Goal: Task Accomplishment & Management: Use online tool/utility

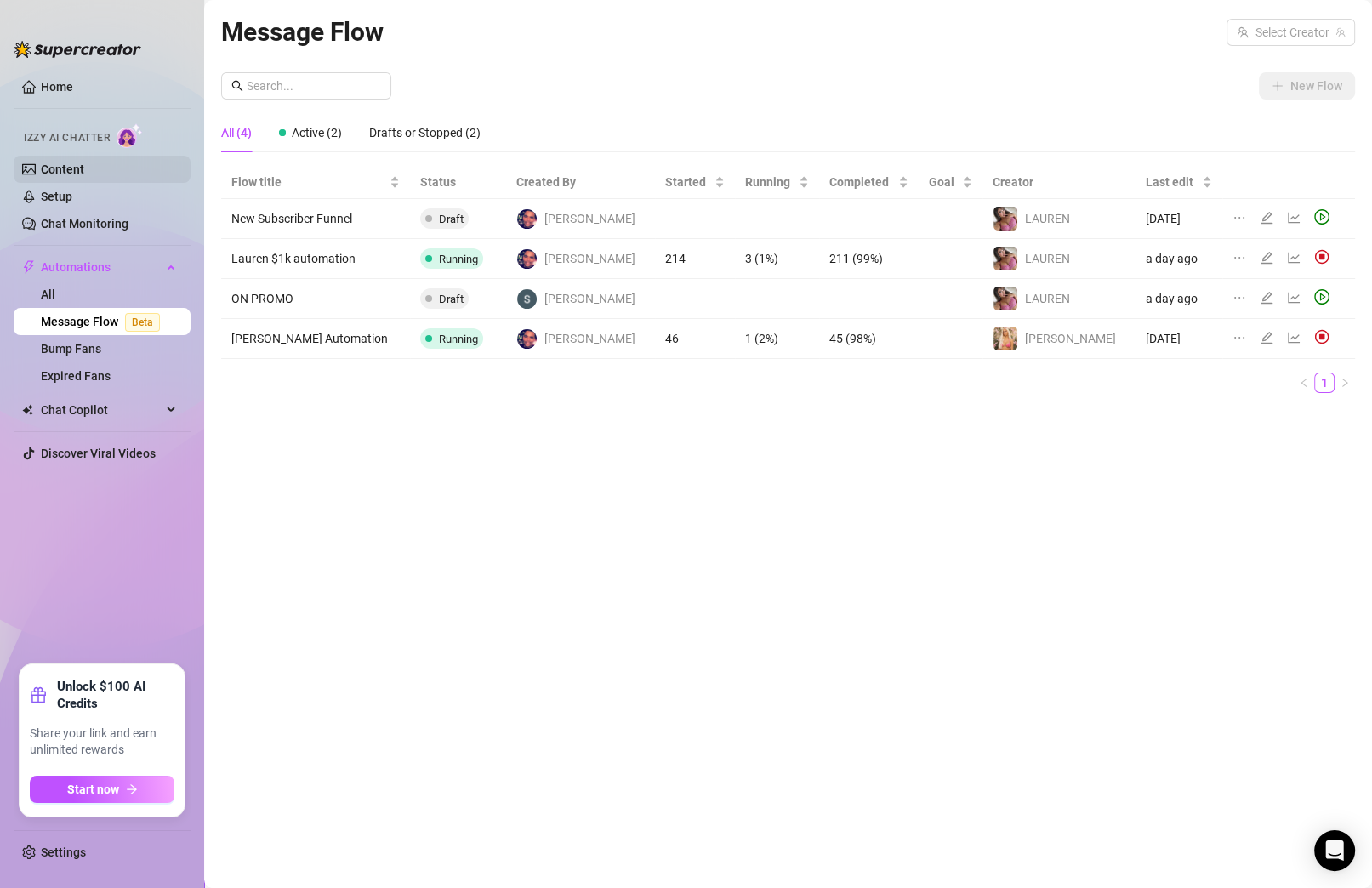
click at [52, 173] on link "Content" at bounding box center [62, 168] width 43 height 14
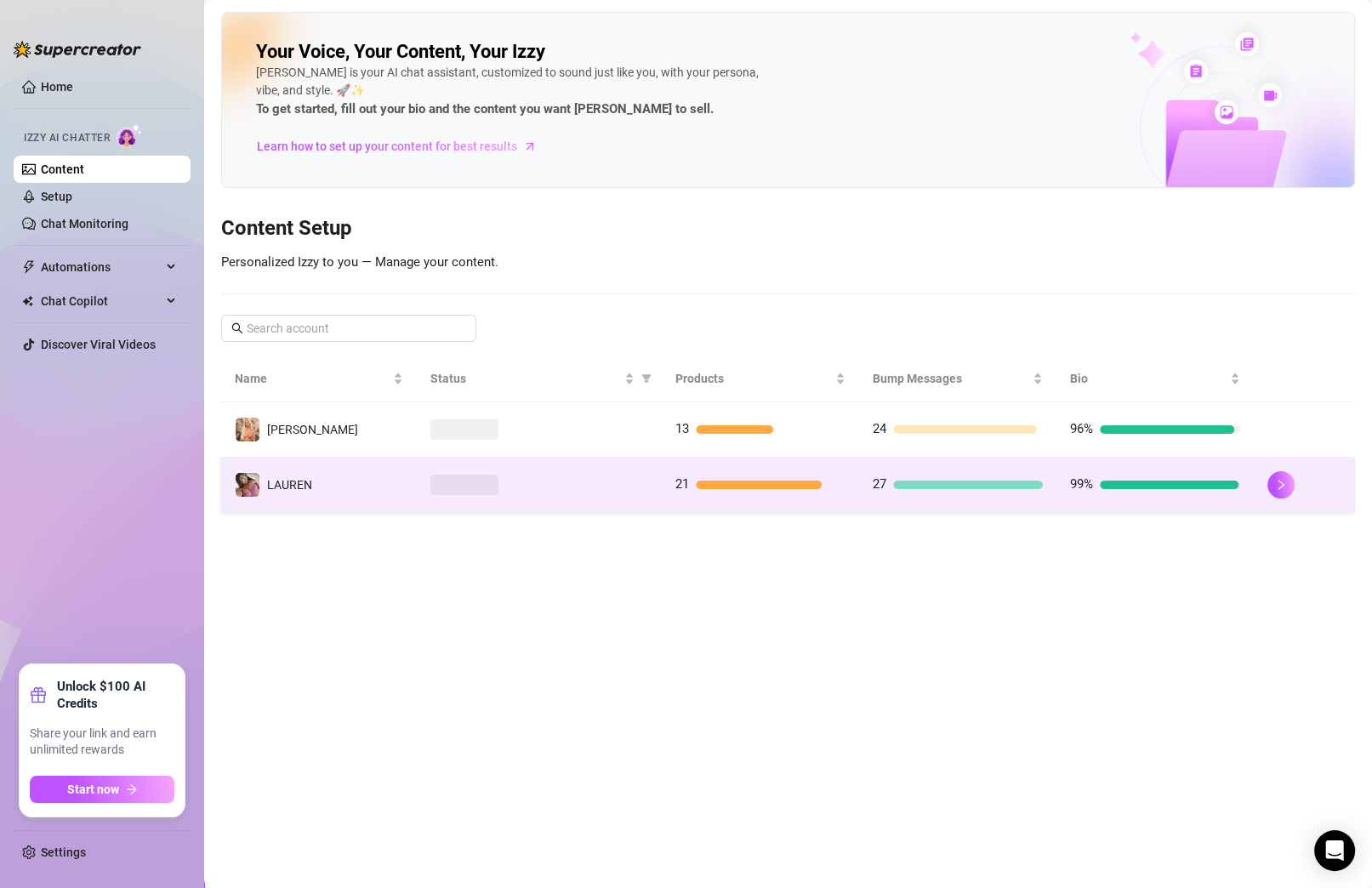
click at [870, 485] on td "27" at bounding box center [957, 485] width 197 height 55
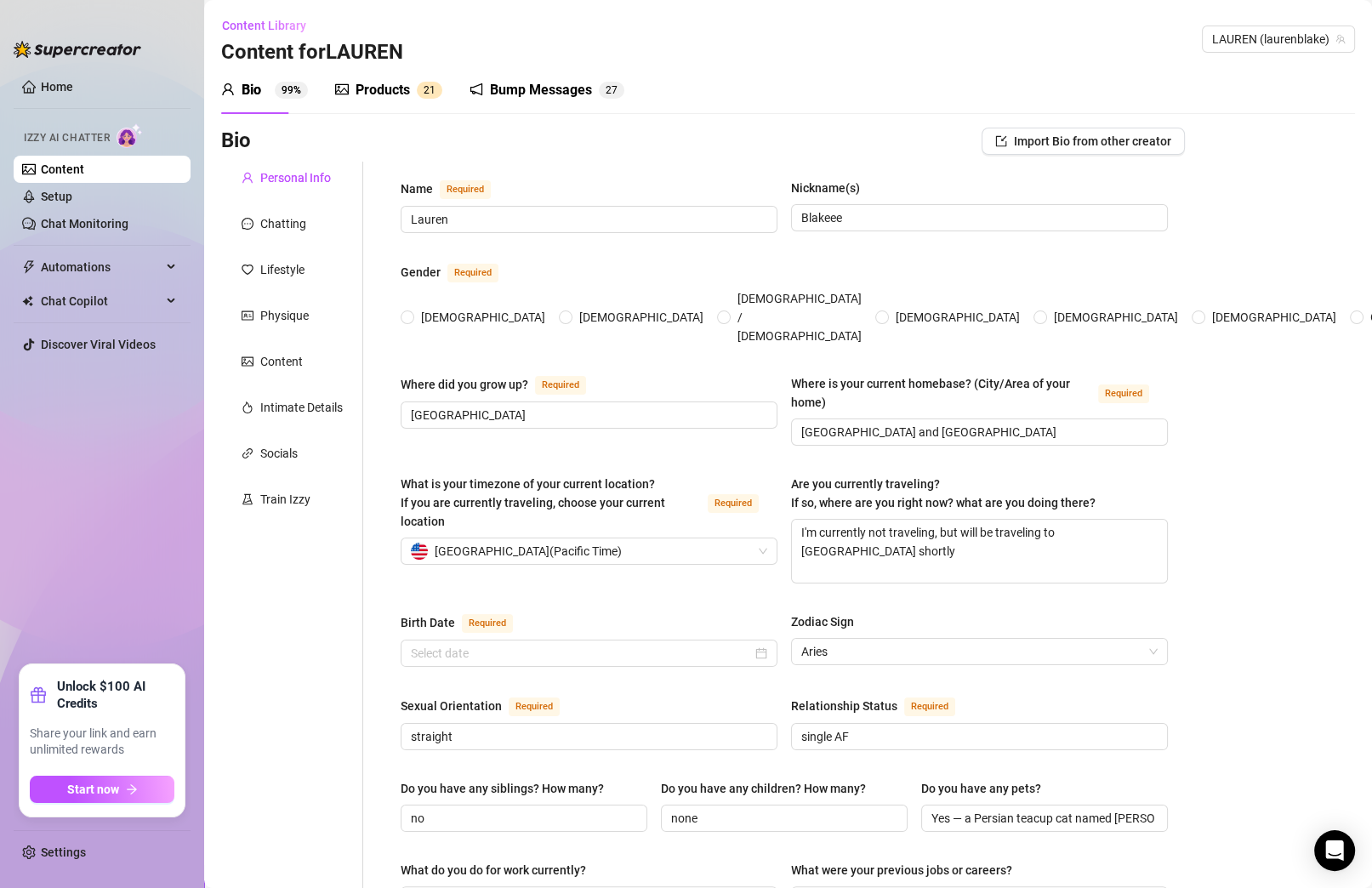
radio input "true"
type input "[DATE]"
click at [389, 98] on div "Products" at bounding box center [382, 90] width 54 height 20
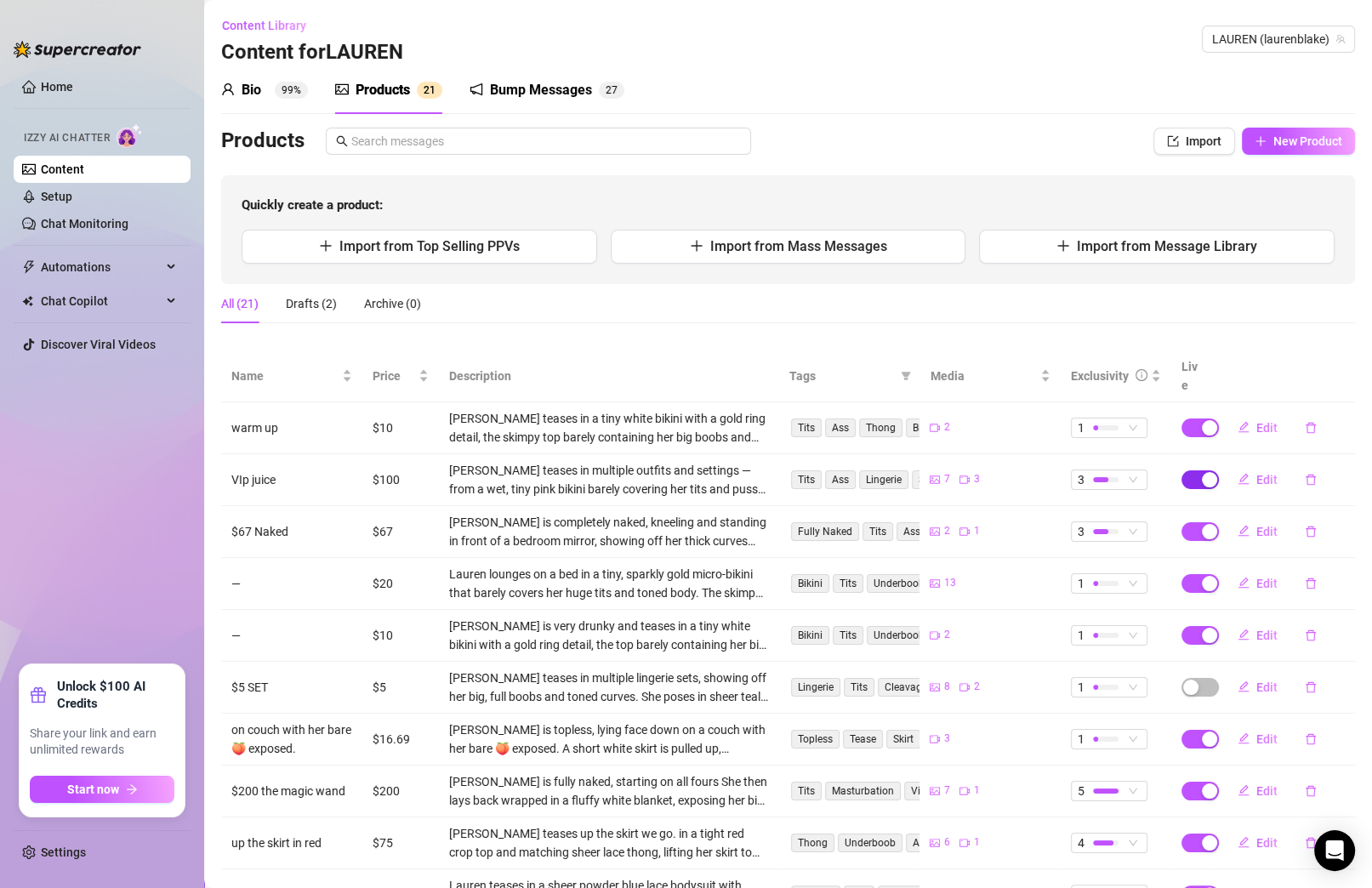
click at [1183, 470] on span "button" at bounding box center [1200, 479] width 38 height 18
click at [1319, 425] on span "OK" at bounding box center [1322, 420] width 17 height 14
click at [1284, 145] on span "New Product" at bounding box center [1307, 141] width 69 height 14
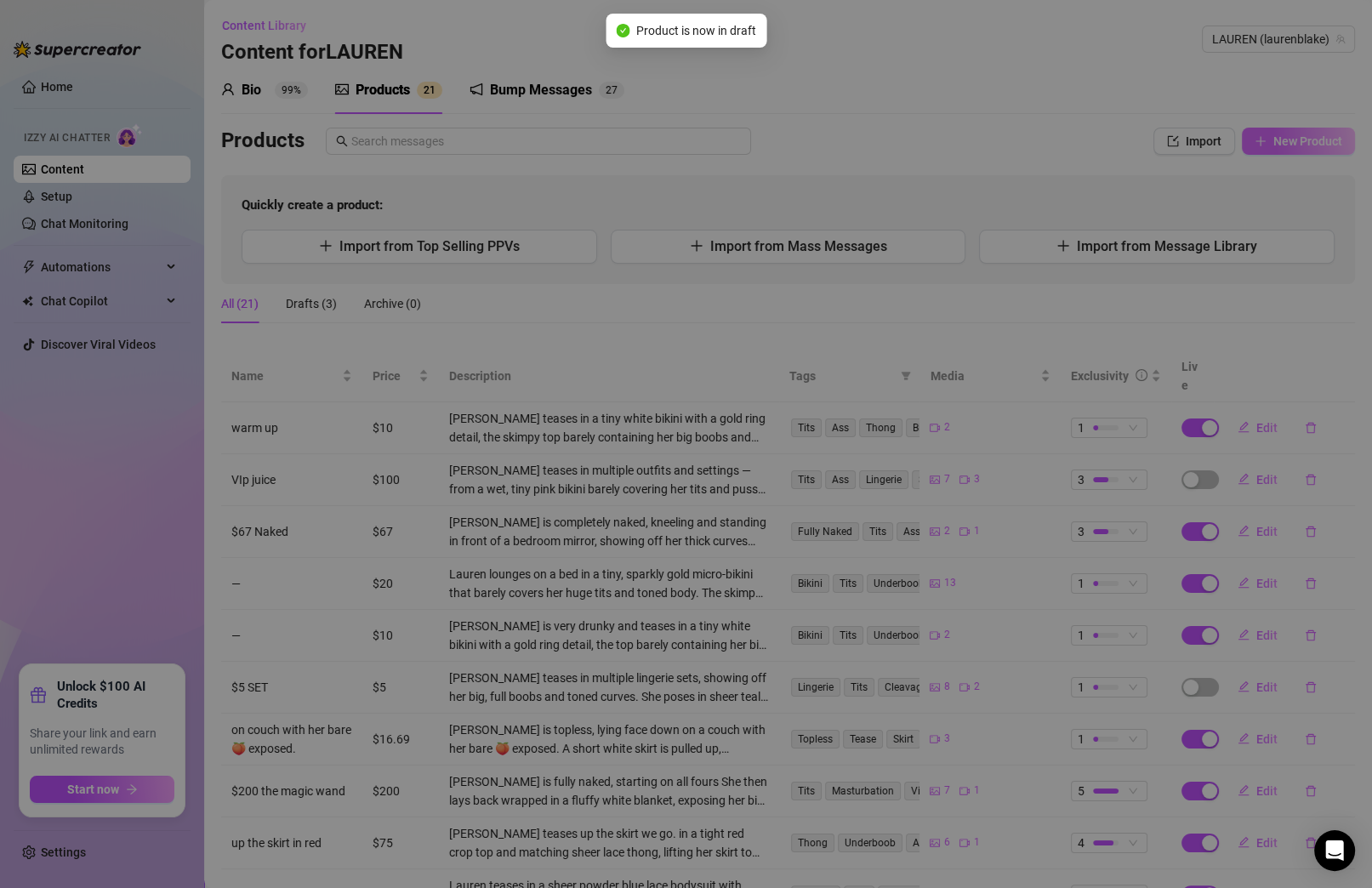
type textarea "Type your message here..."
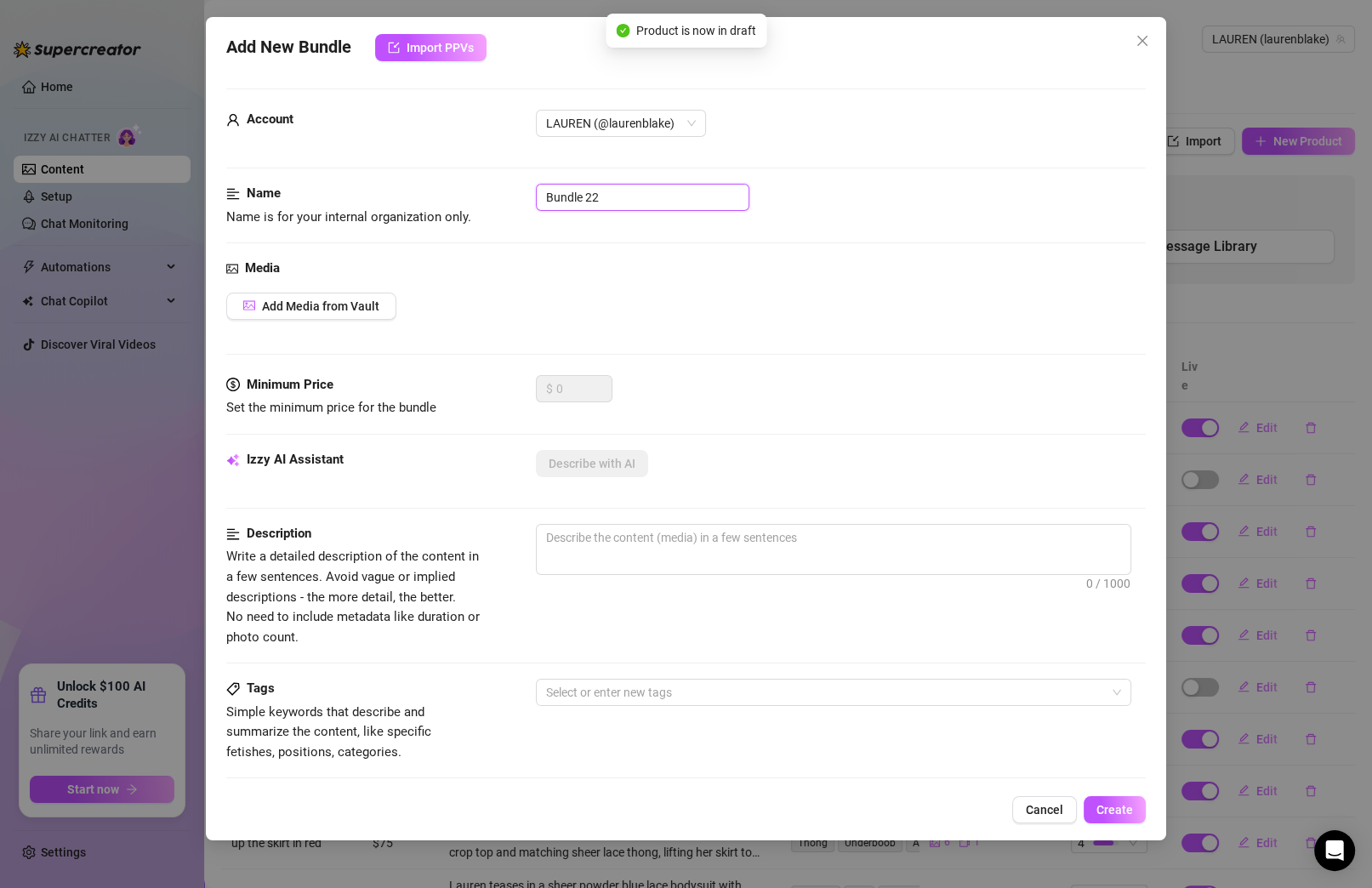
drag, startPoint x: 632, startPoint y: 189, endPoint x: 194, endPoint y: 105, distance: 446.0
click at [193, 105] on div "Add New Bundle Import PPVs Account ️‍LAUREN (@laurenblake) Name Name is for you…" at bounding box center [686, 444] width 1372 height 888
type input "VIP Lite"
click at [351, 315] on button "Add Media from Vault" at bounding box center [311, 306] width 170 height 28
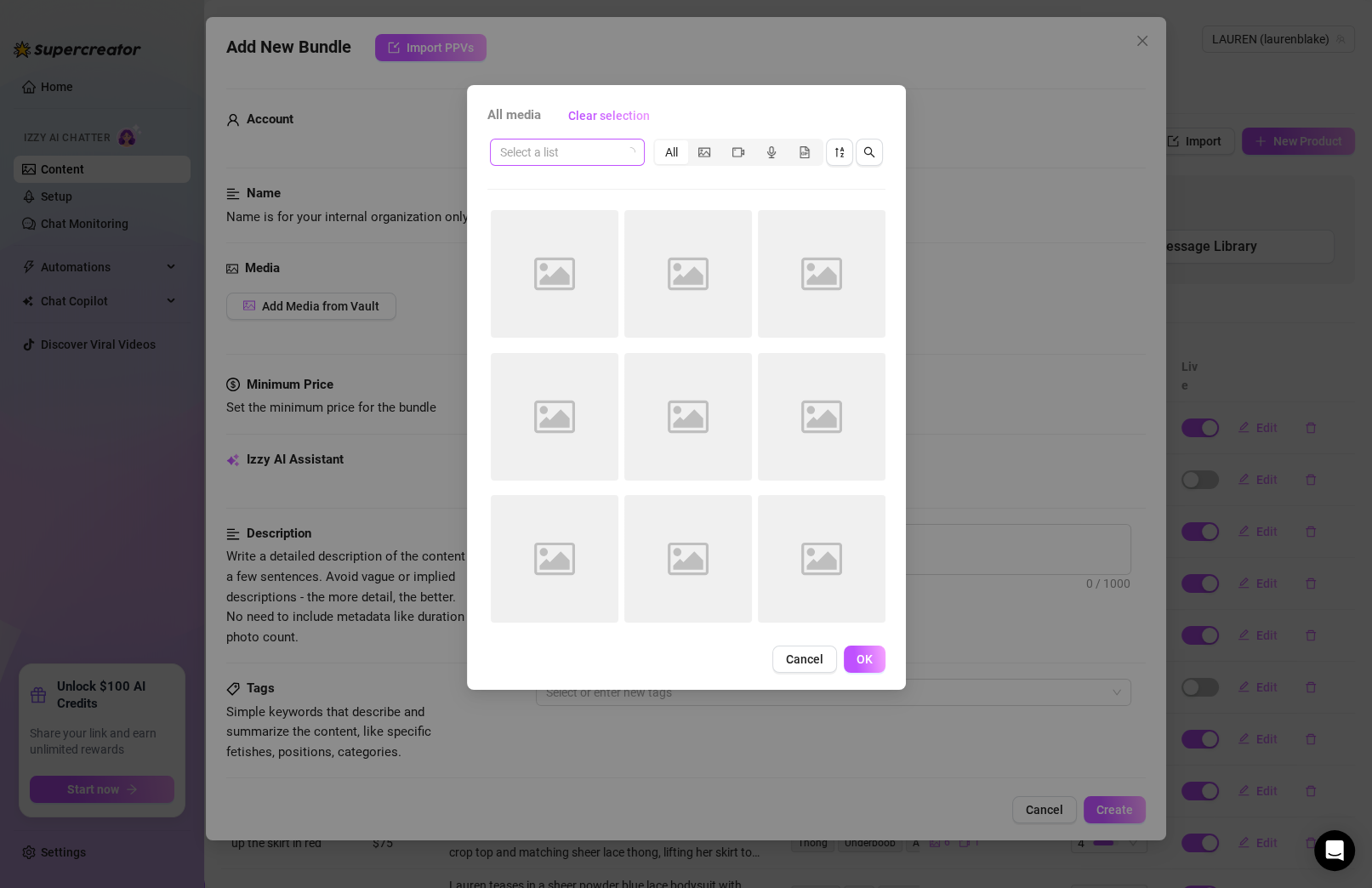
click at [592, 156] on input "search" at bounding box center [559, 153] width 119 height 26
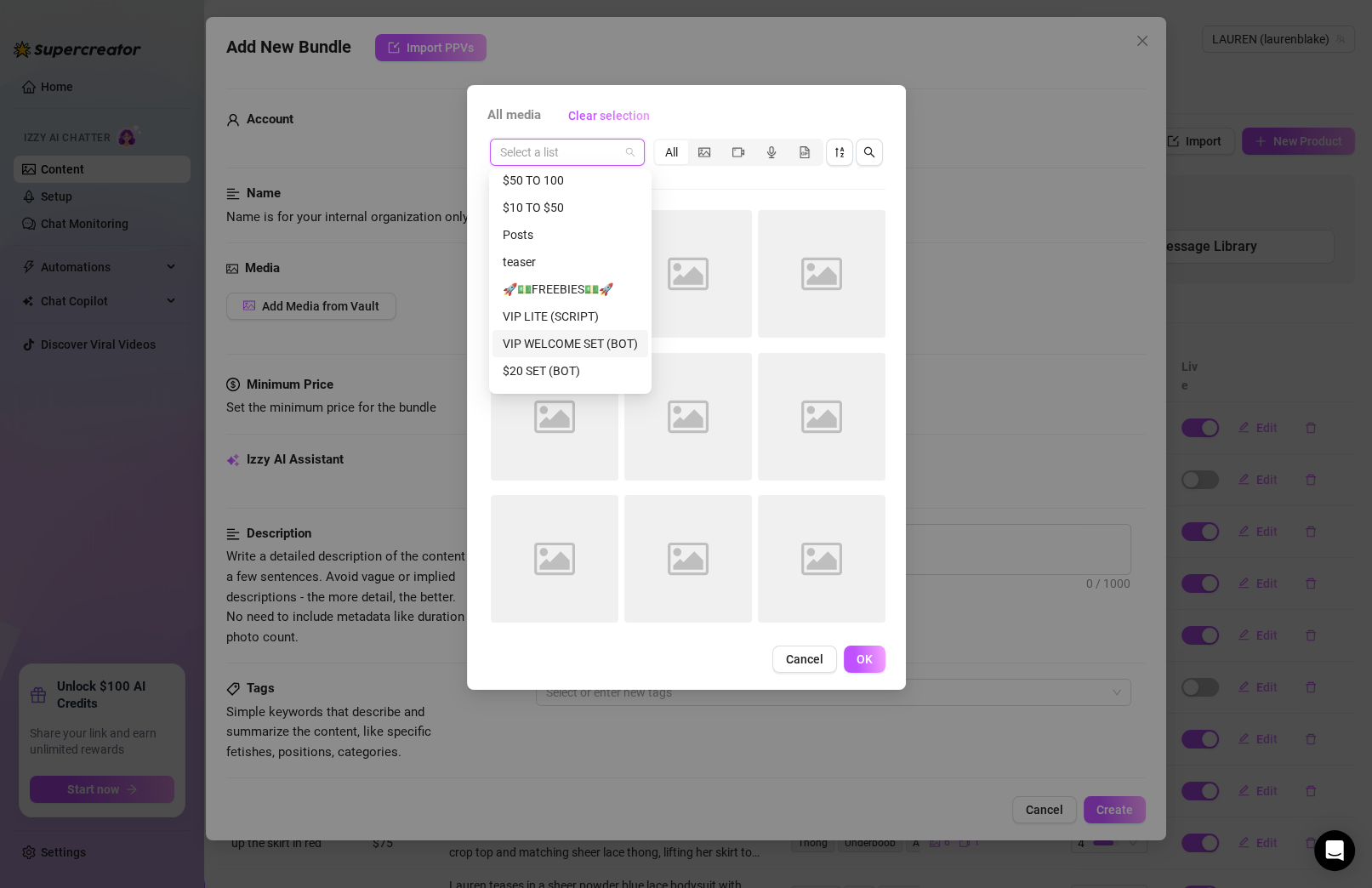
scroll to position [53, 0]
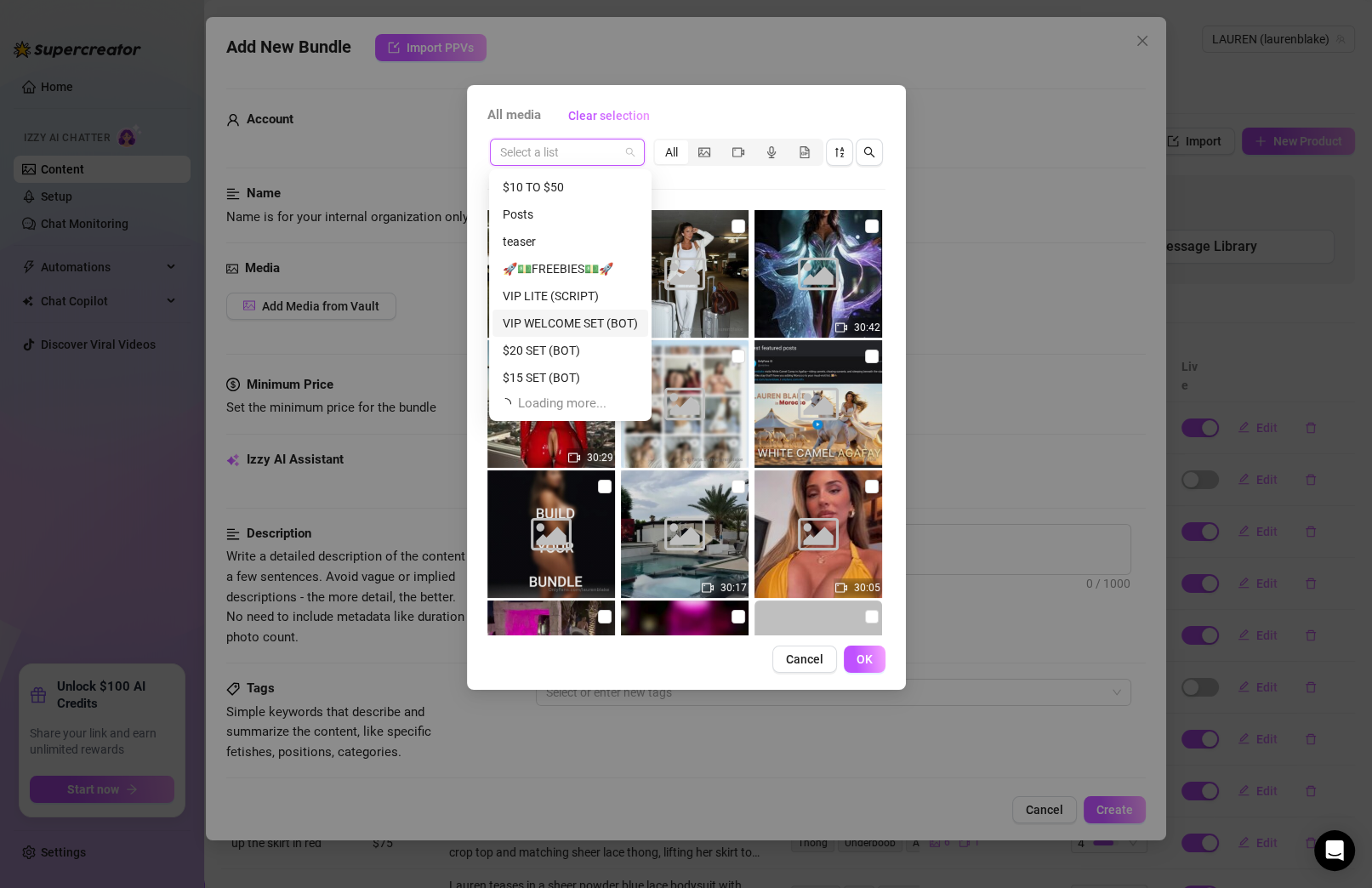
click at [585, 317] on div "VIP WELCOME SET (BOT)" at bounding box center [570, 323] width 135 height 18
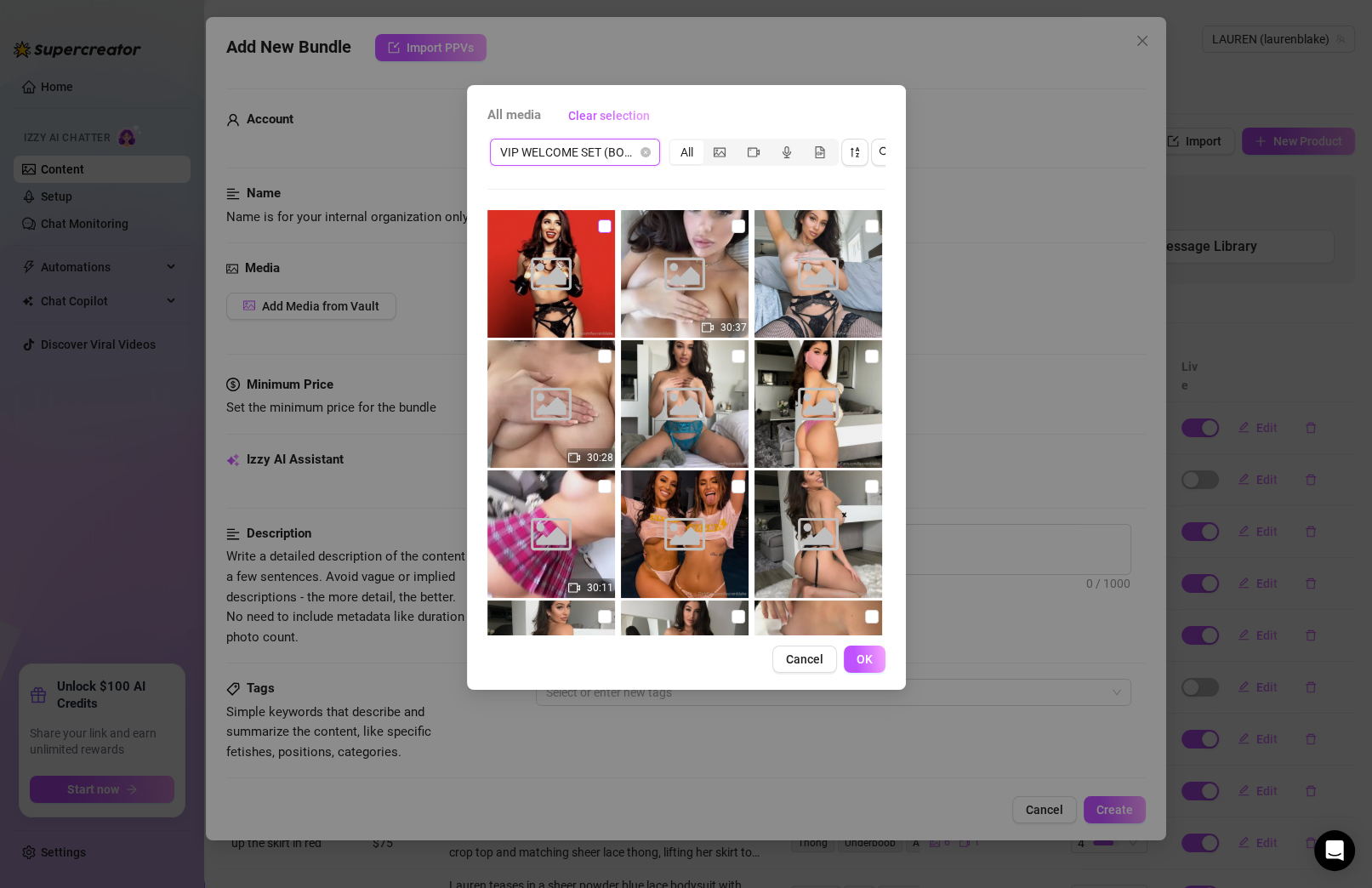
click at [599, 225] on input "checkbox" at bounding box center [605, 225] width 14 height 14
checkbox input "true"
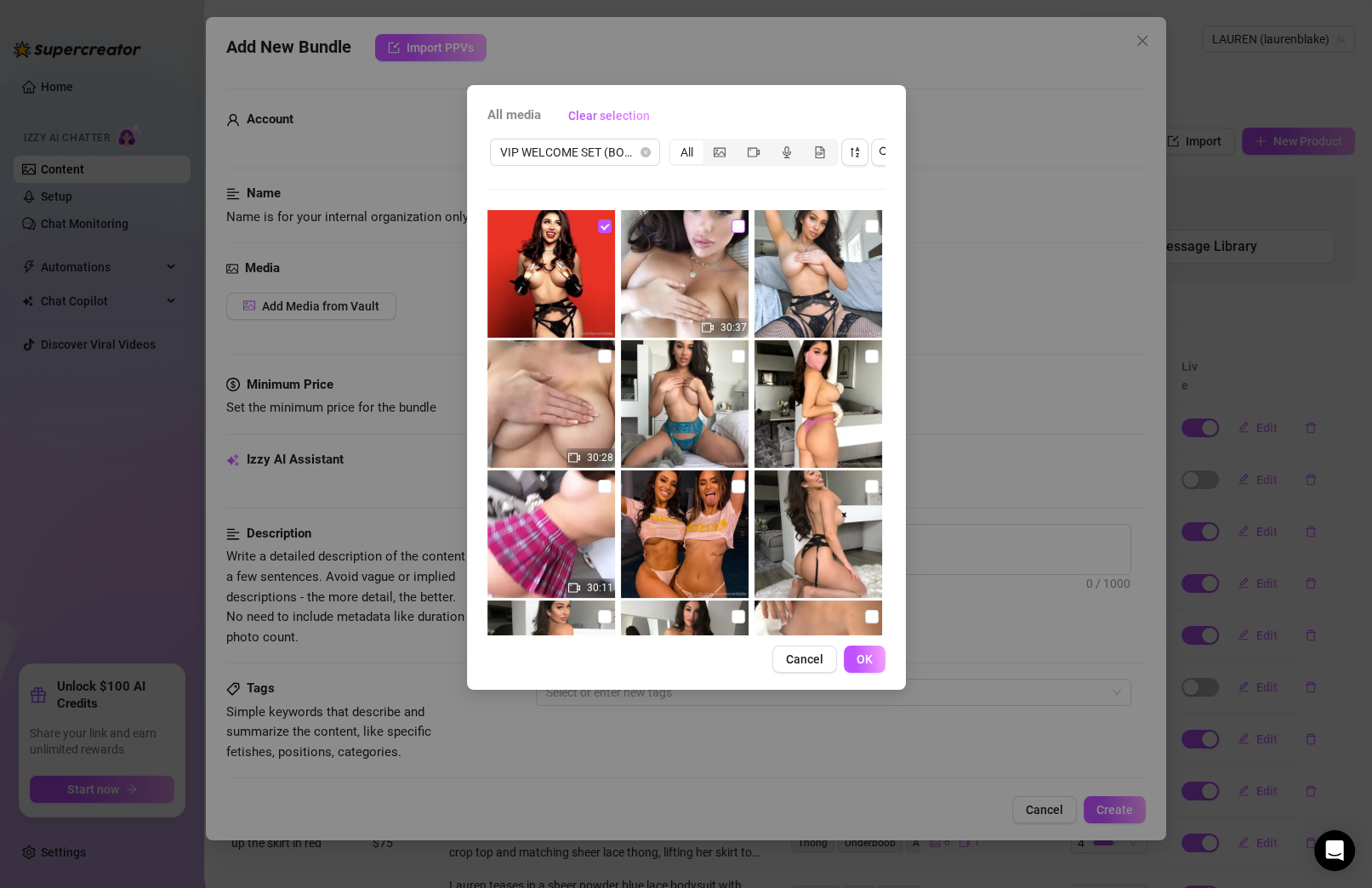
click at [733, 225] on input "checkbox" at bounding box center [738, 225] width 14 height 14
checkbox input "true"
click at [865, 225] on input "checkbox" at bounding box center [871, 225] width 14 height 14
checkbox input "true"
click at [865, 363] on label at bounding box center [871, 356] width 14 height 18
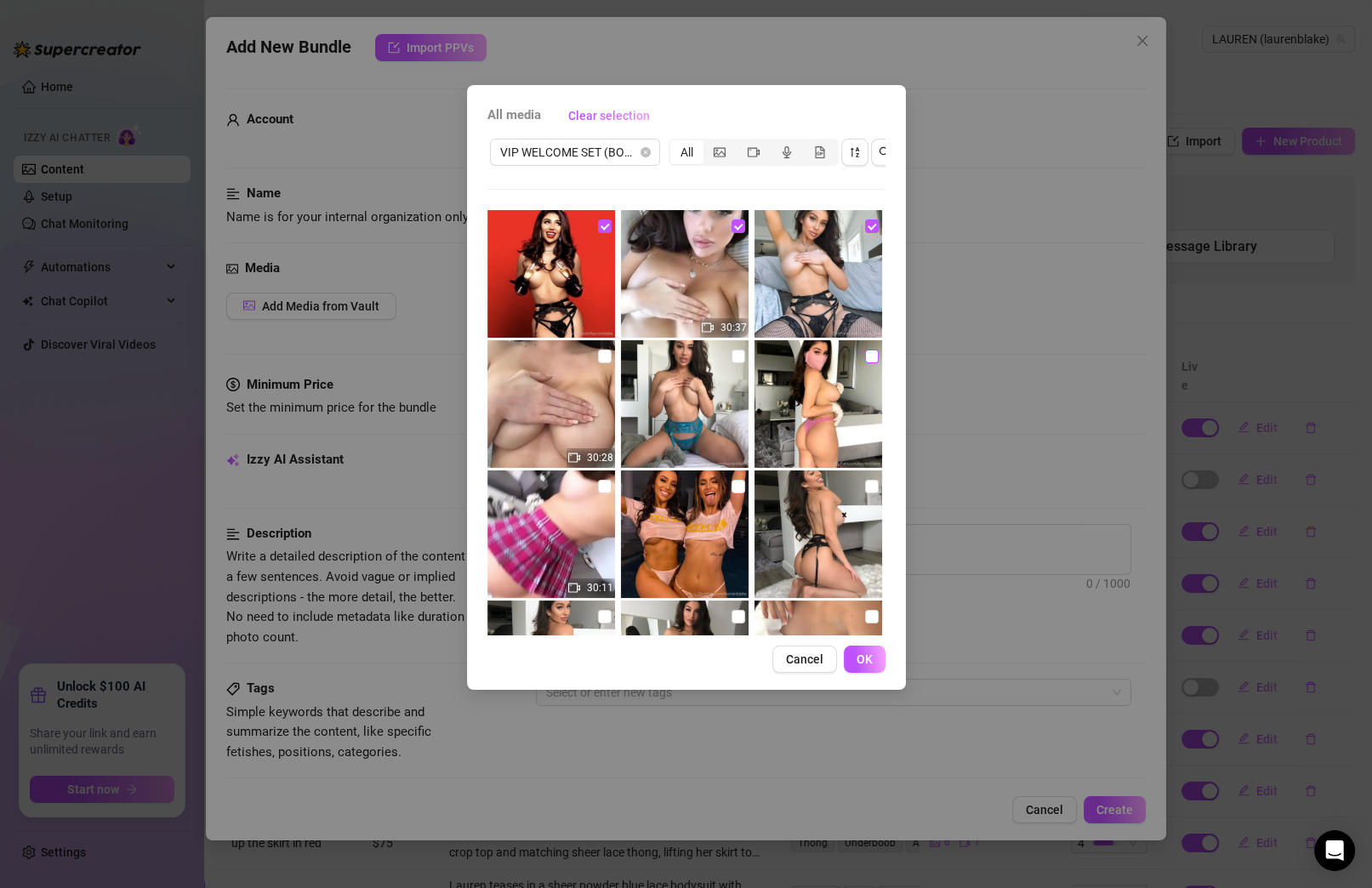
click at [865, 363] on input "checkbox" at bounding box center [871, 356] width 14 height 14
checkbox input "true"
click at [714, 359] on img at bounding box center [685, 404] width 128 height 128
click at [732, 357] on input "checkbox" at bounding box center [738, 356] width 14 height 14
checkbox input "true"
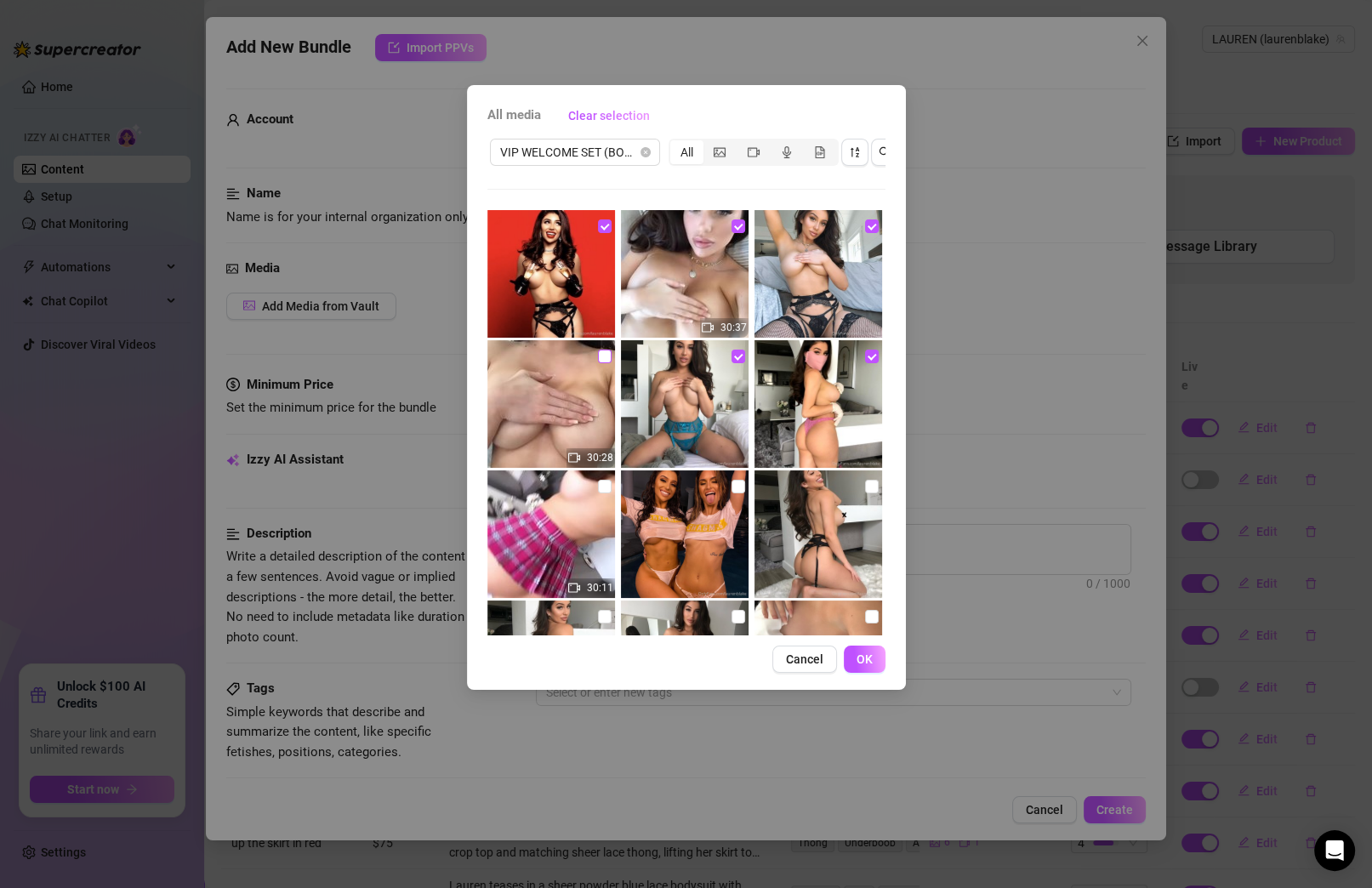
click at [599, 352] on input "checkbox" at bounding box center [605, 356] width 14 height 14
checkbox input "true"
click at [598, 481] on input "checkbox" at bounding box center [605, 486] width 14 height 14
checkbox input "true"
click at [732, 480] on input "checkbox" at bounding box center [738, 486] width 14 height 14
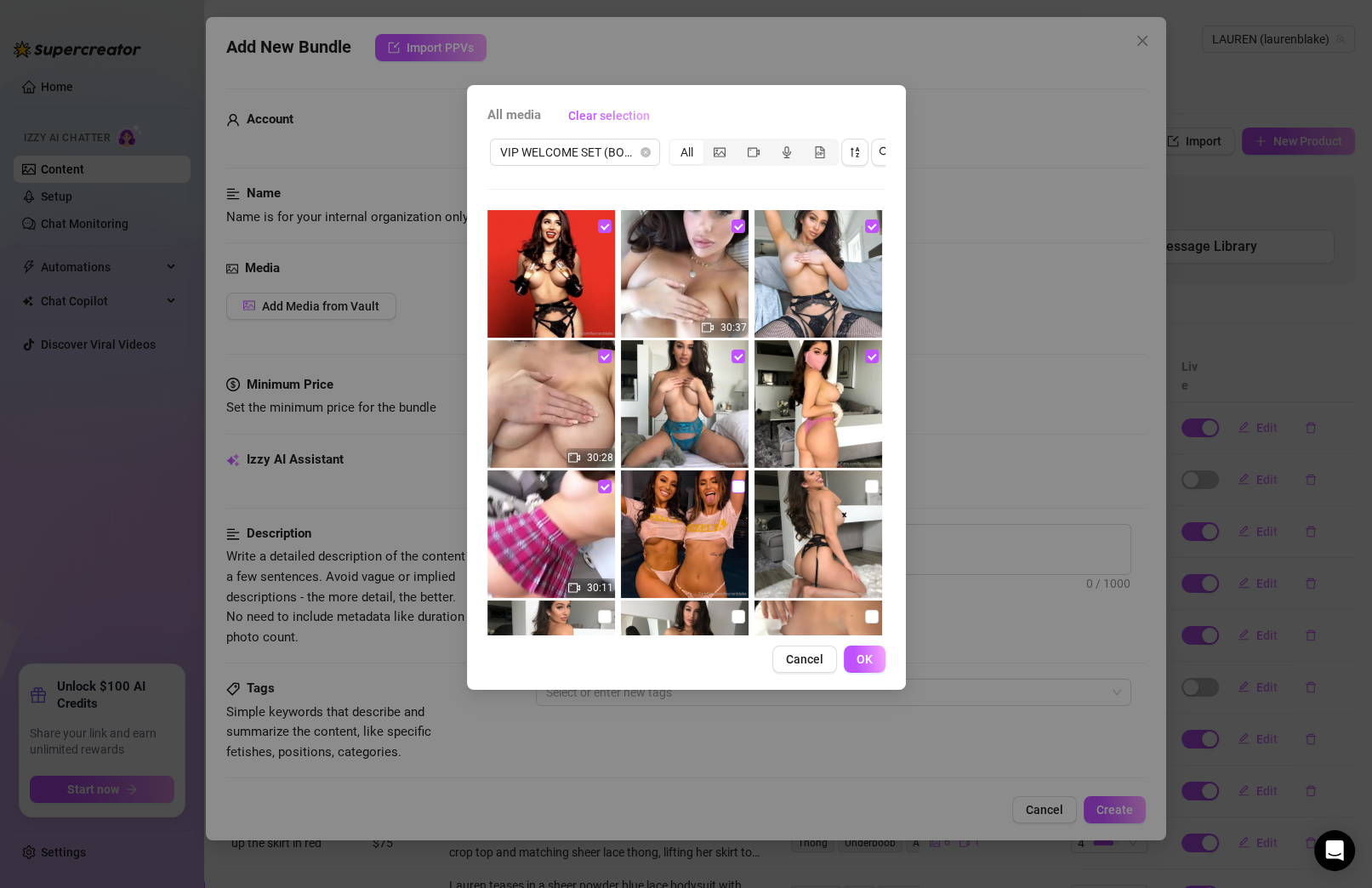
checkbox input "true"
click at [865, 487] on input "checkbox" at bounding box center [871, 486] width 14 height 14
checkbox input "true"
click at [865, 608] on label at bounding box center [871, 617] width 14 height 18
click at [865, 610] on input "checkbox" at bounding box center [871, 617] width 14 height 14
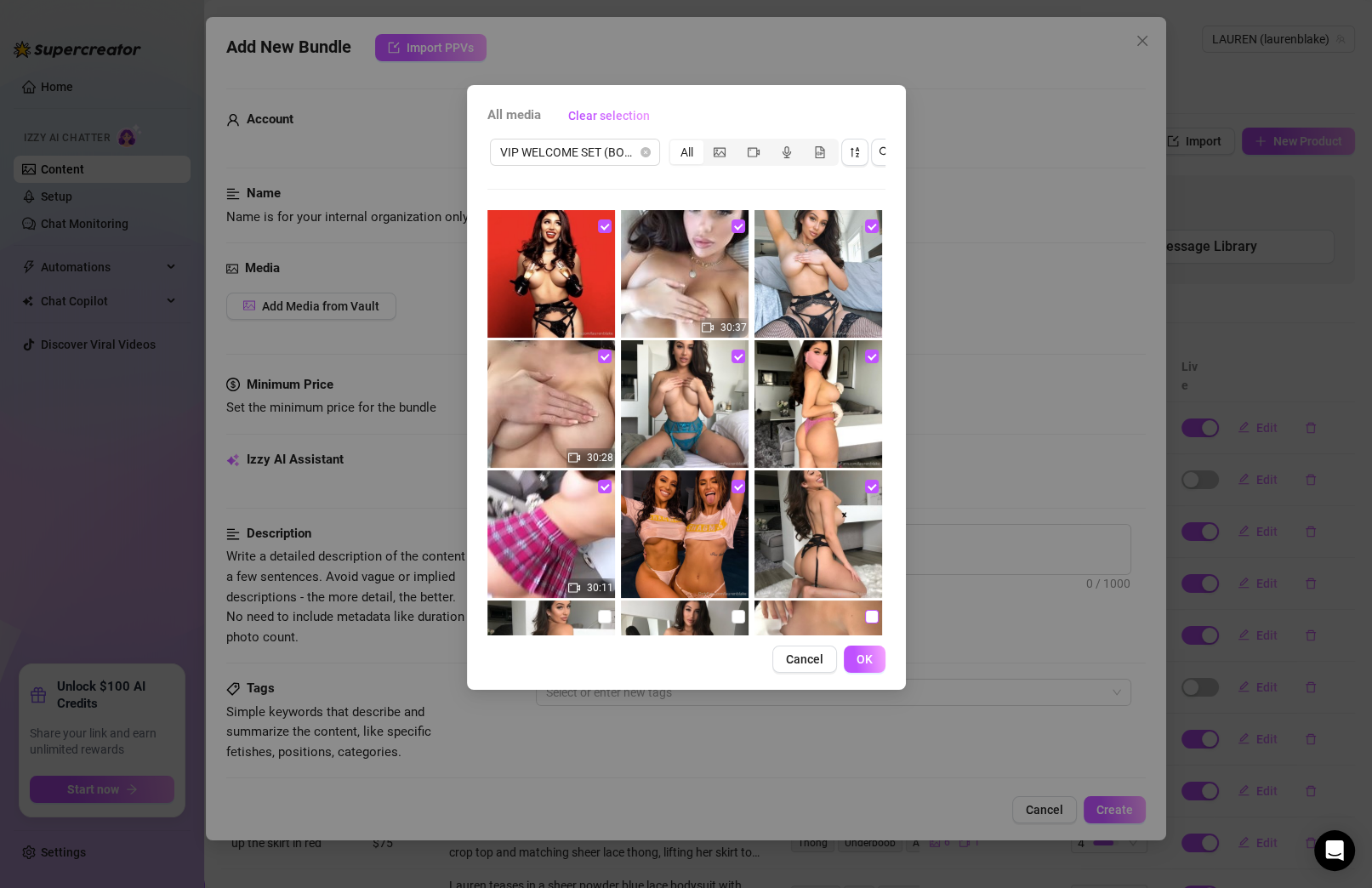
checkbox input "true"
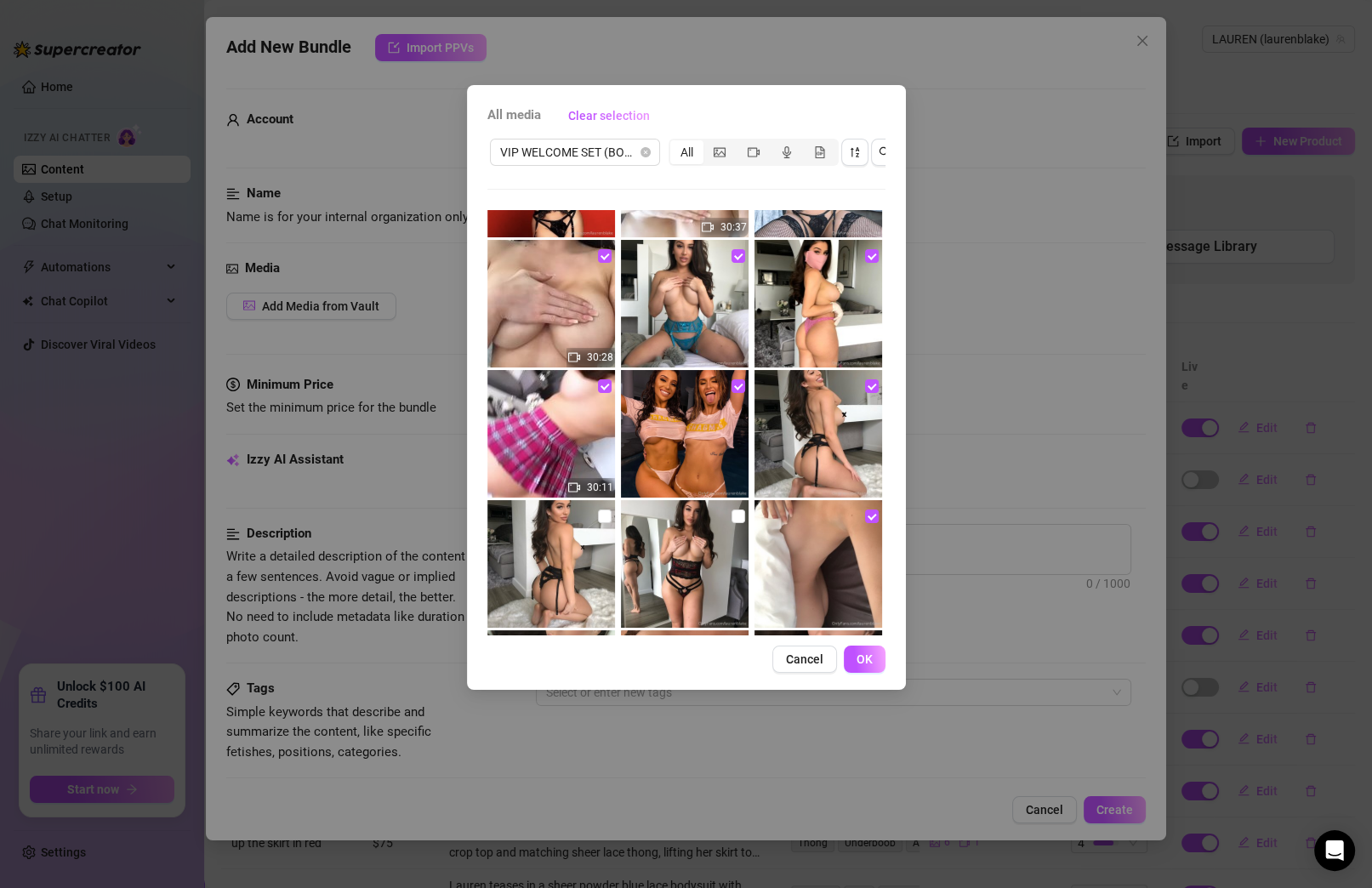
scroll to position [225, 0]
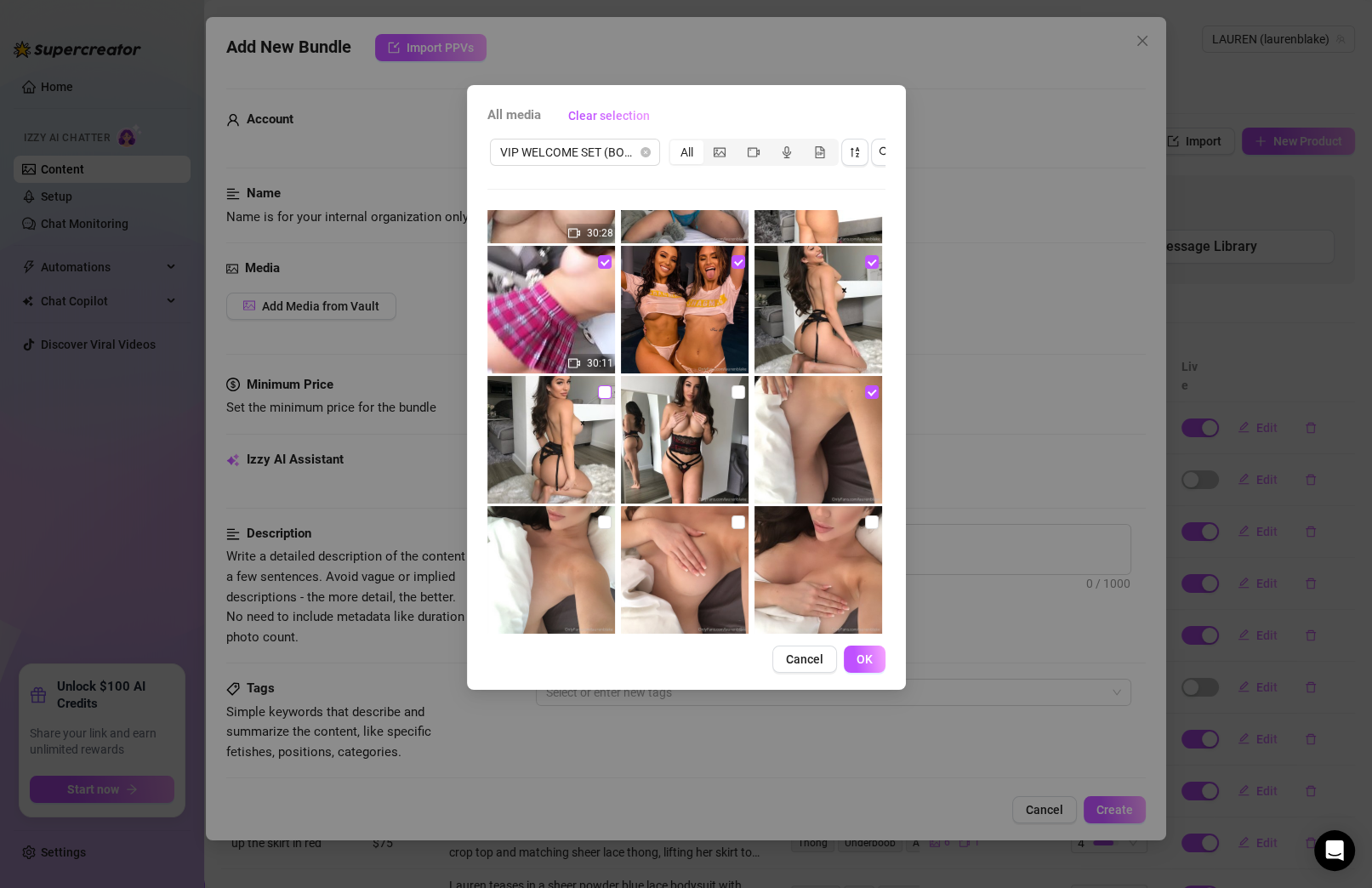
click at [600, 391] on input "checkbox" at bounding box center [605, 392] width 14 height 14
checkbox input "true"
click at [731, 381] on img at bounding box center [685, 439] width 128 height 128
click at [732, 390] on input "checkbox" at bounding box center [738, 392] width 14 height 14
checkbox input "true"
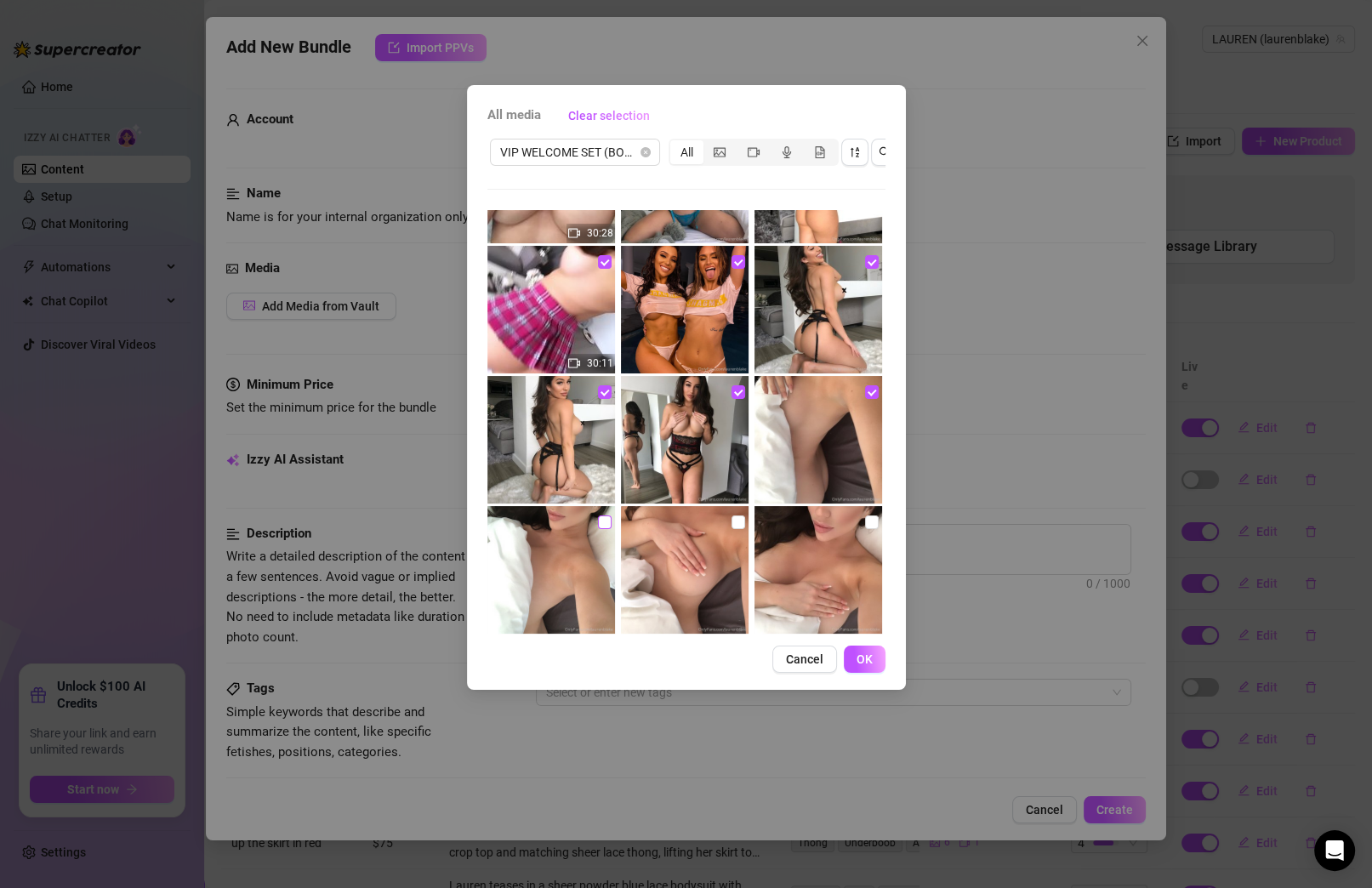
click at [604, 521] on input "checkbox" at bounding box center [605, 522] width 14 height 14
checkbox input "true"
click at [733, 522] on input "checkbox" at bounding box center [738, 522] width 14 height 14
checkbox input "true"
click at [867, 522] on input "checkbox" at bounding box center [871, 522] width 14 height 14
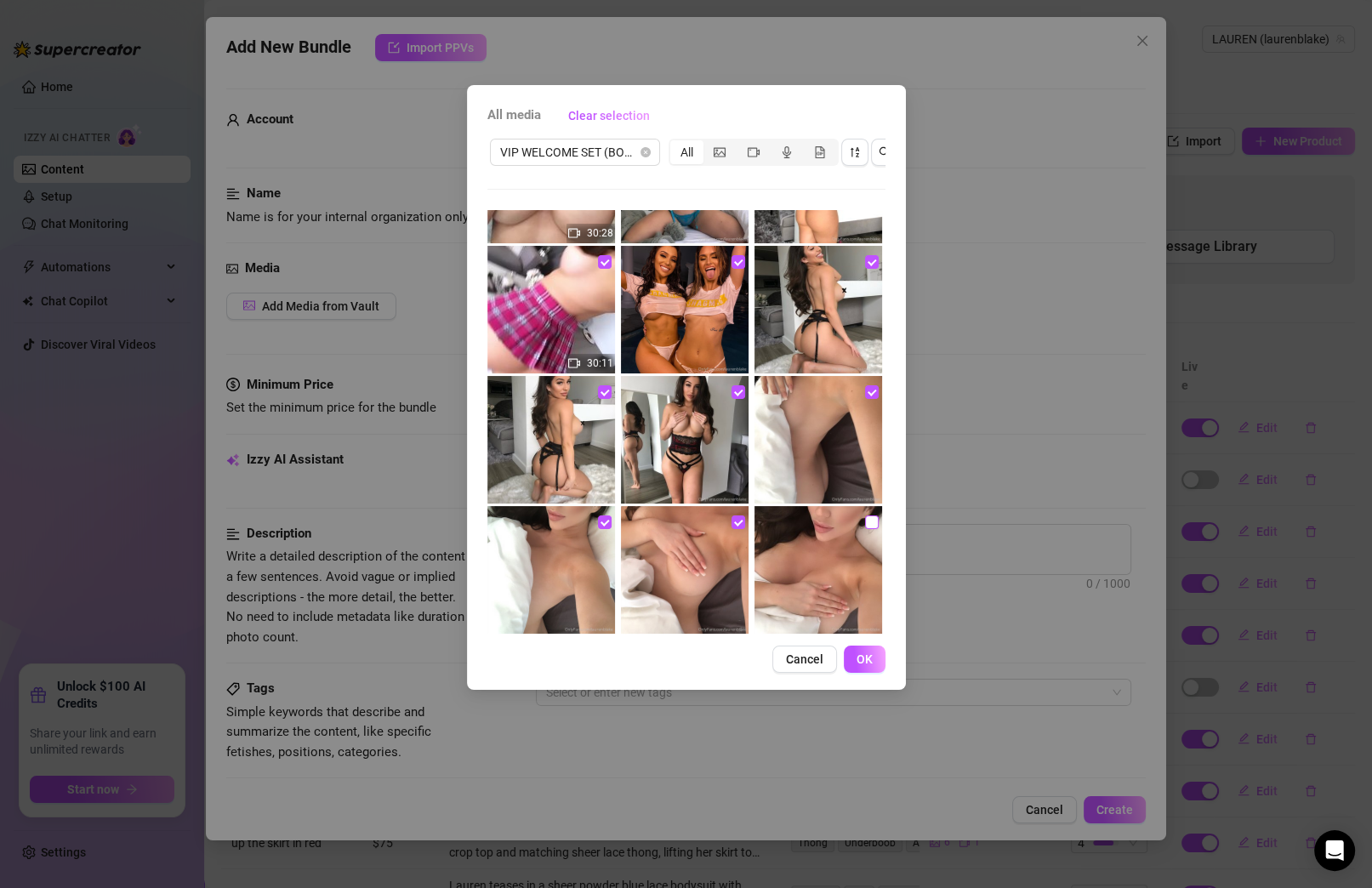
checkbox input "true"
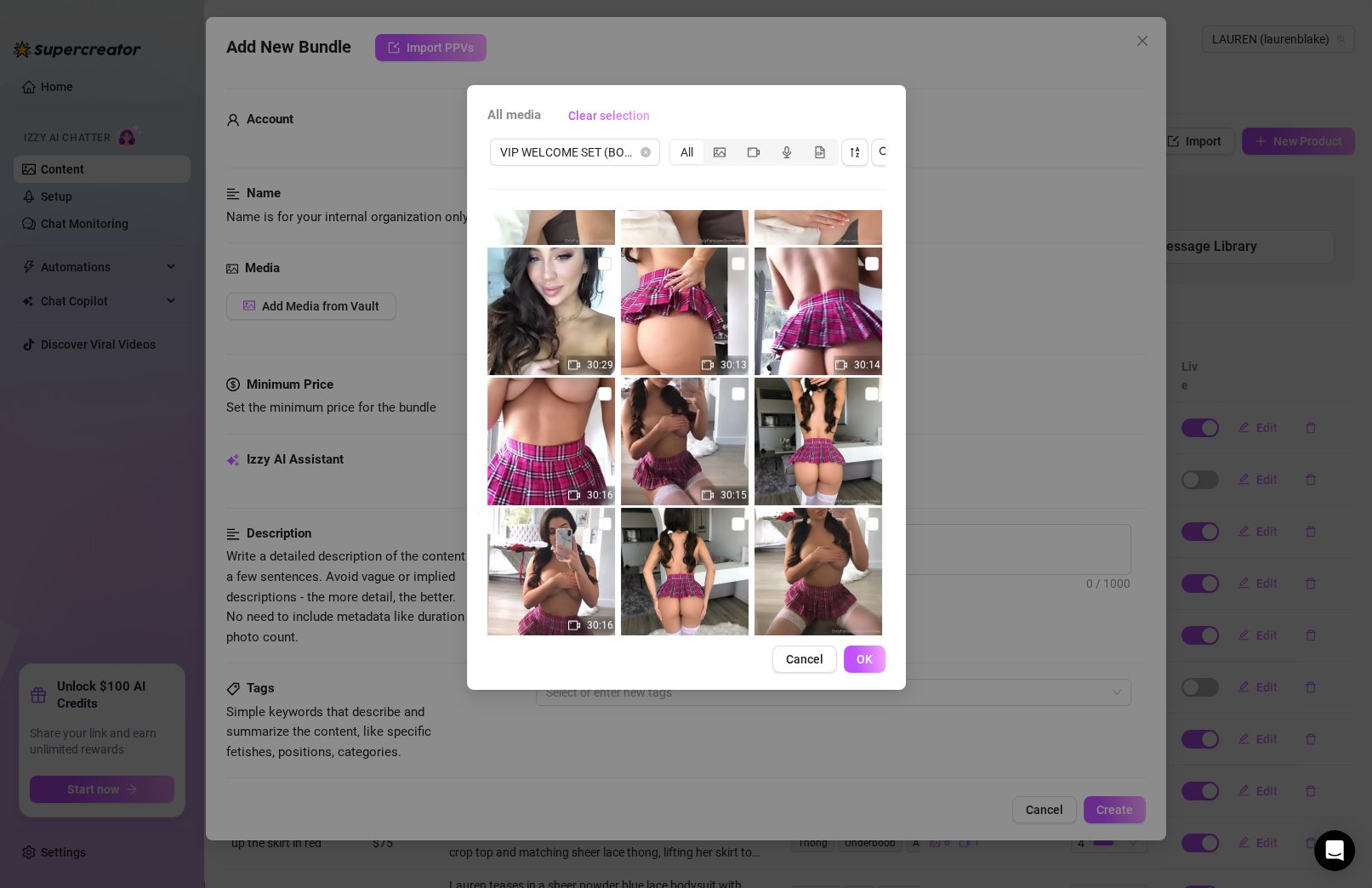
scroll to position [431, 0]
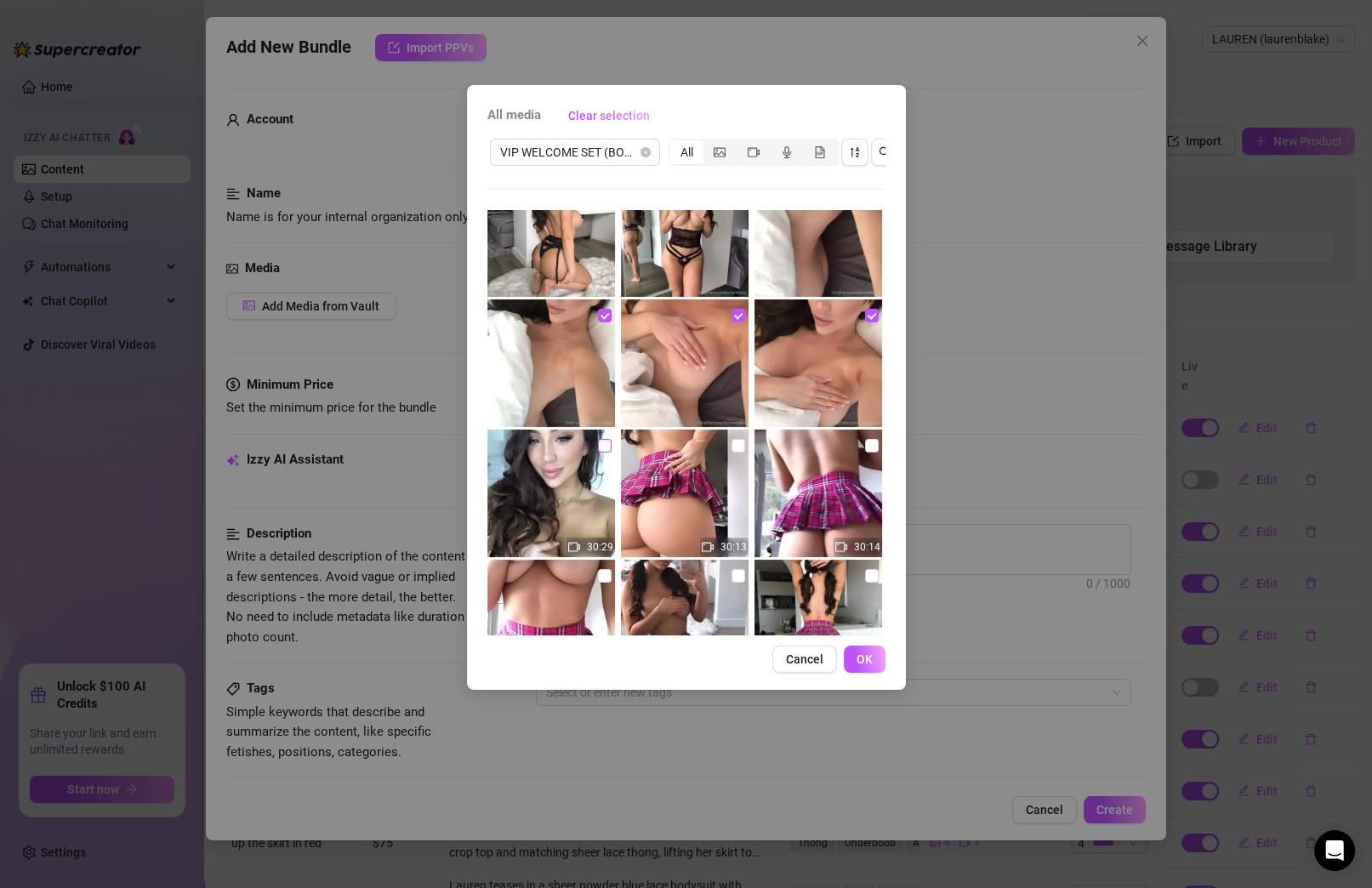
click at [602, 444] on input "checkbox" at bounding box center [605, 445] width 14 height 14
checkbox input "true"
click at [732, 444] on input "checkbox" at bounding box center [738, 445] width 14 height 14
checkbox input "true"
click at [865, 444] on input "checkbox" at bounding box center [871, 445] width 14 height 14
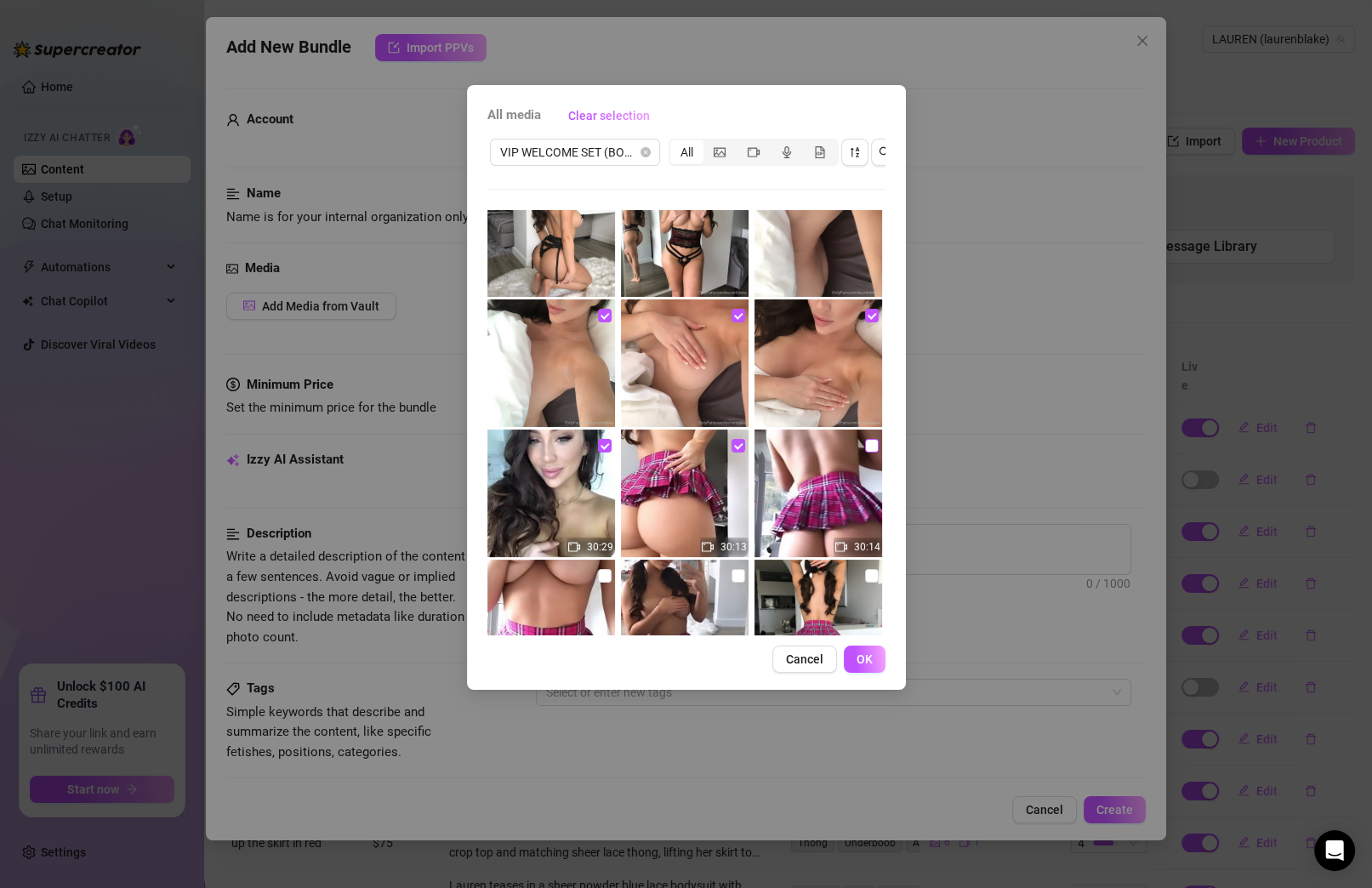
checkbox input "true"
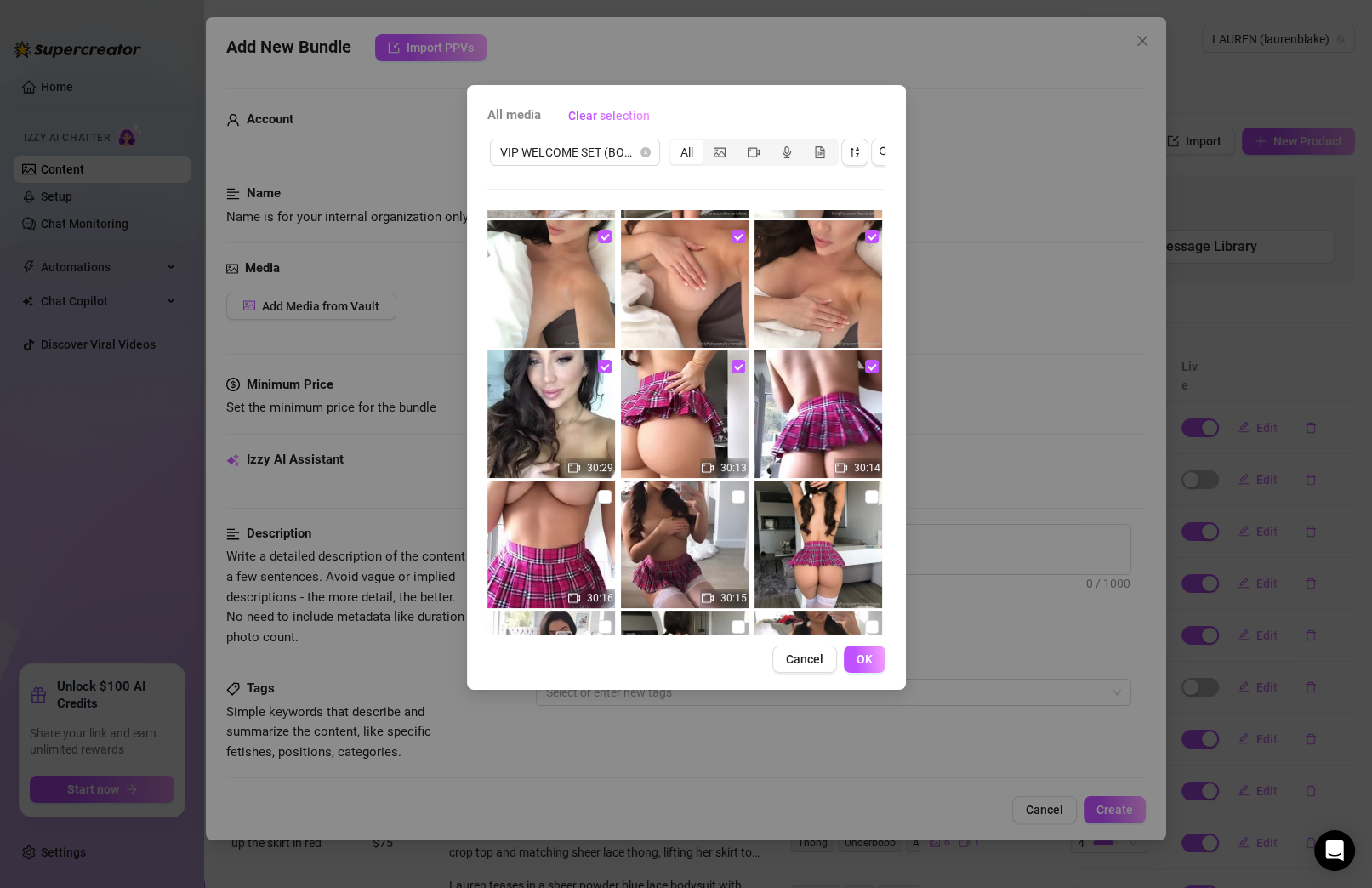
scroll to position [631, 0]
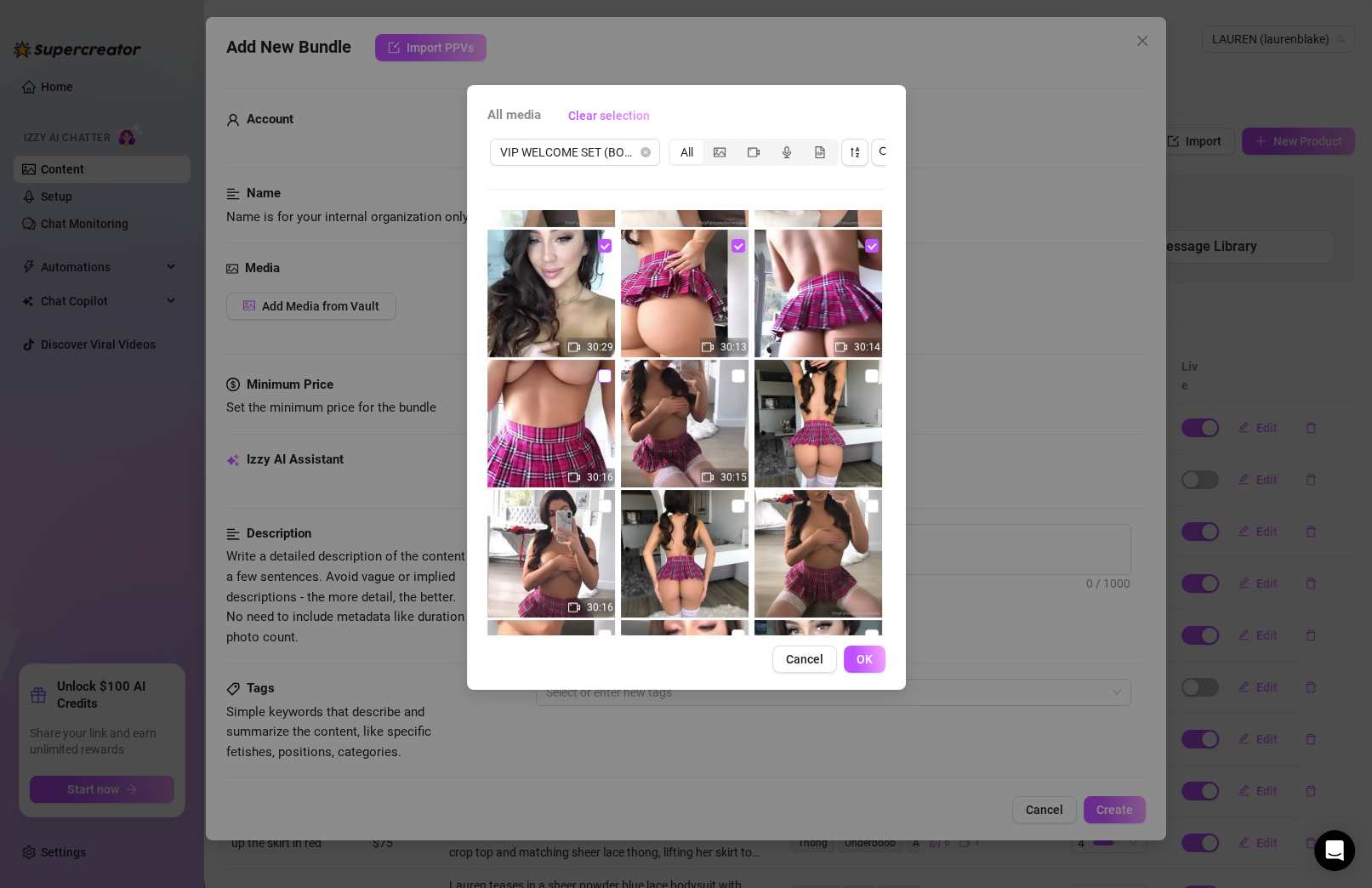
click at [603, 373] on input "checkbox" at bounding box center [605, 375] width 14 height 14
checkbox input "true"
click at [732, 378] on input "checkbox" at bounding box center [738, 375] width 14 height 14
checkbox input "true"
click at [865, 377] on input "checkbox" at bounding box center [871, 375] width 14 height 14
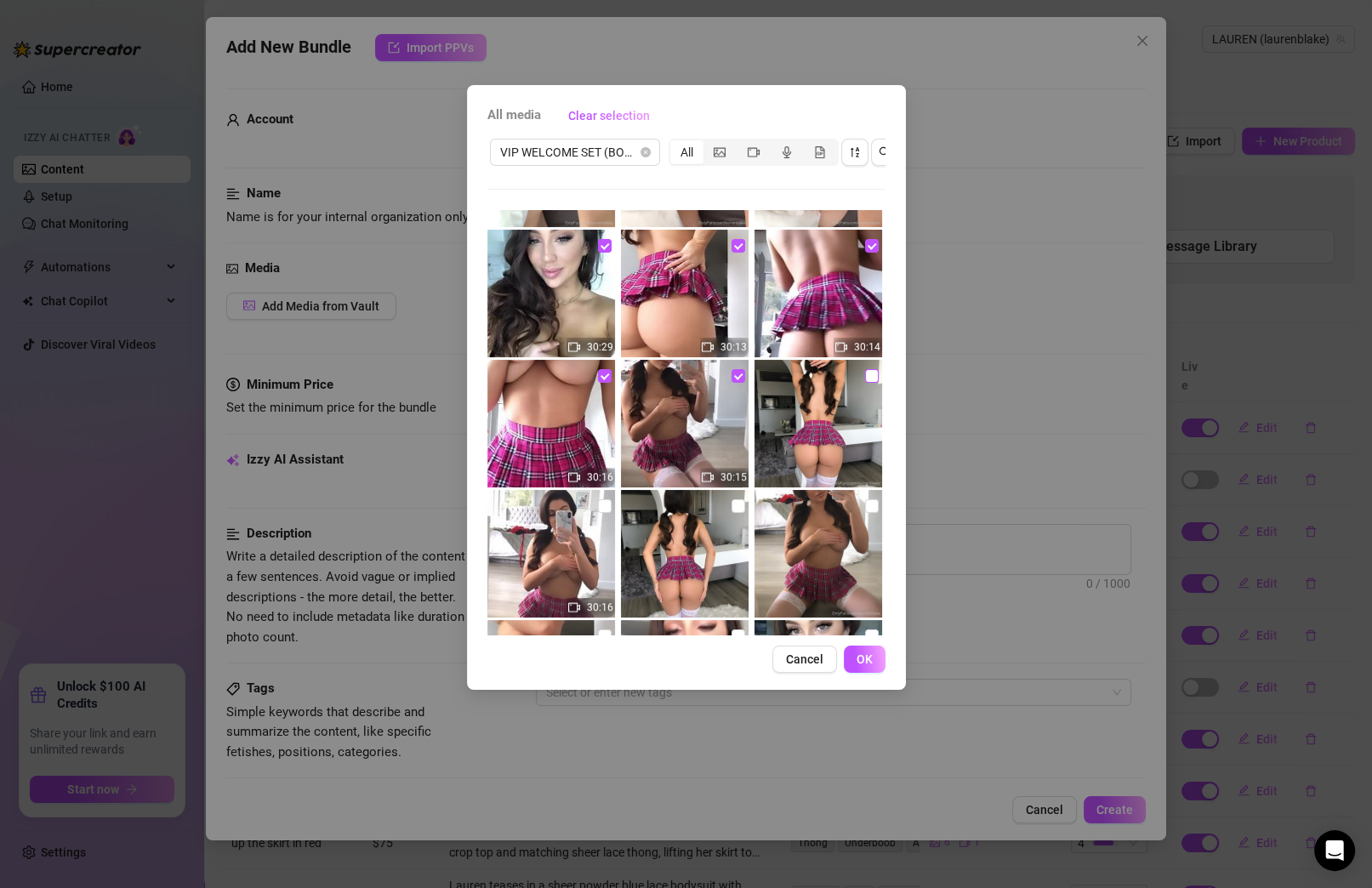
checkbox input "true"
click at [865, 499] on input "checkbox" at bounding box center [871, 505] width 14 height 14
checkbox input "true"
click at [732, 505] on input "checkbox" at bounding box center [738, 505] width 14 height 14
checkbox input "true"
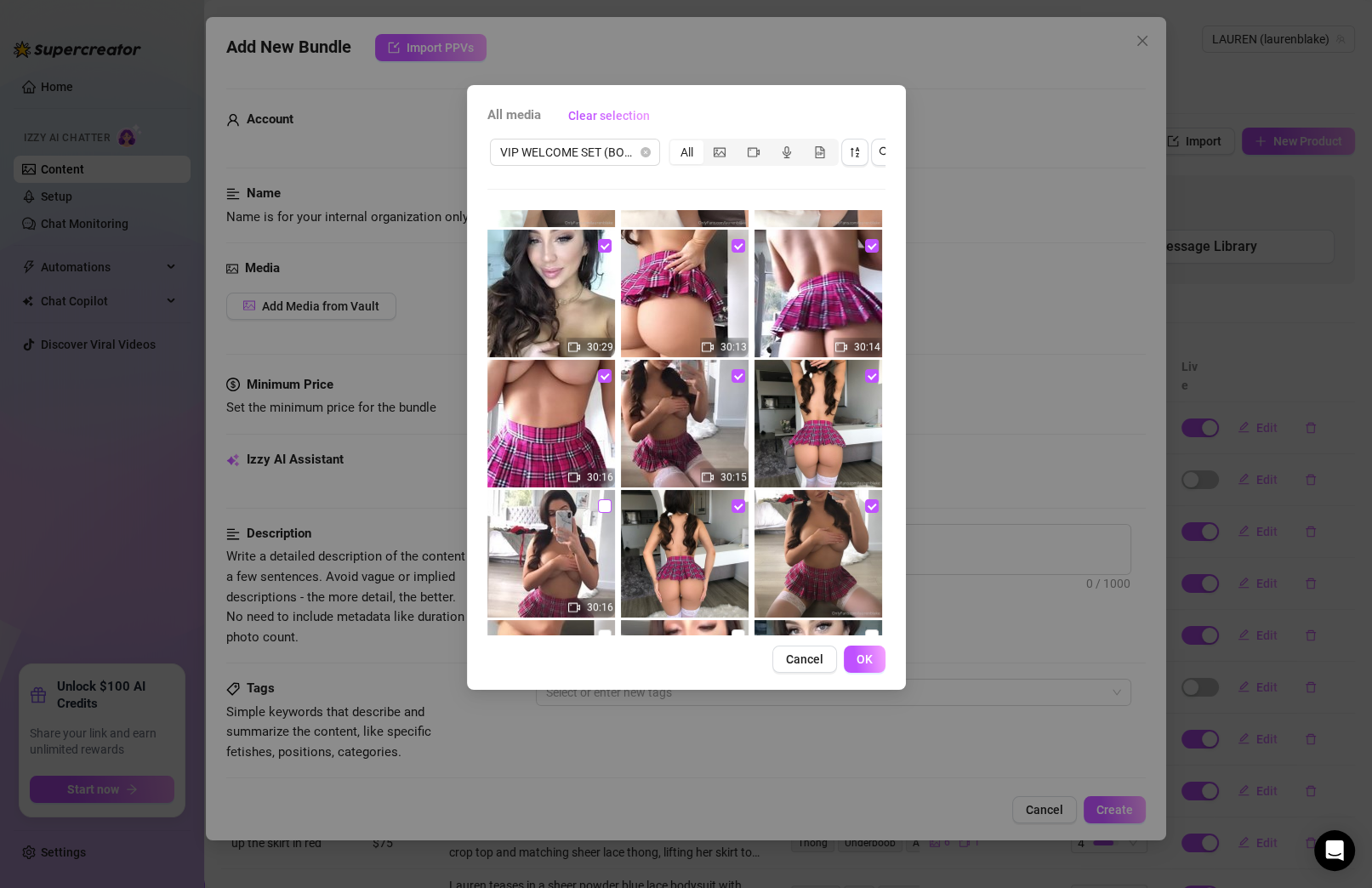
click at [604, 506] on input "checkbox" at bounding box center [605, 505] width 14 height 14
checkbox input "true"
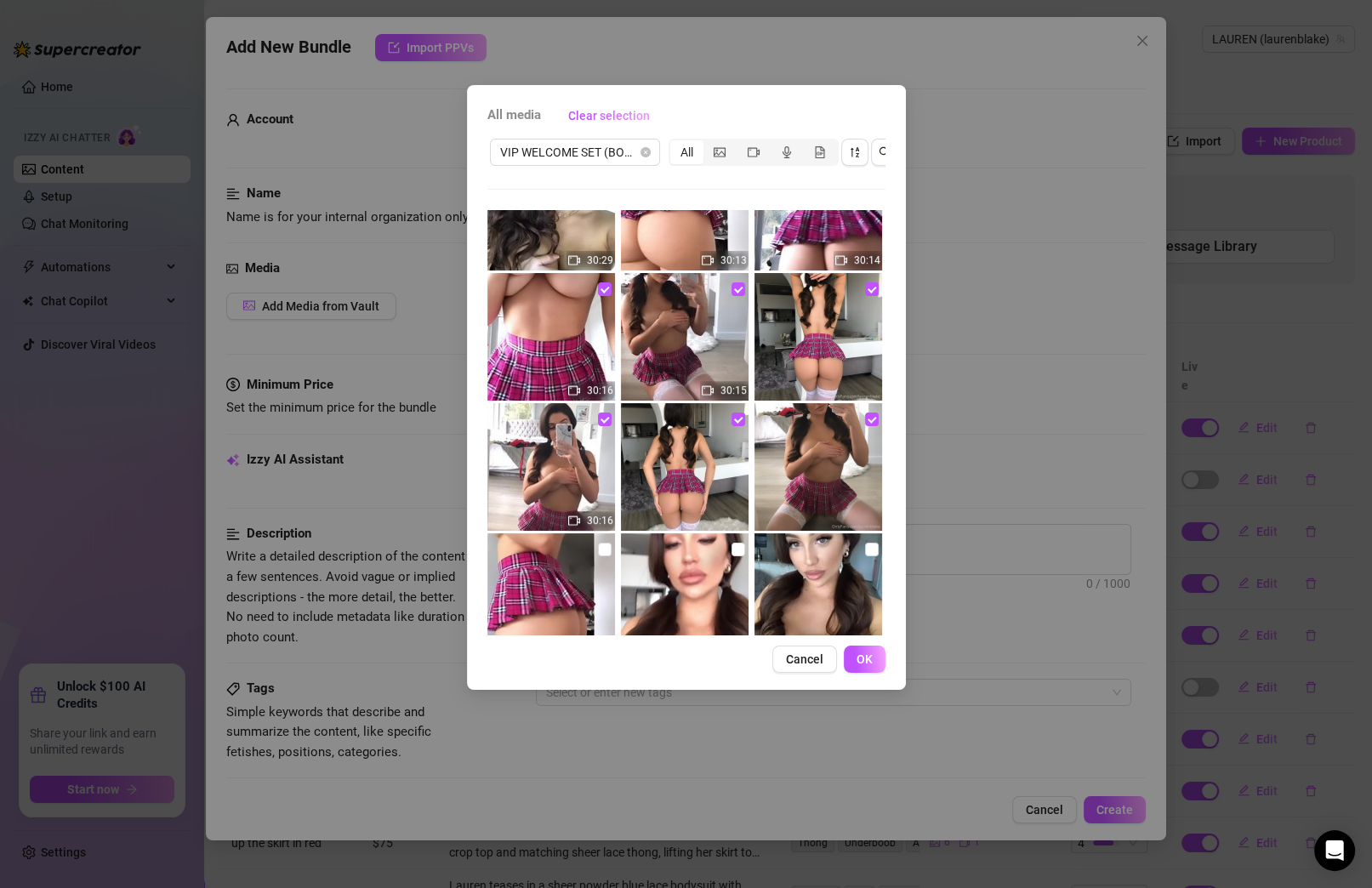
scroll to position [1013, 0]
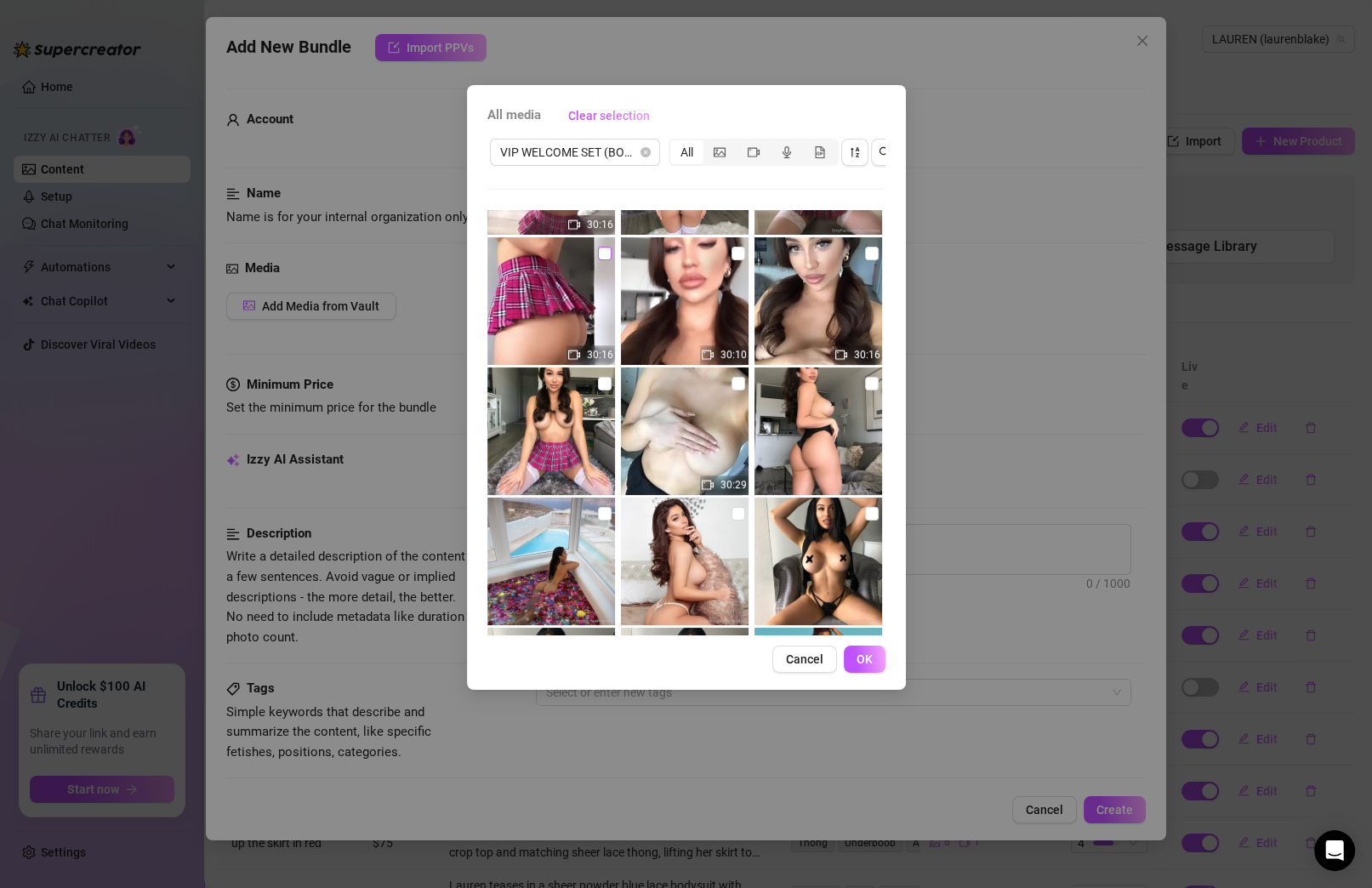
click at [599, 250] on input "checkbox" at bounding box center [605, 253] width 14 height 14
checkbox input "true"
click at [732, 256] on input "checkbox" at bounding box center [738, 253] width 14 height 14
checkbox input "true"
click at [865, 254] on input "checkbox" at bounding box center [871, 253] width 14 height 14
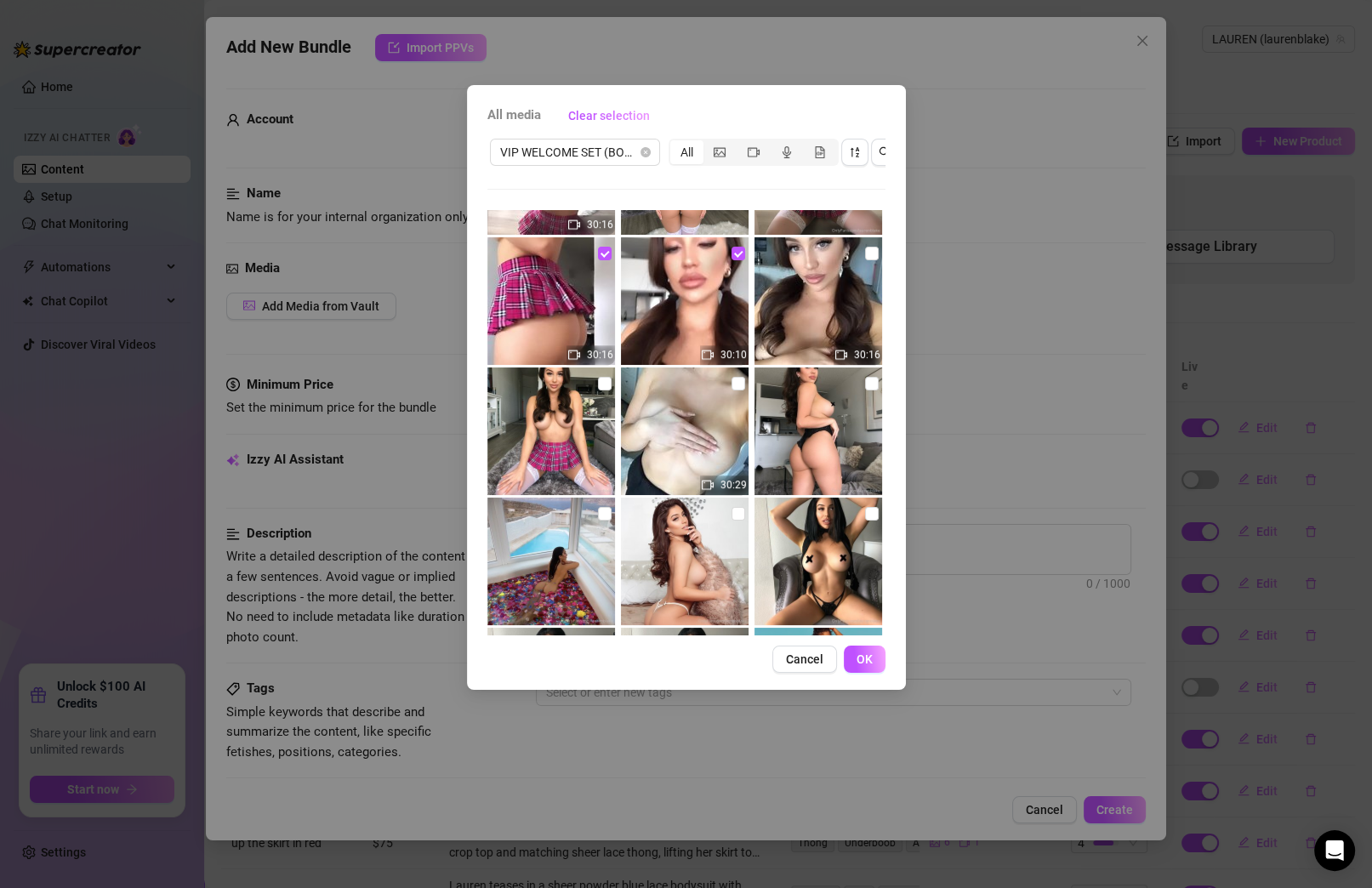
checkbox input "true"
click at [865, 380] on input "checkbox" at bounding box center [871, 383] width 14 height 14
checkbox input "true"
click at [732, 378] on input "checkbox" at bounding box center [738, 383] width 14 height 14
checkbox input "true"
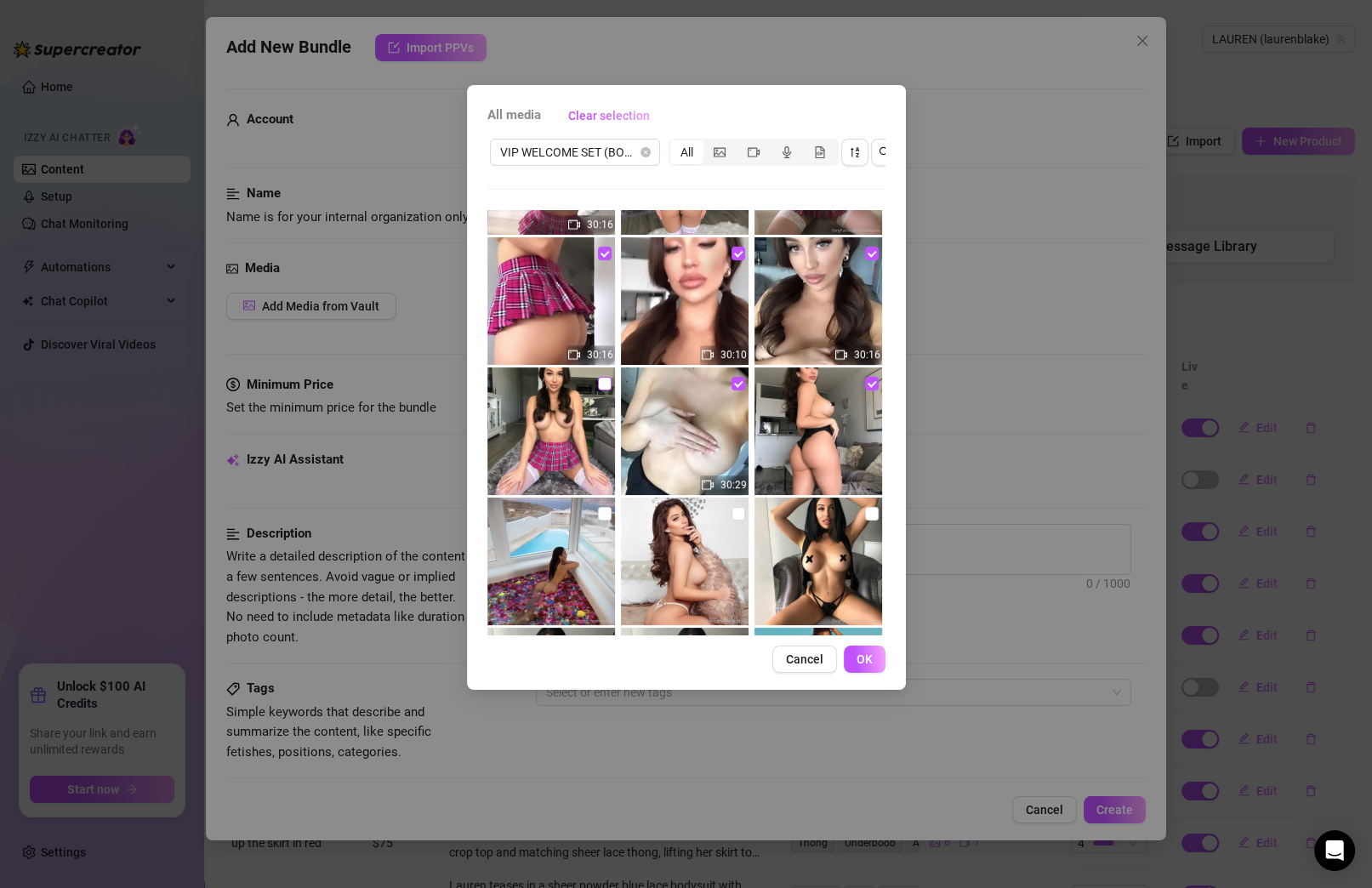
drag, startPoint x: 604, startPoint y: 383, endPoint x: 605, endPoint y: 392, distance: 9.1
click at [604, 383] on input "checkbox" at bounding box center [605, 383] width 14 height 14
checkbox input "true"
click at [602, 513] on input "checkbox" at bounding box center [605, 513] width 14 height 14
checkbox input "true"
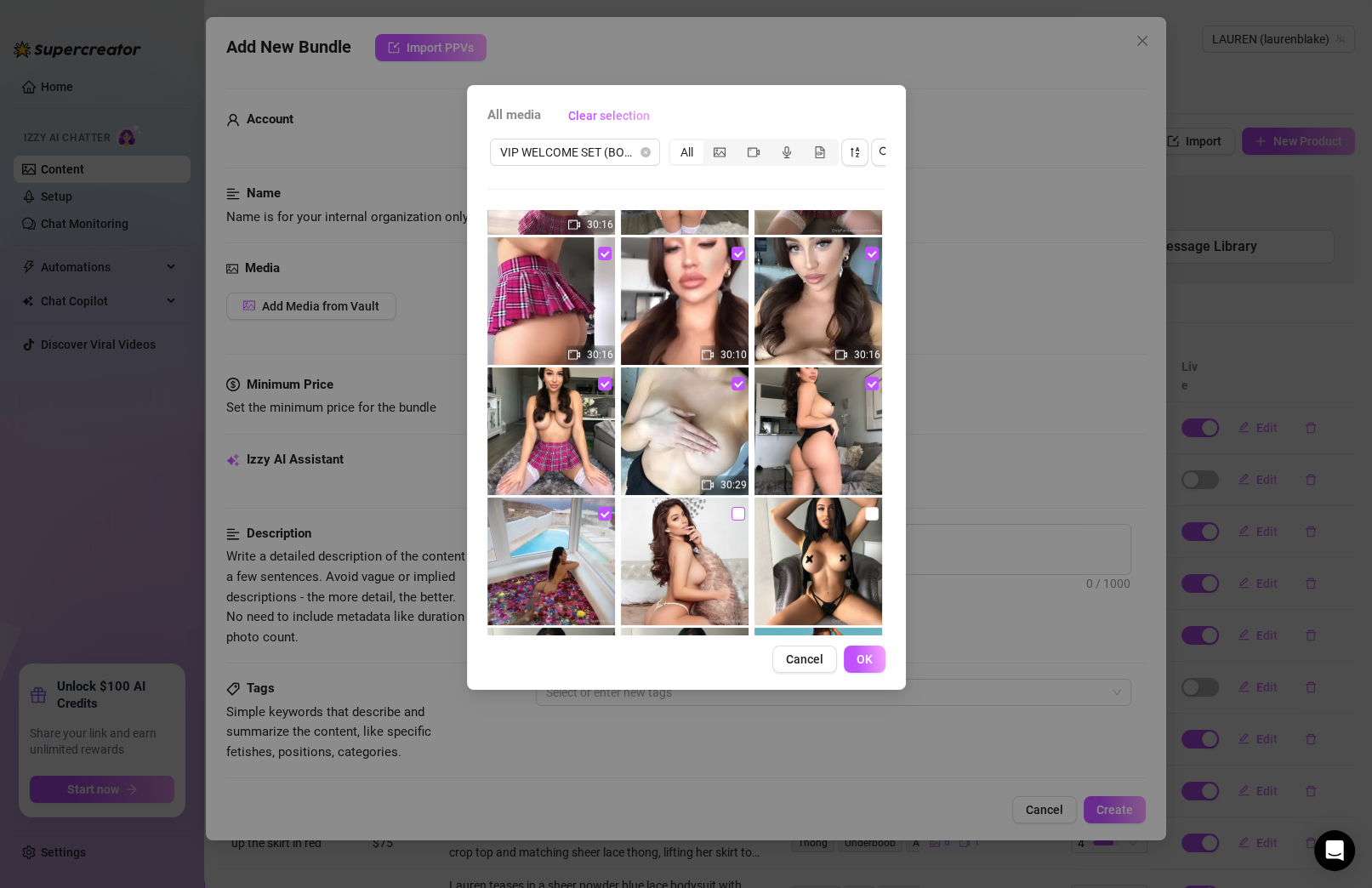
click at [732, 513] on input "checkbox" at bounding box center [738, 513] width 14 height 14
checkbox input "true"
click at [865, 519] on input "checkbox" at bounding box center [871, 513] width 14 height 14
checkbox input "true"
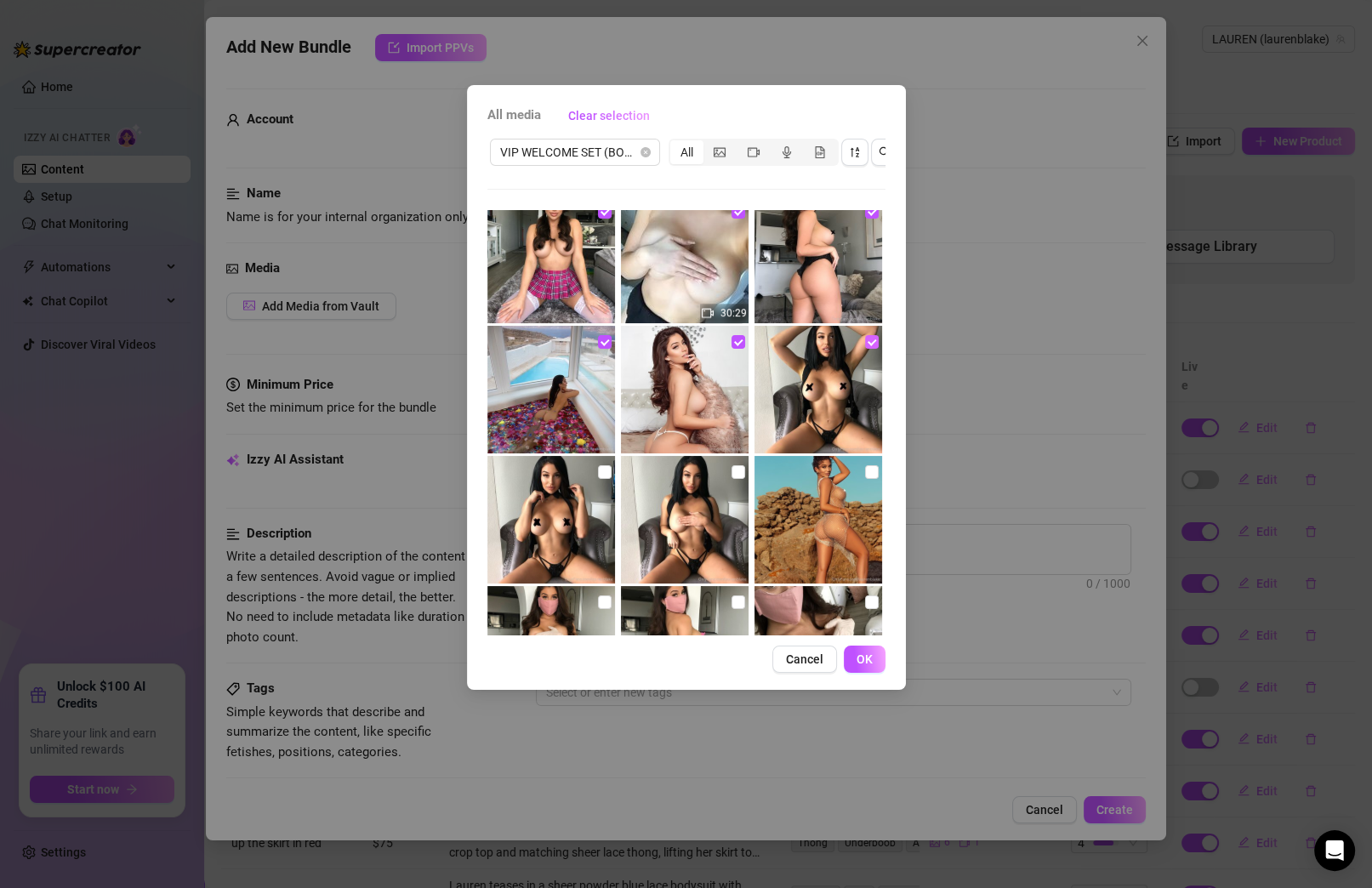
scroll to position [1235, 0]
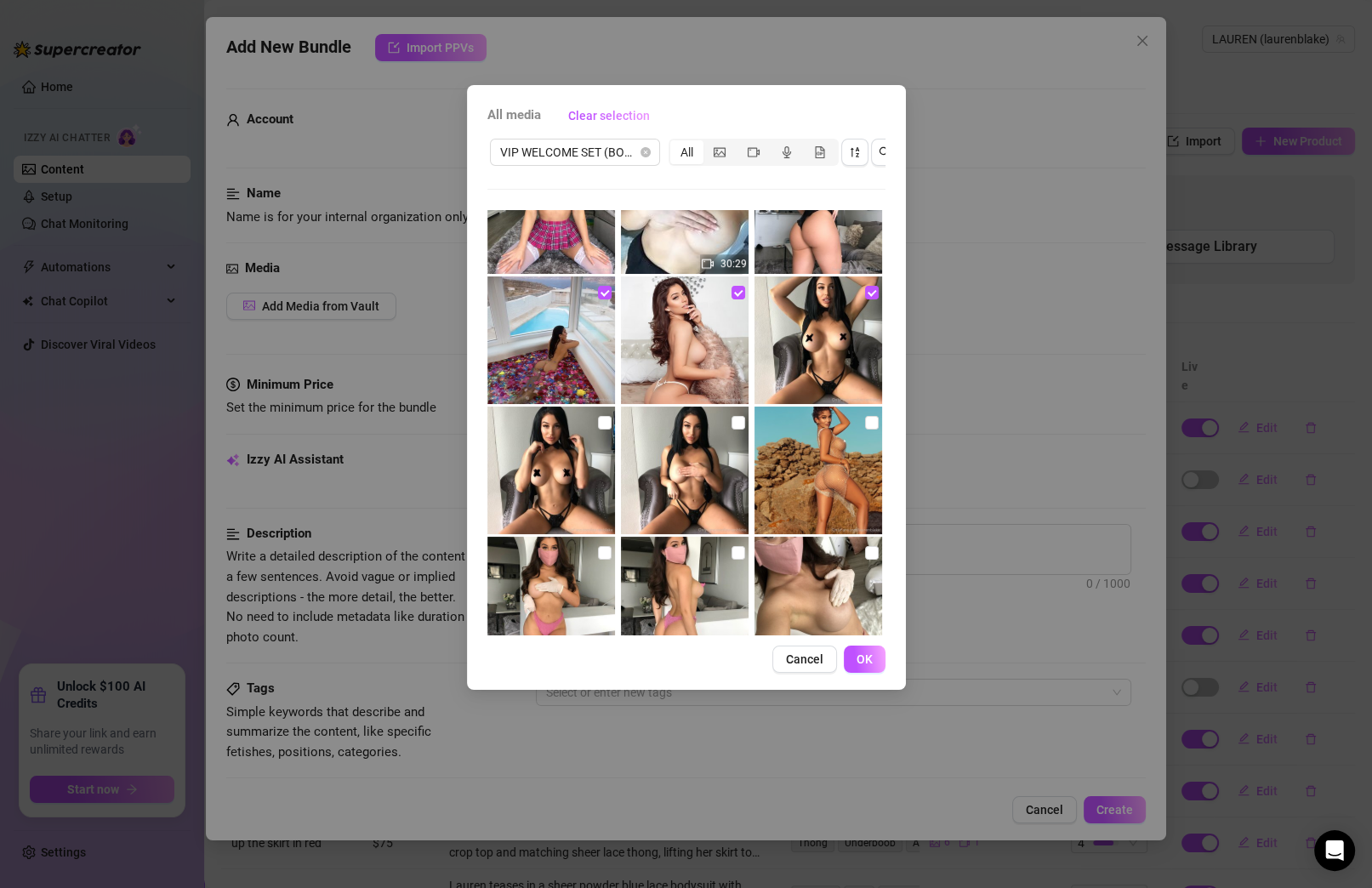
click at [606, 423] on input "checkbox" at bounding box center [605, 422] width 14 height 14
checkbox input "true"
click at [736, 421] on input "checkbox" at bounding box center [738, 422] width 14 height 14
checkbox input "true"
click at [865, 425] on input "checkbox" at bounding box center [871, 422] width 14 height 14
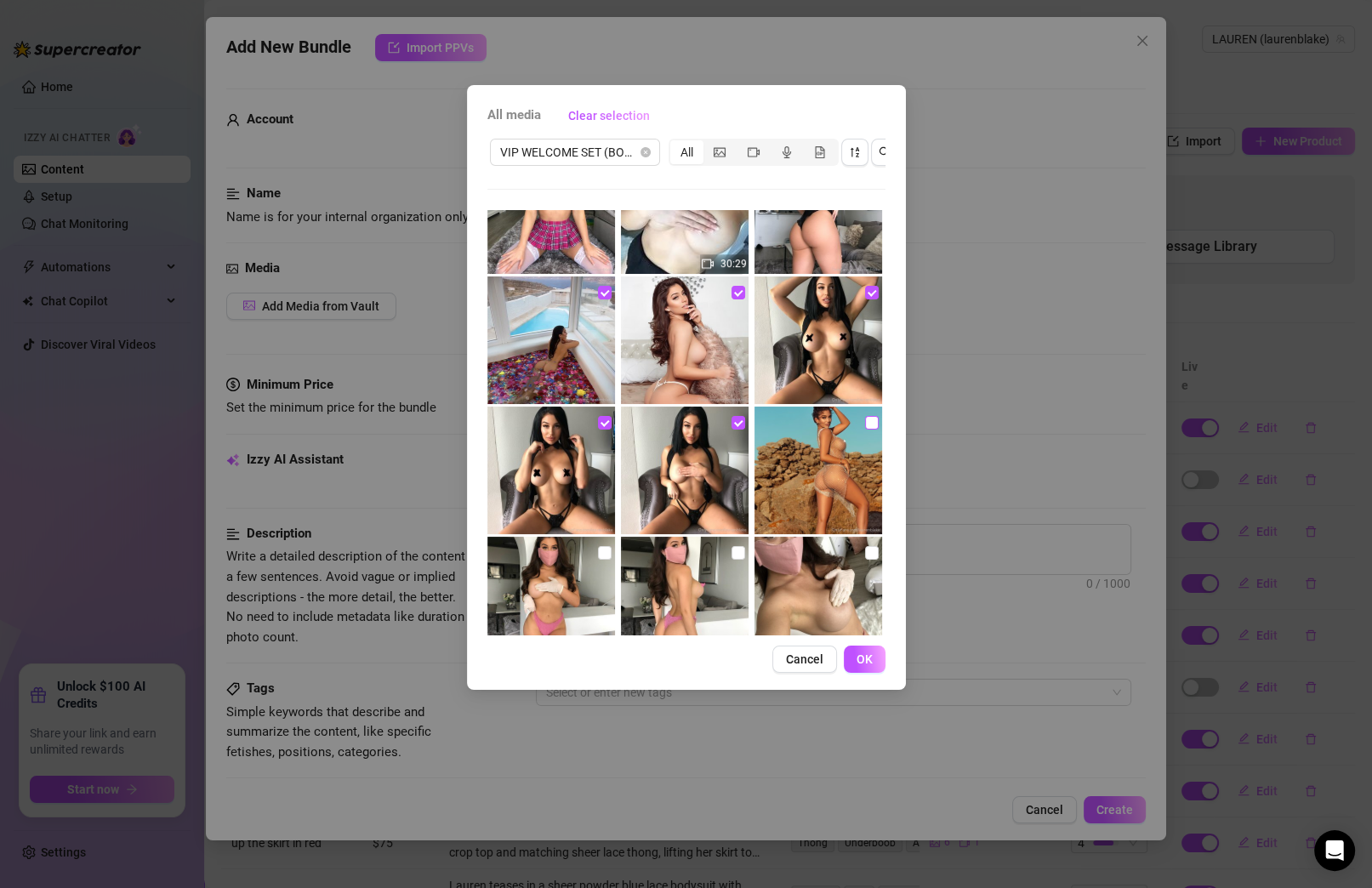
checkbox input "true"
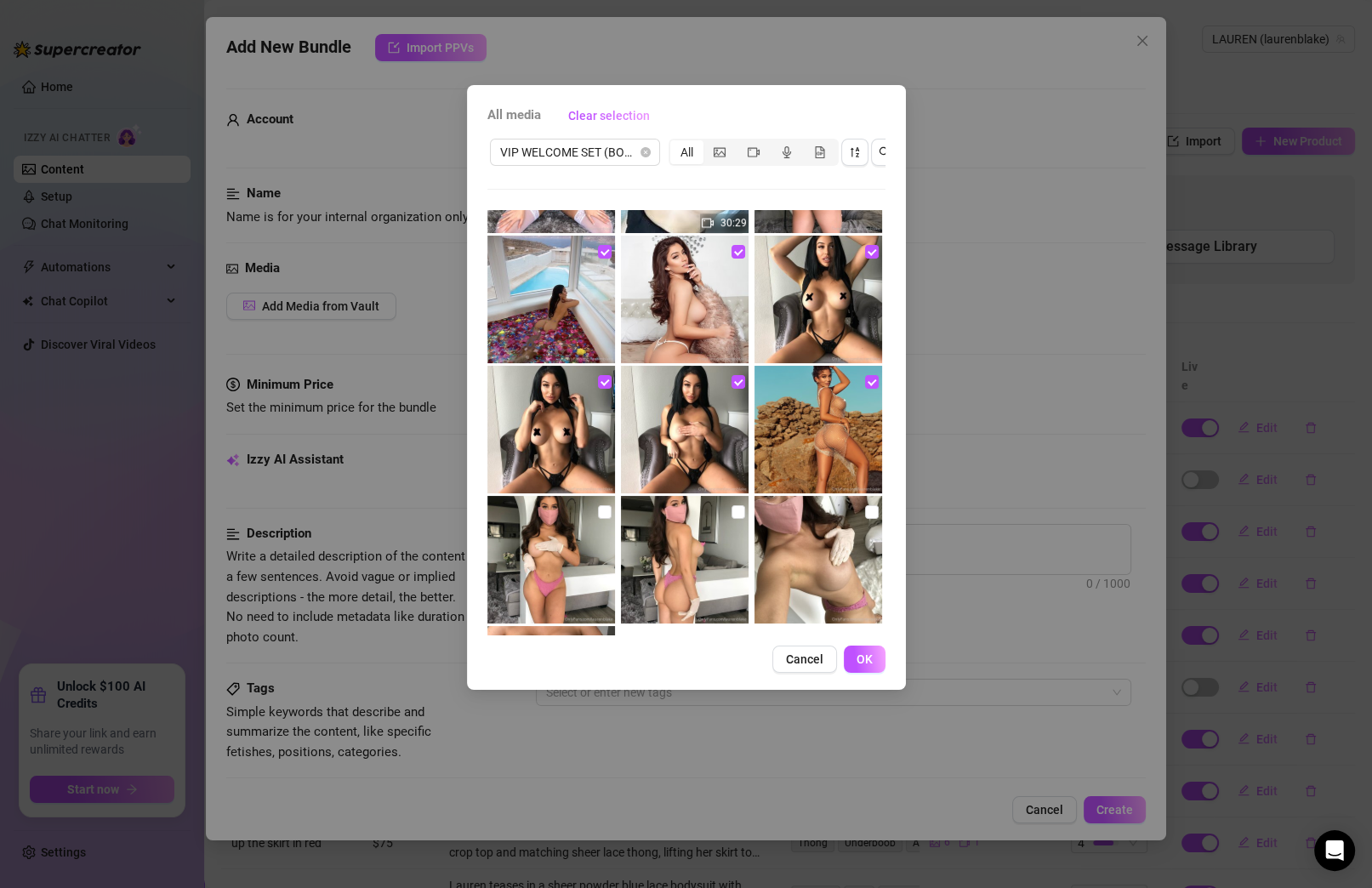
scroll to position [1326, 0]
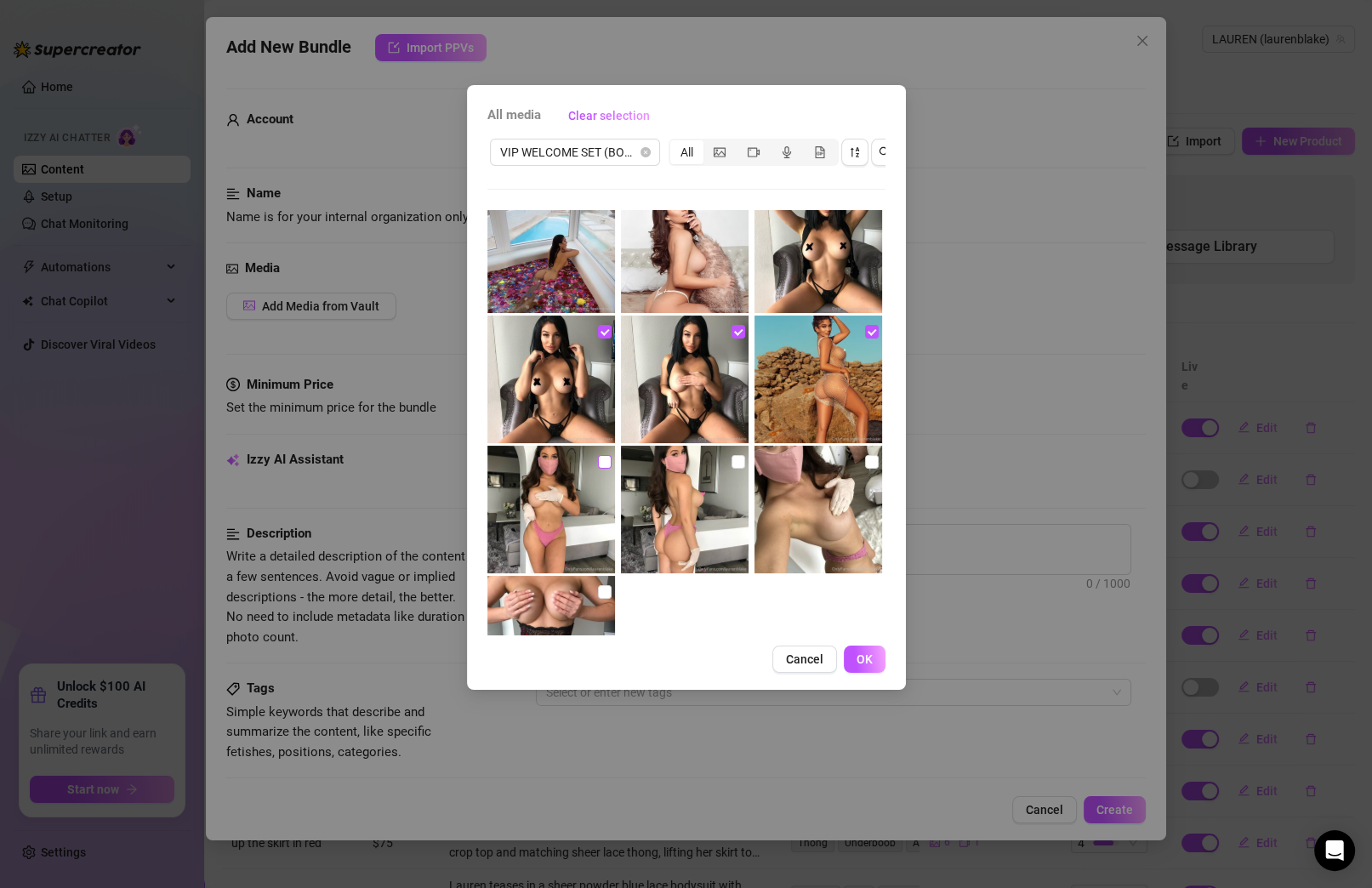
click at [598, 460] on input "checkbox" at bounding box center [605, 461] width 14 height 14
checkbox input "true"
click at [732, 465] on input "checkbox" at bounding box center [738, 461] width 14 height 14
checkbox input "true"
drag, startPoint x: 863, startPoint y: 462, endPoint x: 820, endPoint y: 485, distance: 48.8
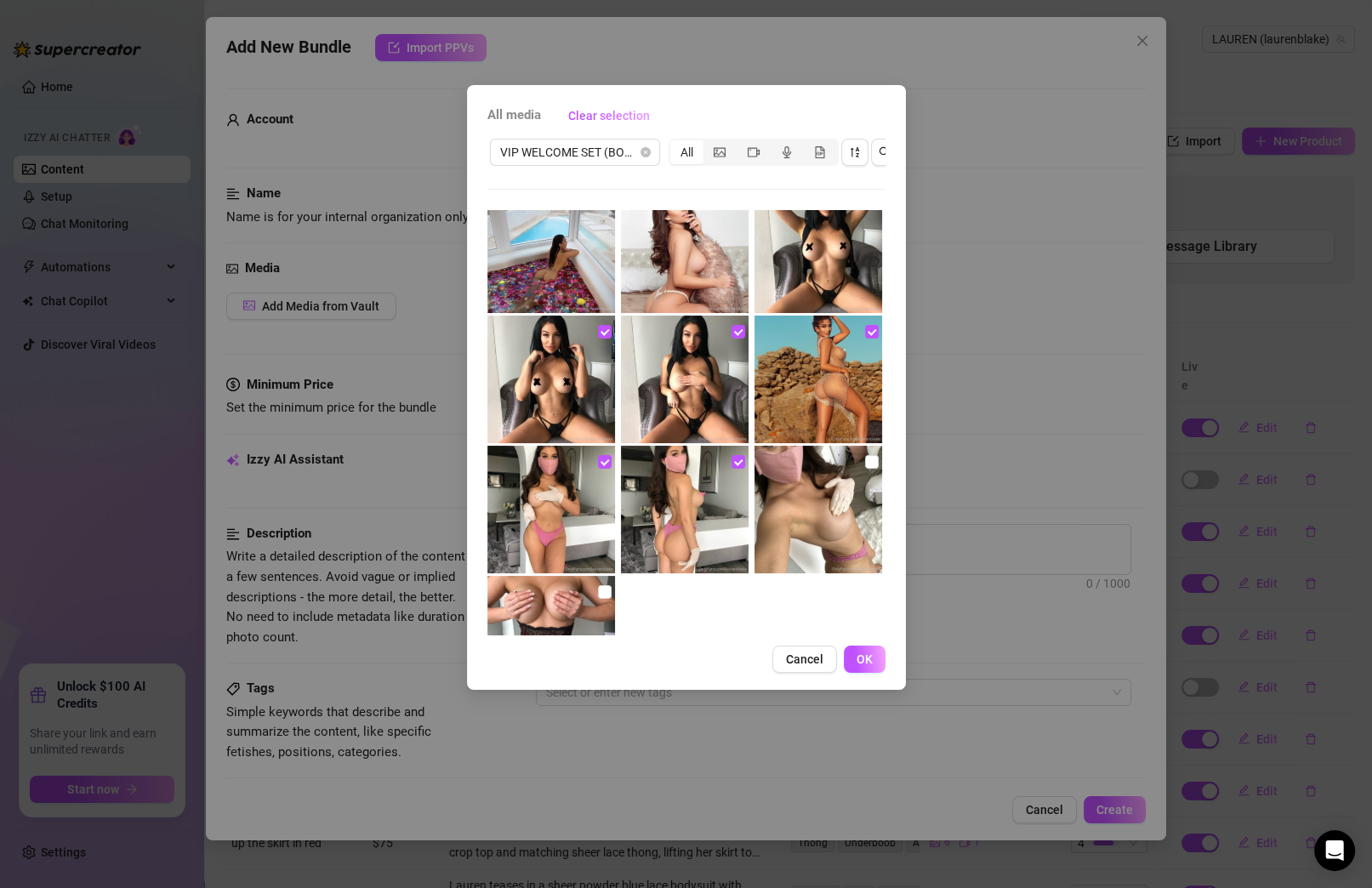
click at [865, 463] on input "checkbox" at bounding box center [871, 461] width 14 height 14
checkbox input "true"
click at [601, 591] on input "checkbox" at bounding box center [605, 592] width 14 height 14
checkbox input "true"
click at [852, 668] on button "OK" at bounding box center [864, 659] width 41 height 28
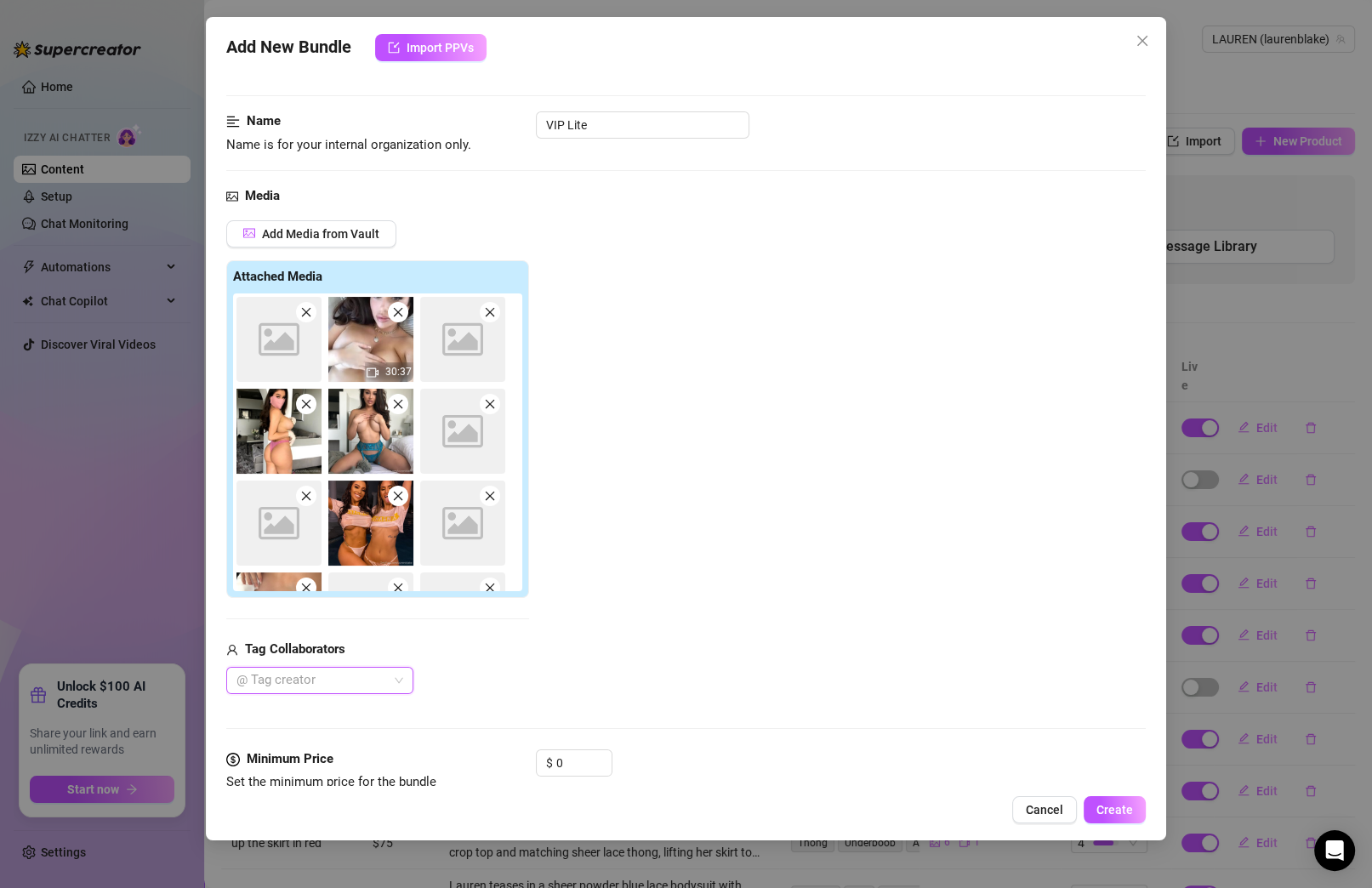
scroll to position [338, 0]
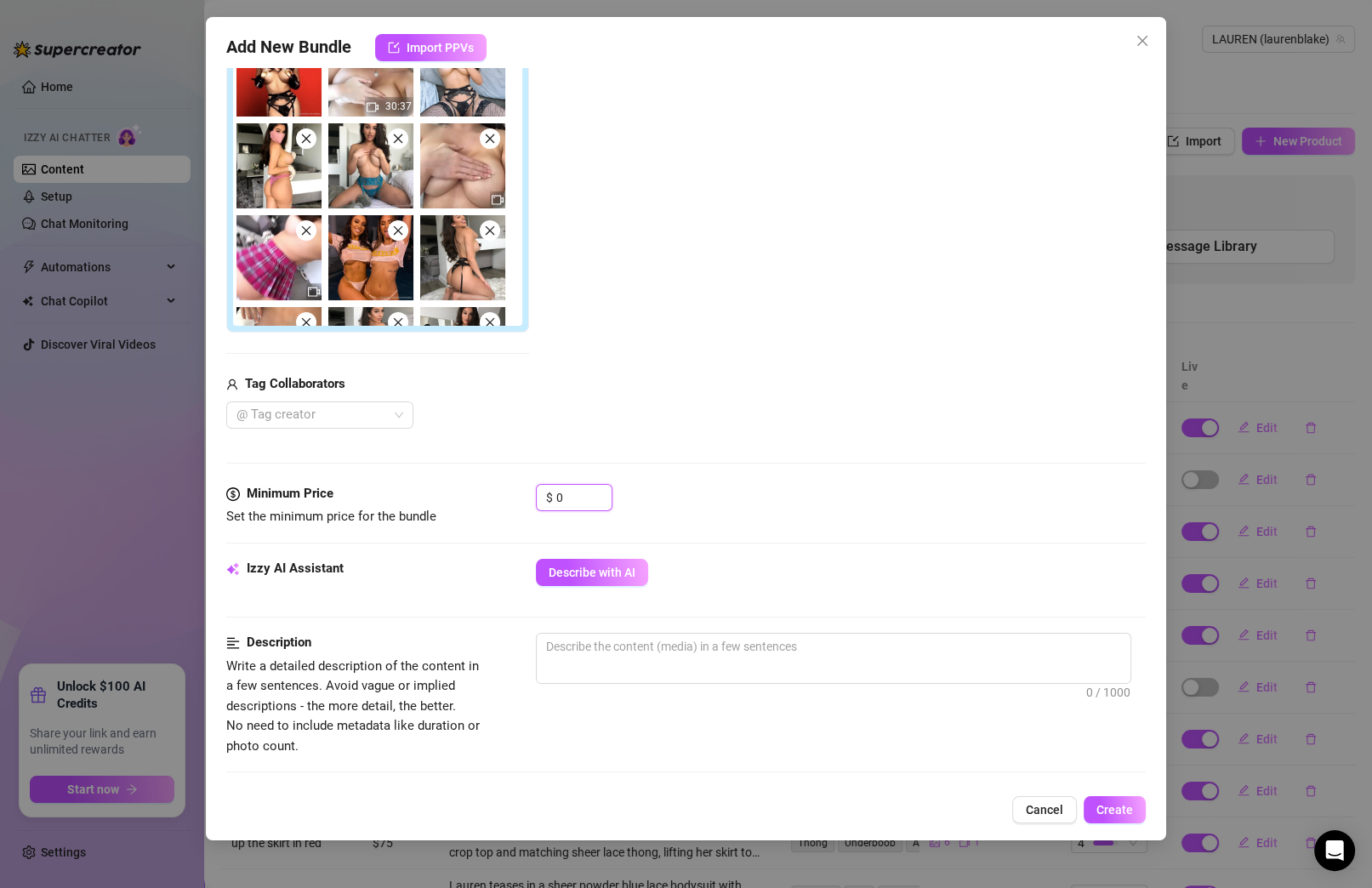
drag, startPoint x: 584, startPoint y: 492, endPoint x: 408, endPoint y: 465, distance: 178.1
click at [408, 465] on form "Account ️‍LAUREN (@laurenblake) Name Name is for your internal organization onl…" at bounding box center [686, 566] width 919 height 1632
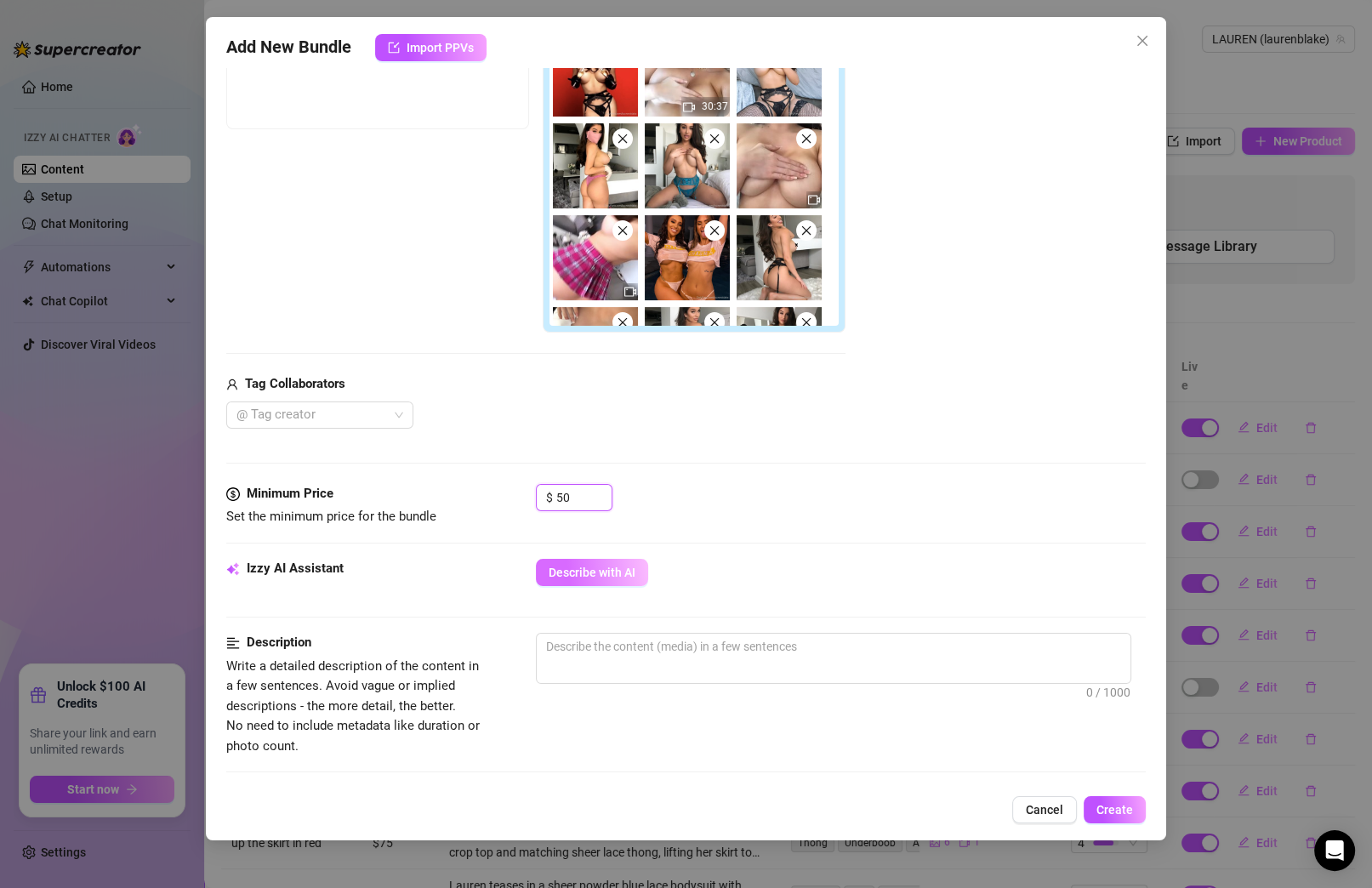
type input "50"
click at [590, 566] on span "Describe with AI" at bounding box center [592, 572] width 86 height 14
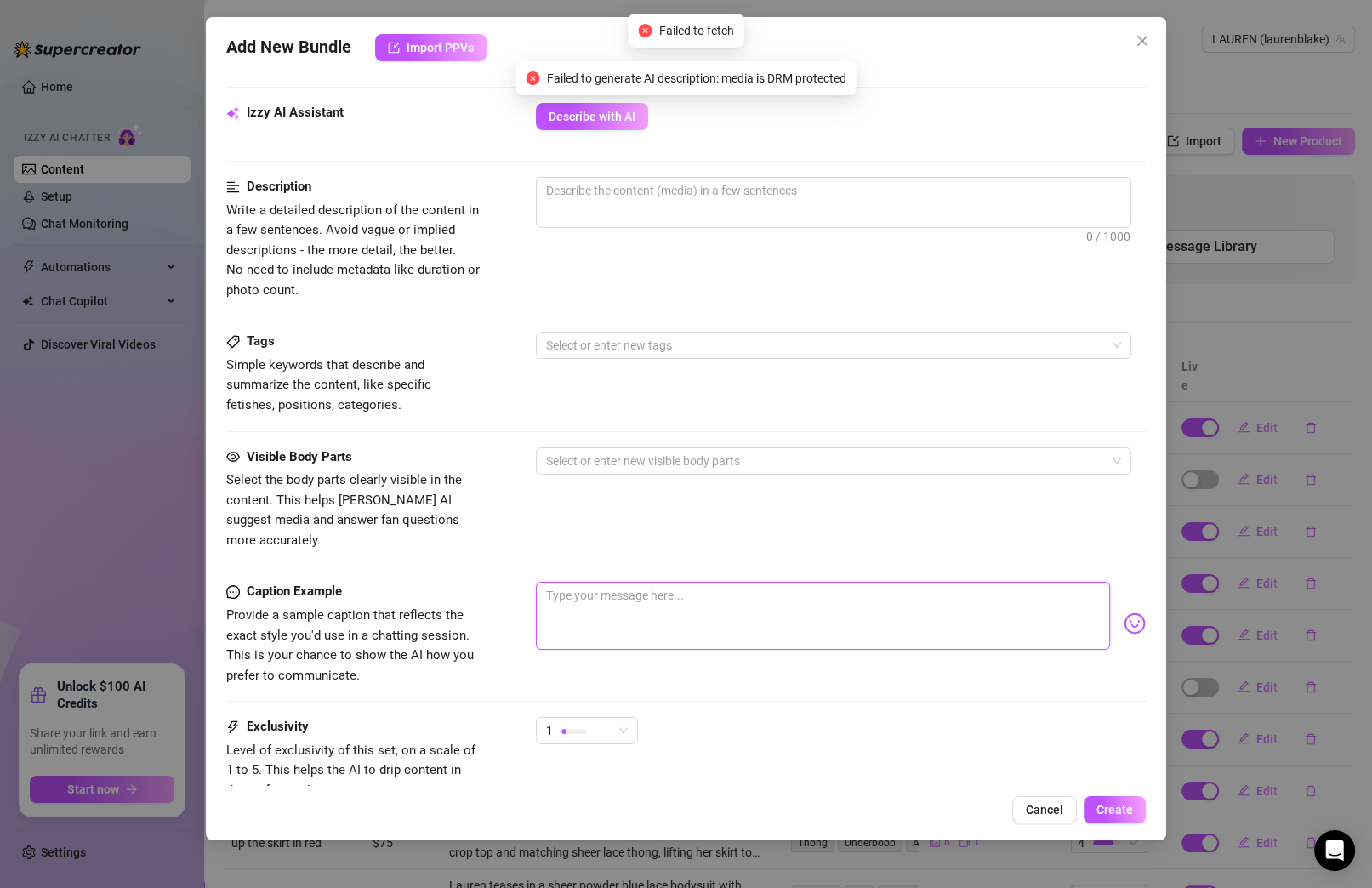
click at [688, 597] on textarea at bounding box center [823, 616] width 574 height 68
type textarea "V"
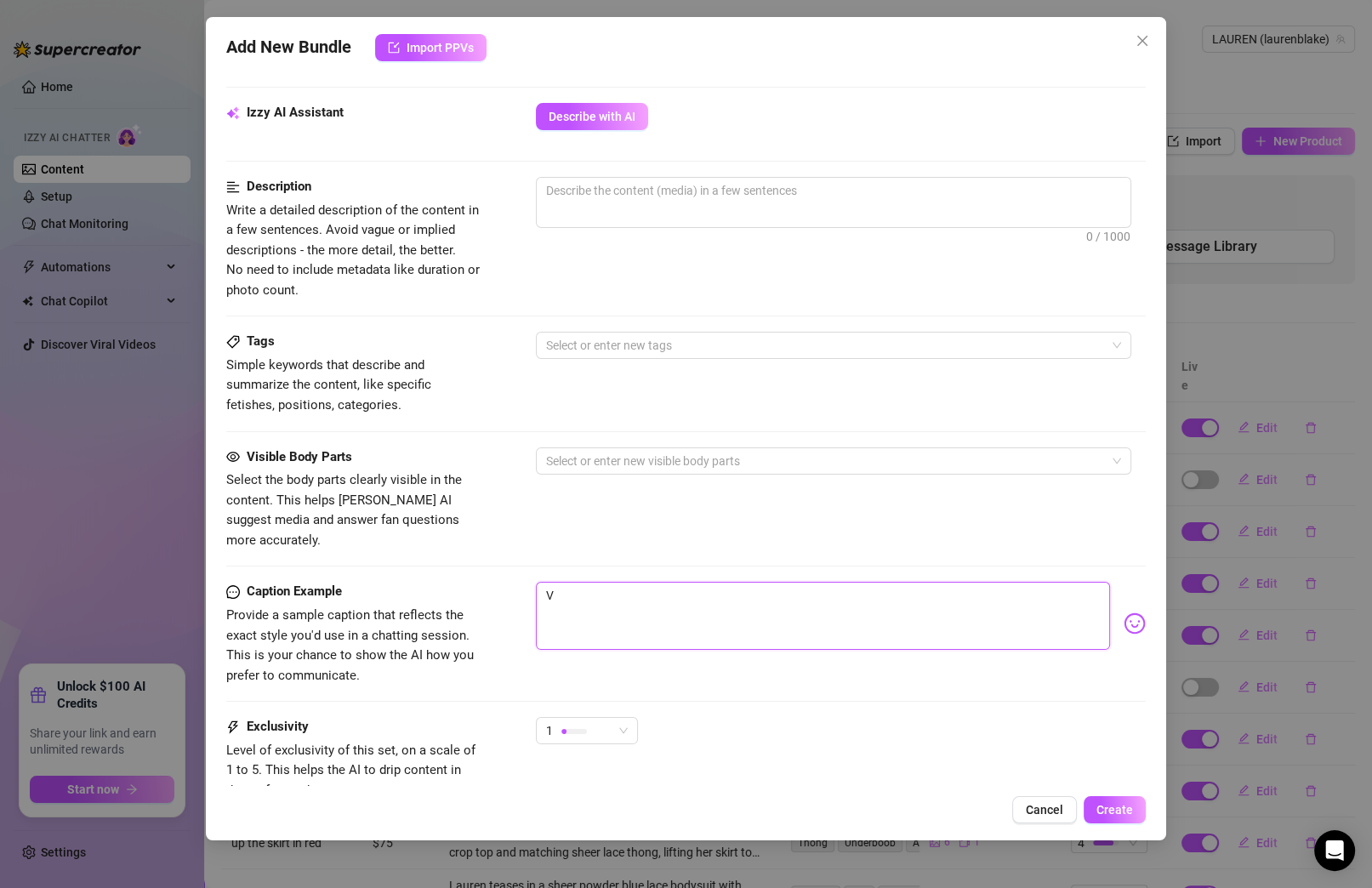
type textarea "VI"
type textarea "VIP"
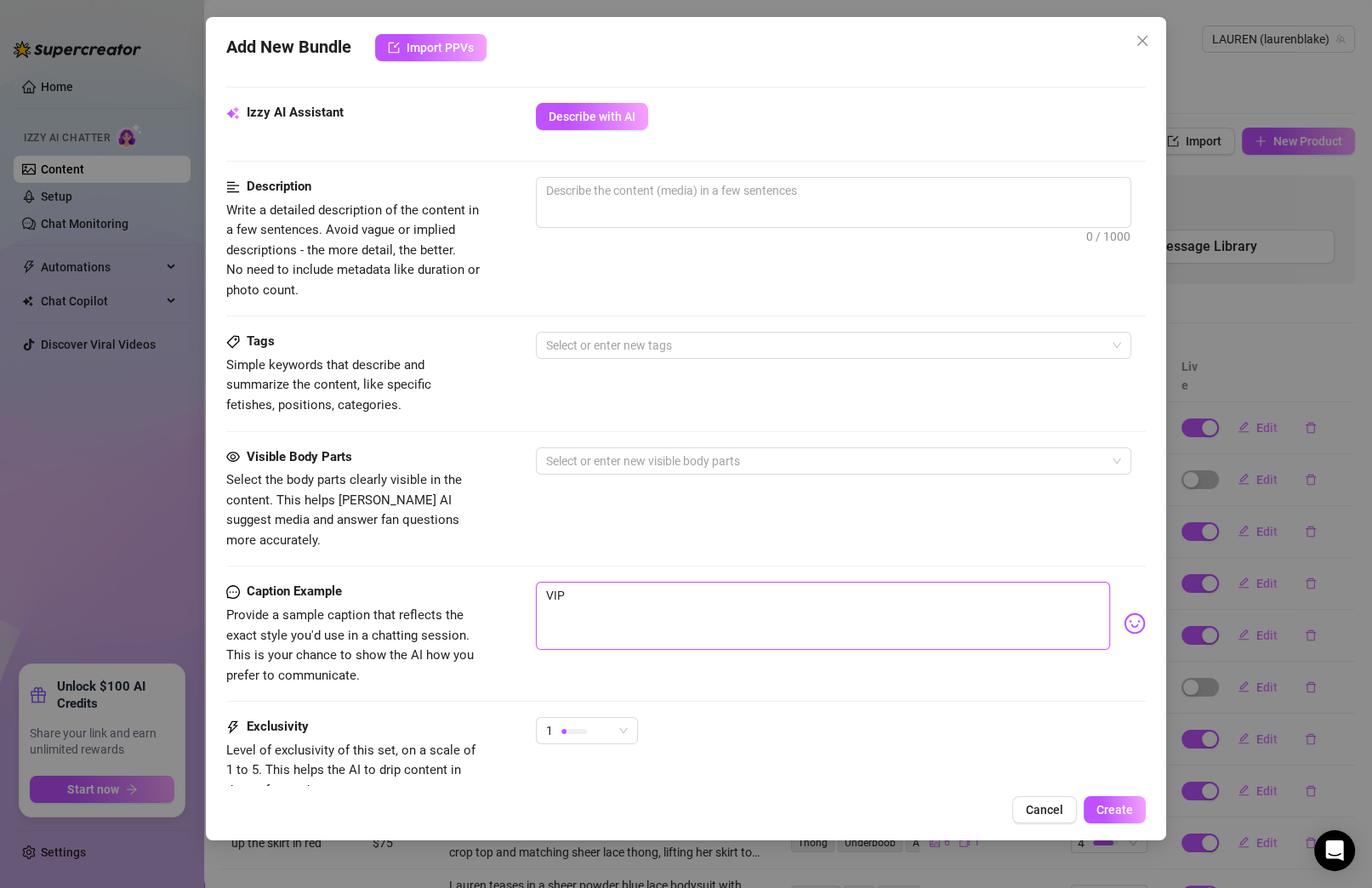
type textarea "VIP"
type textarea "VIP i"
type textarea "VIP is"
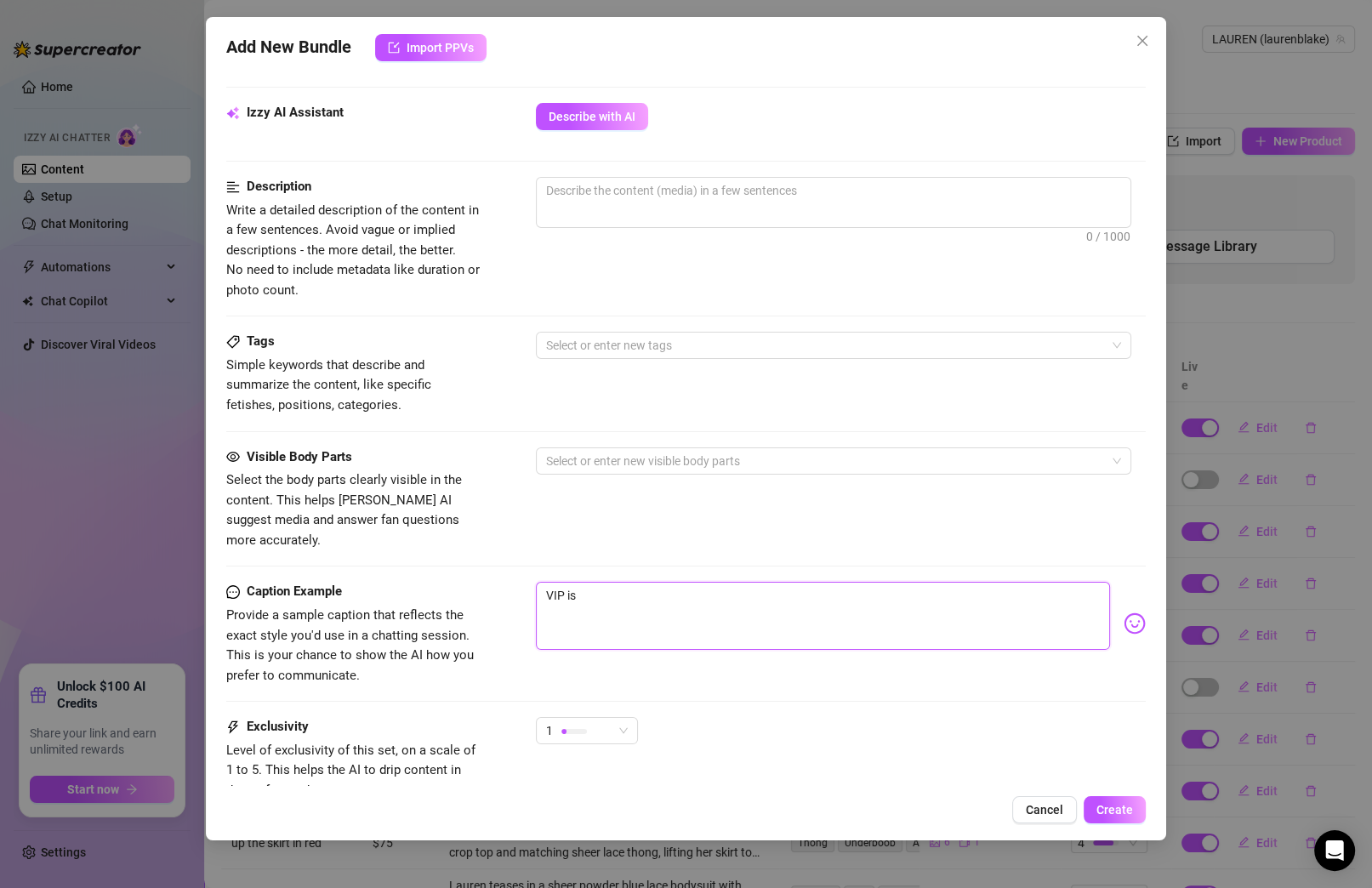
type textarea "VIP is"
type textarea "VIP is u"
type textarea "VIP is ua"
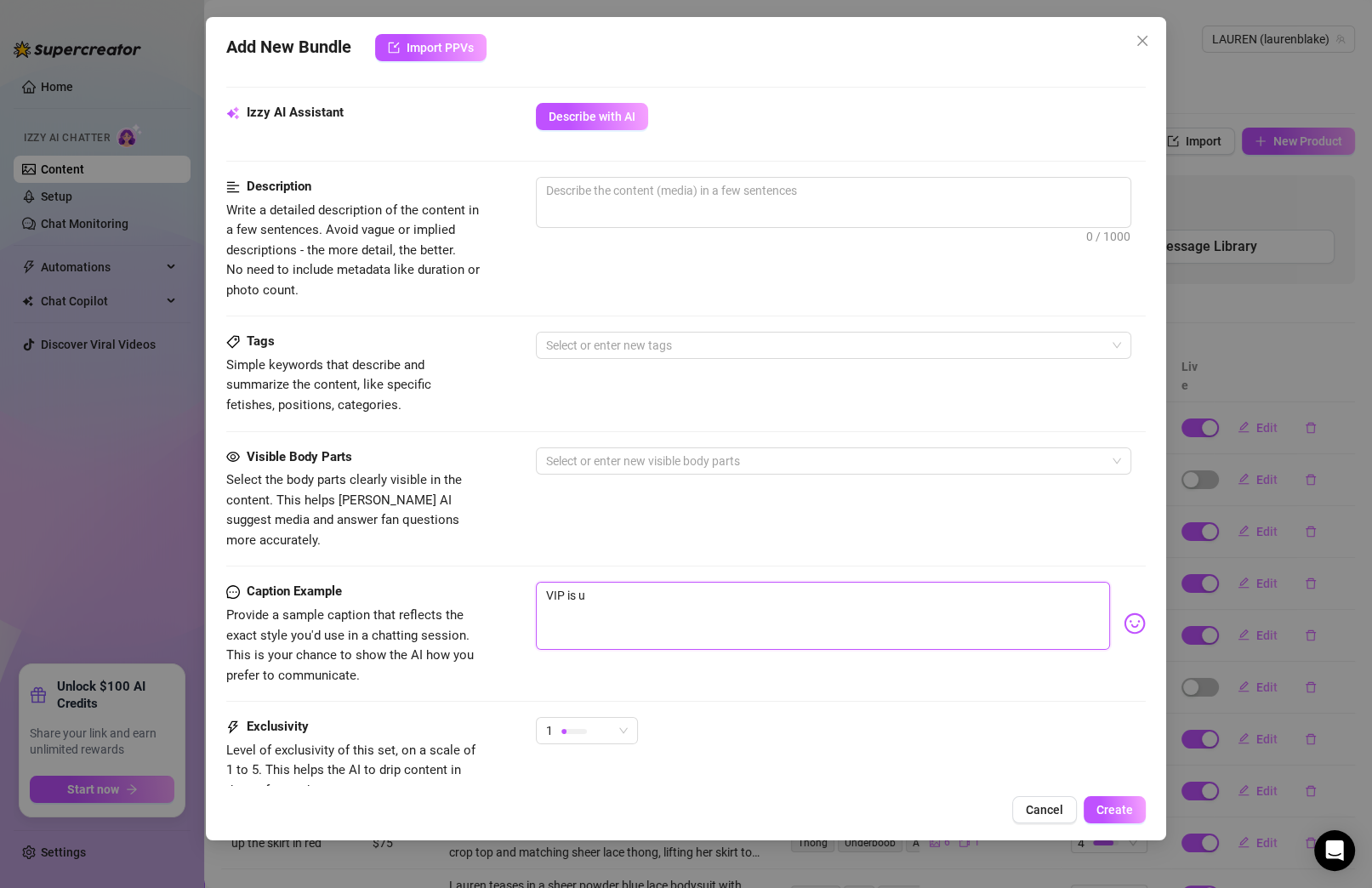
type textarea "VIP is ua"
type textarea "VIP is uau"
type textarea "VIP is uaul"
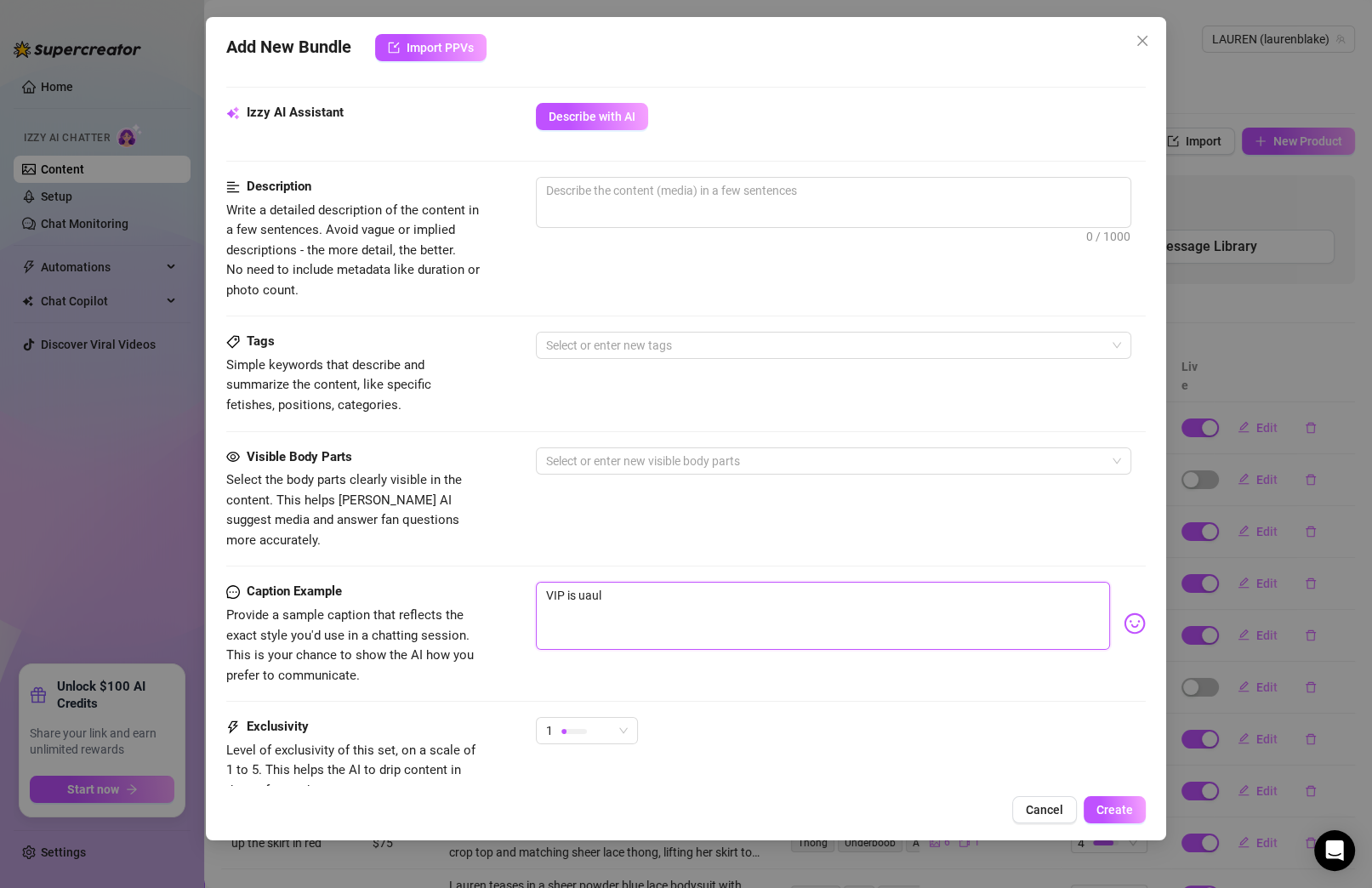
type textarea "VIP is uaull"
type textarea "VIP is uaully"
type textarea "VIP is uaull"
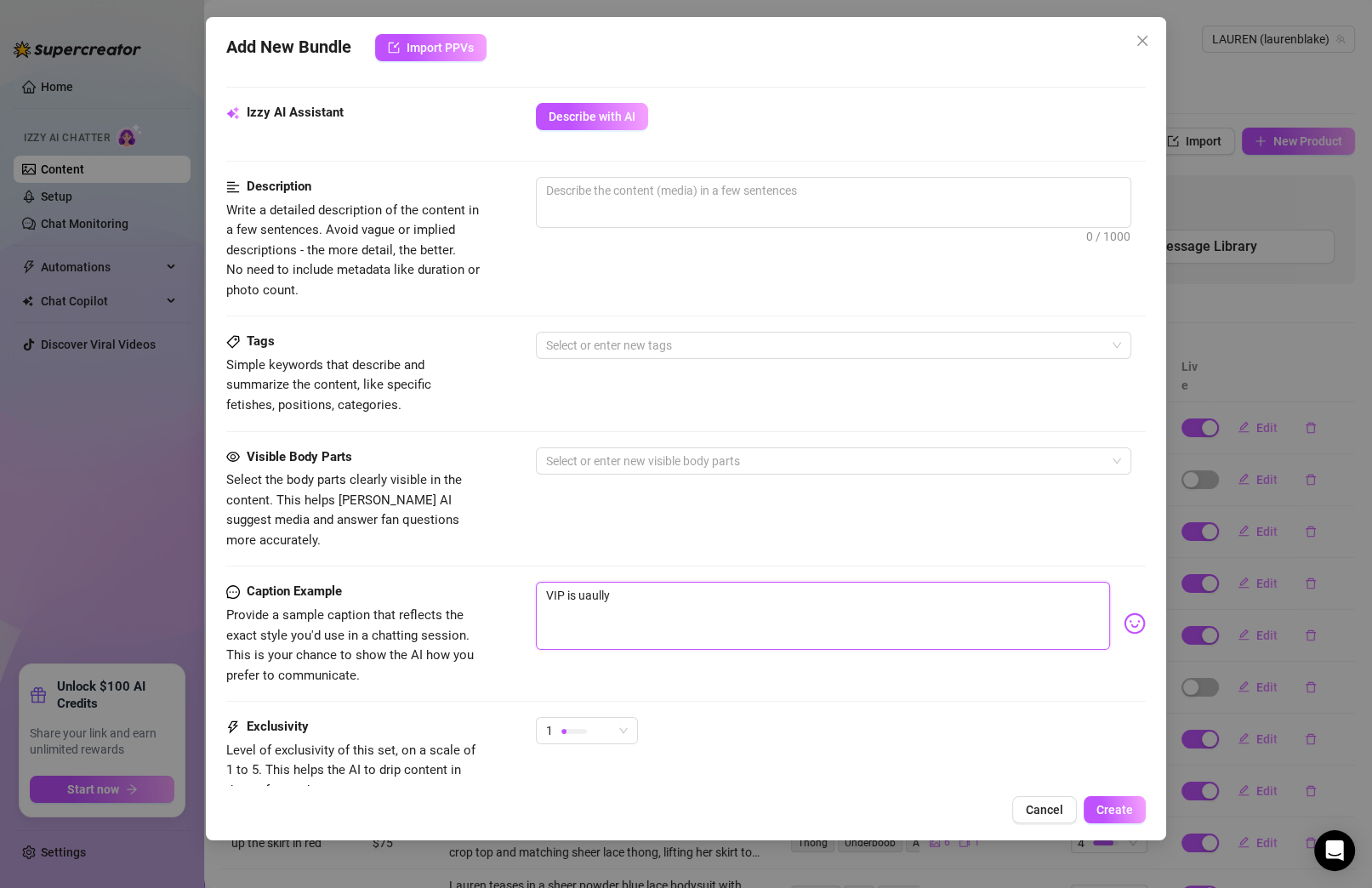
type textarea "VIP is uaull"
type textarea "VIP is uaul"
type textarea "VIP is uau"
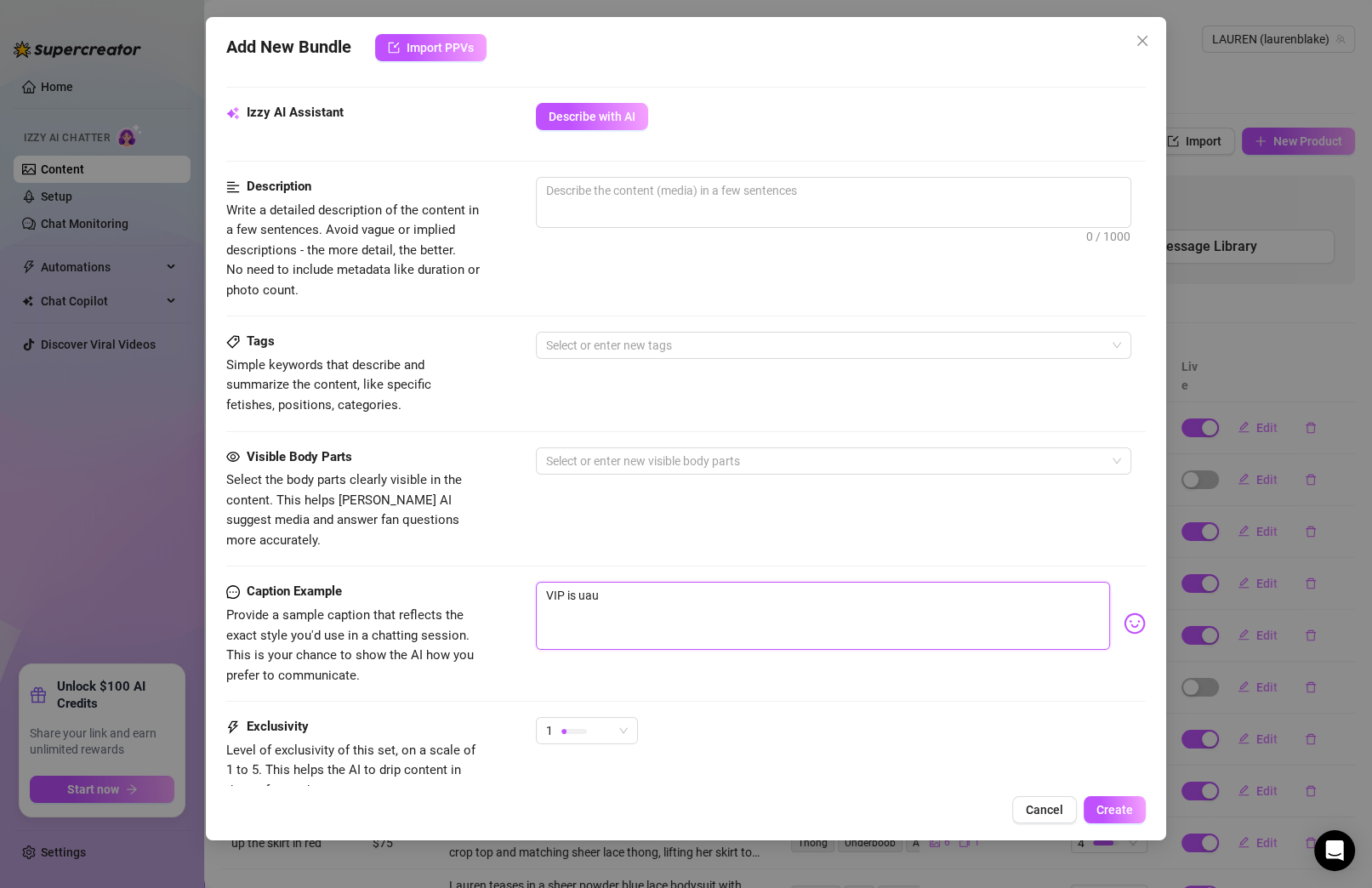
type textarea "VIP is ua"
type textarea "VIP is uas"
type textarea "VIP is uasu"
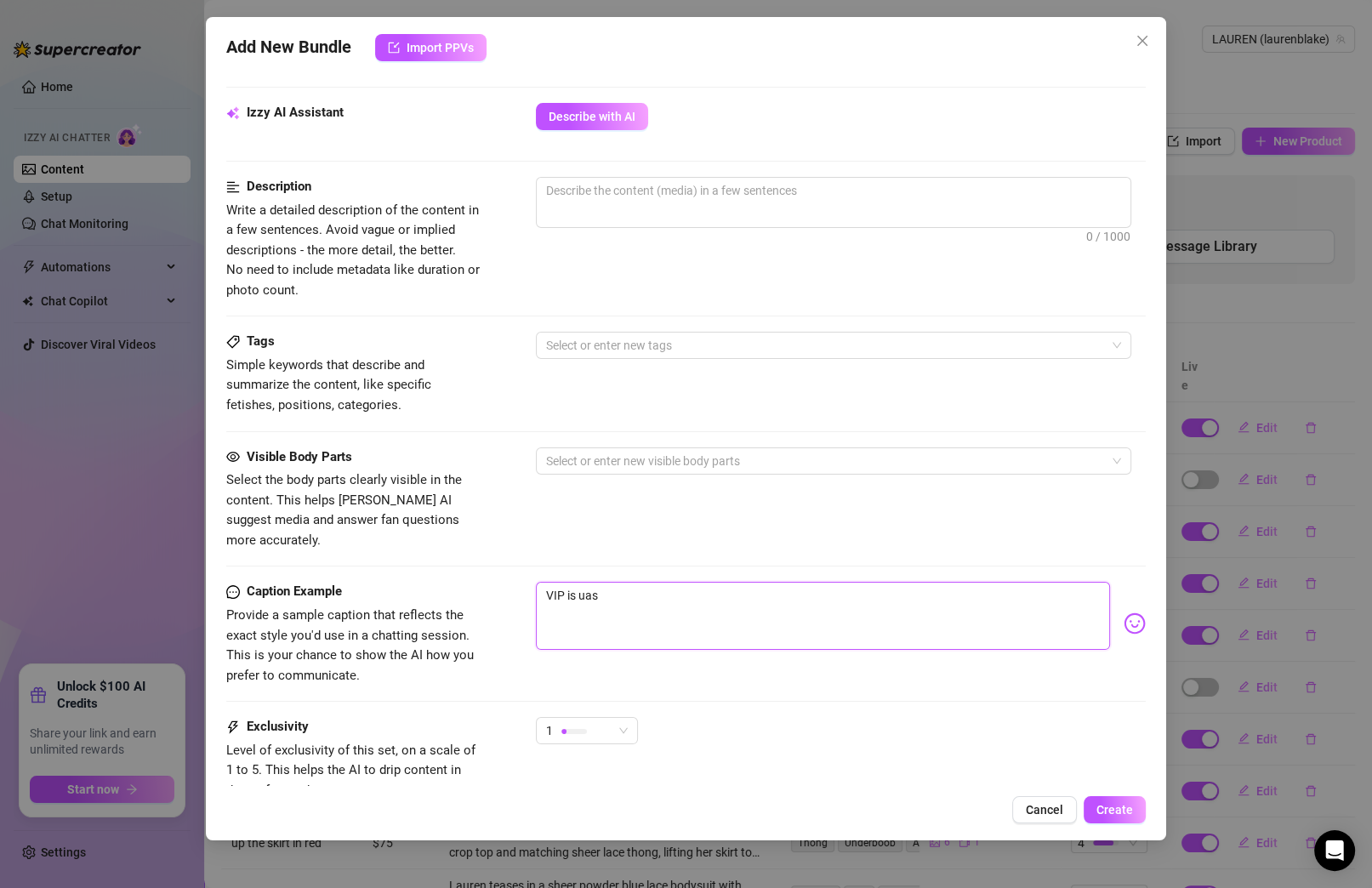
type textarea "VIP is uasu"
type textarea "VIP is uasua"
type textarea "VIP is uasu"
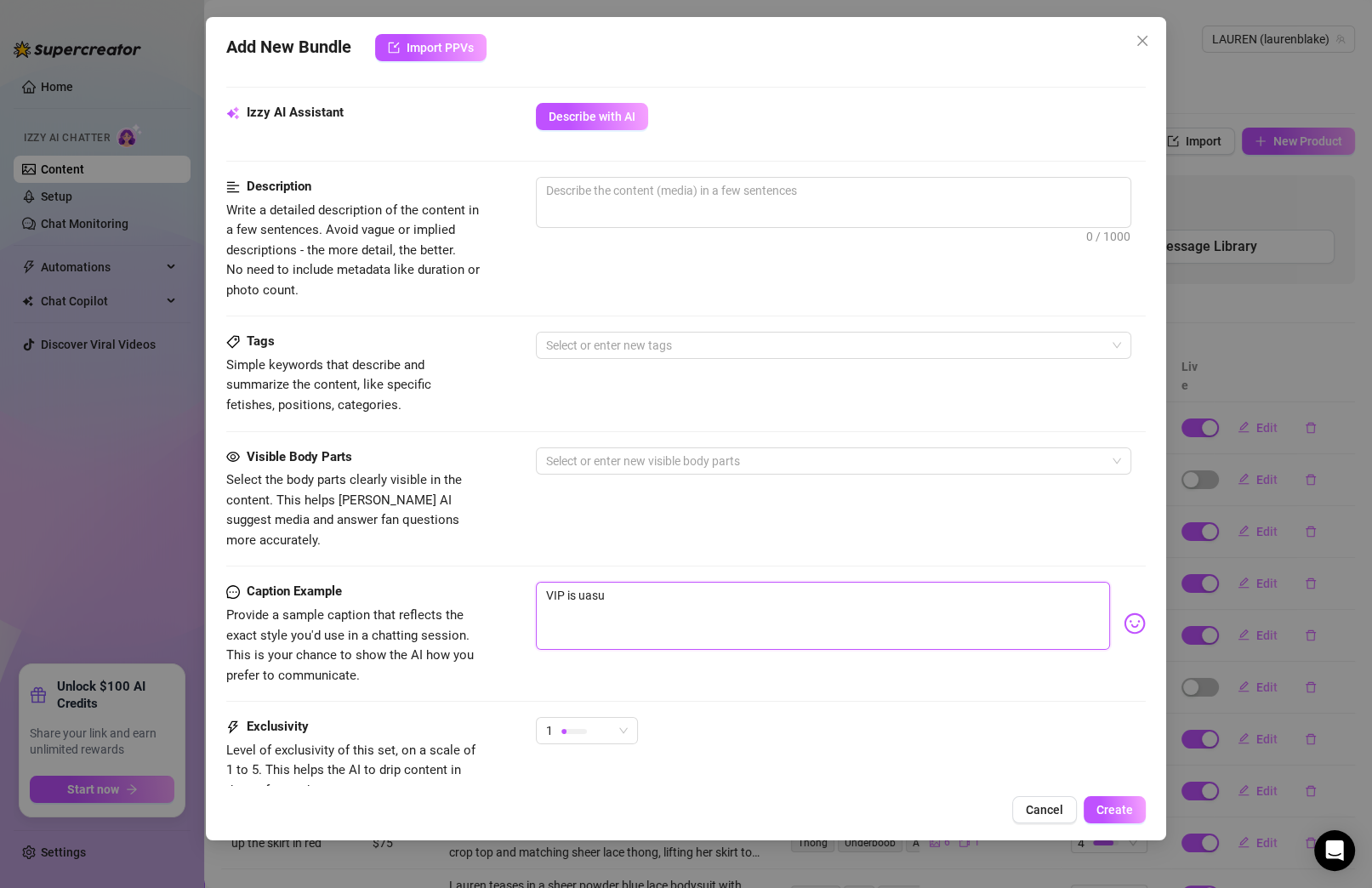
type textarea "VIP is uas"
type textarea "VIP is ua"
type textarea "VIP is u"
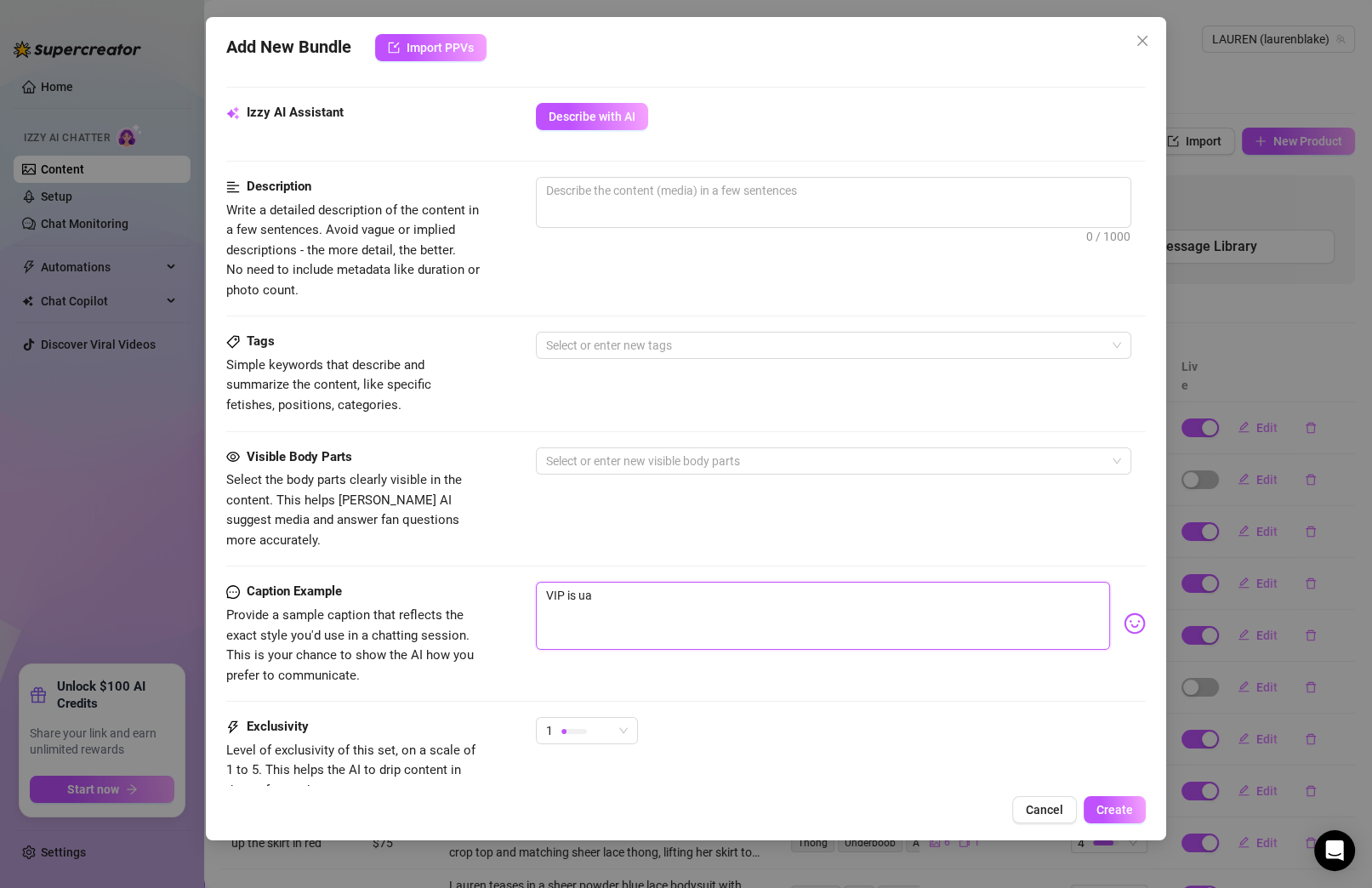
type textarea "VIP is u"
type textarea "VIP is us"
type textarea "VIP is usu"
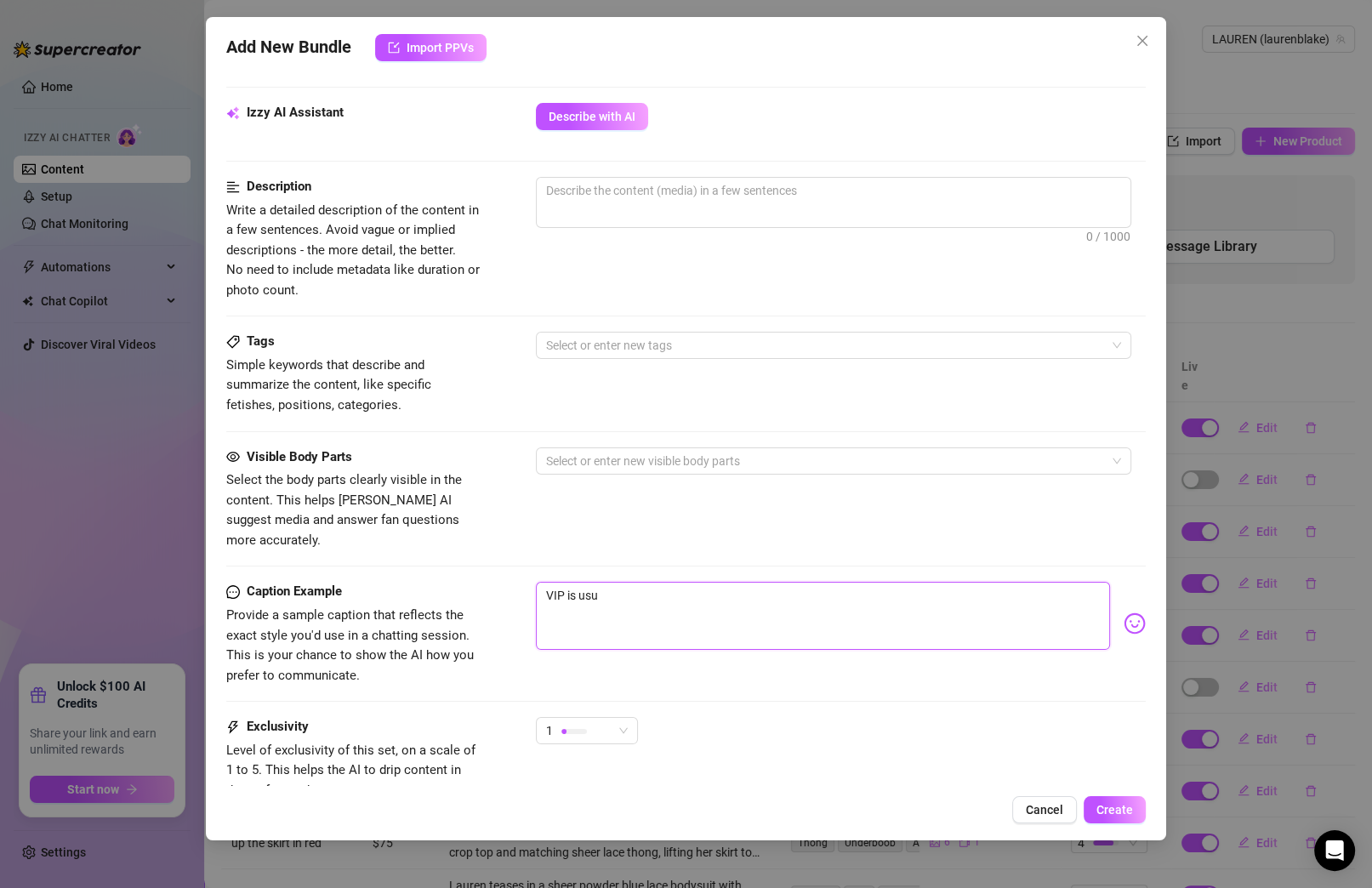
type textarea "VIP is usua"
type textarea "VIP is usual"
type textarea "VIP is usuall"
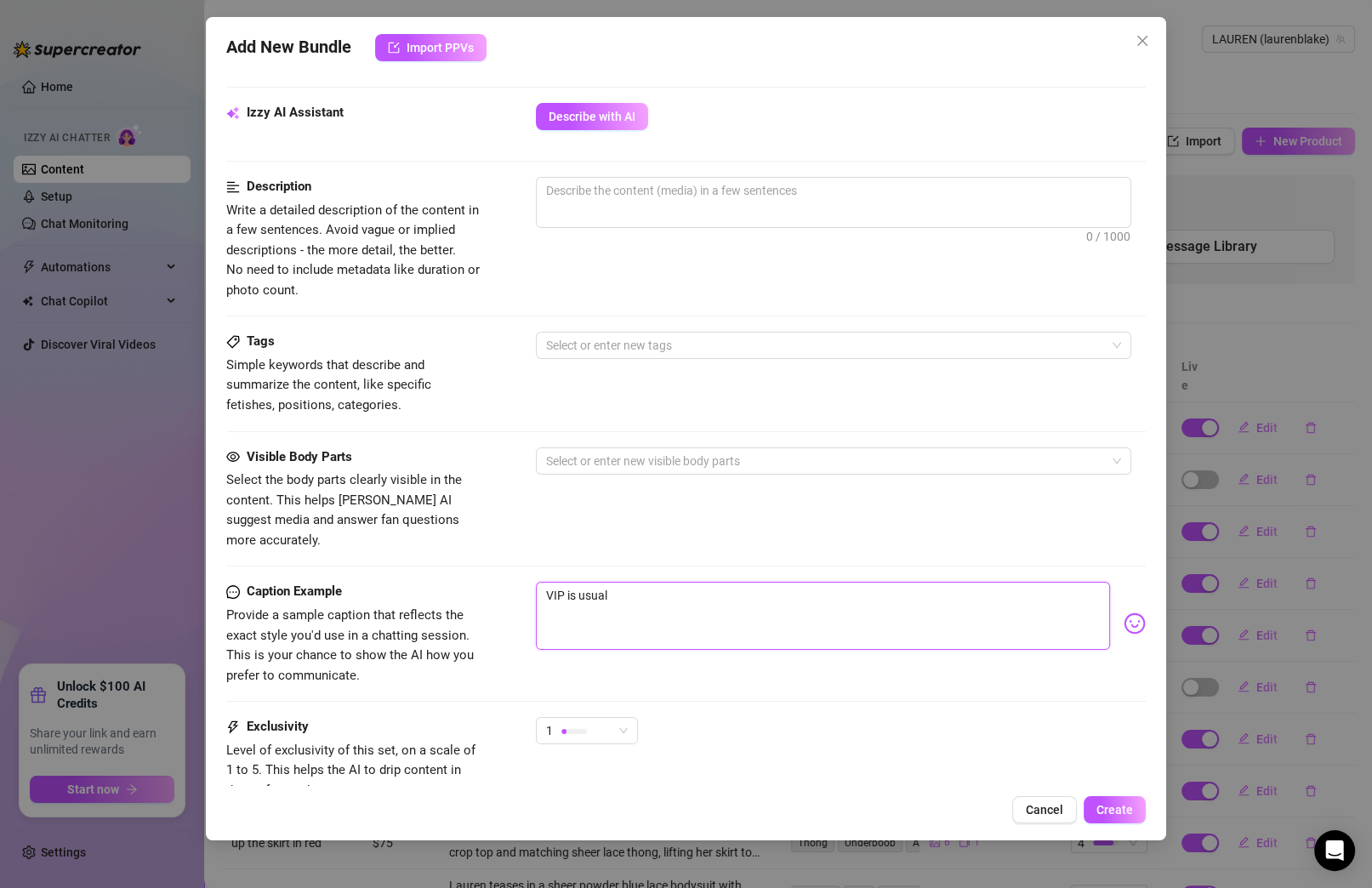
type textarea "VIP is usuall"
type textarea "VIP is usually"
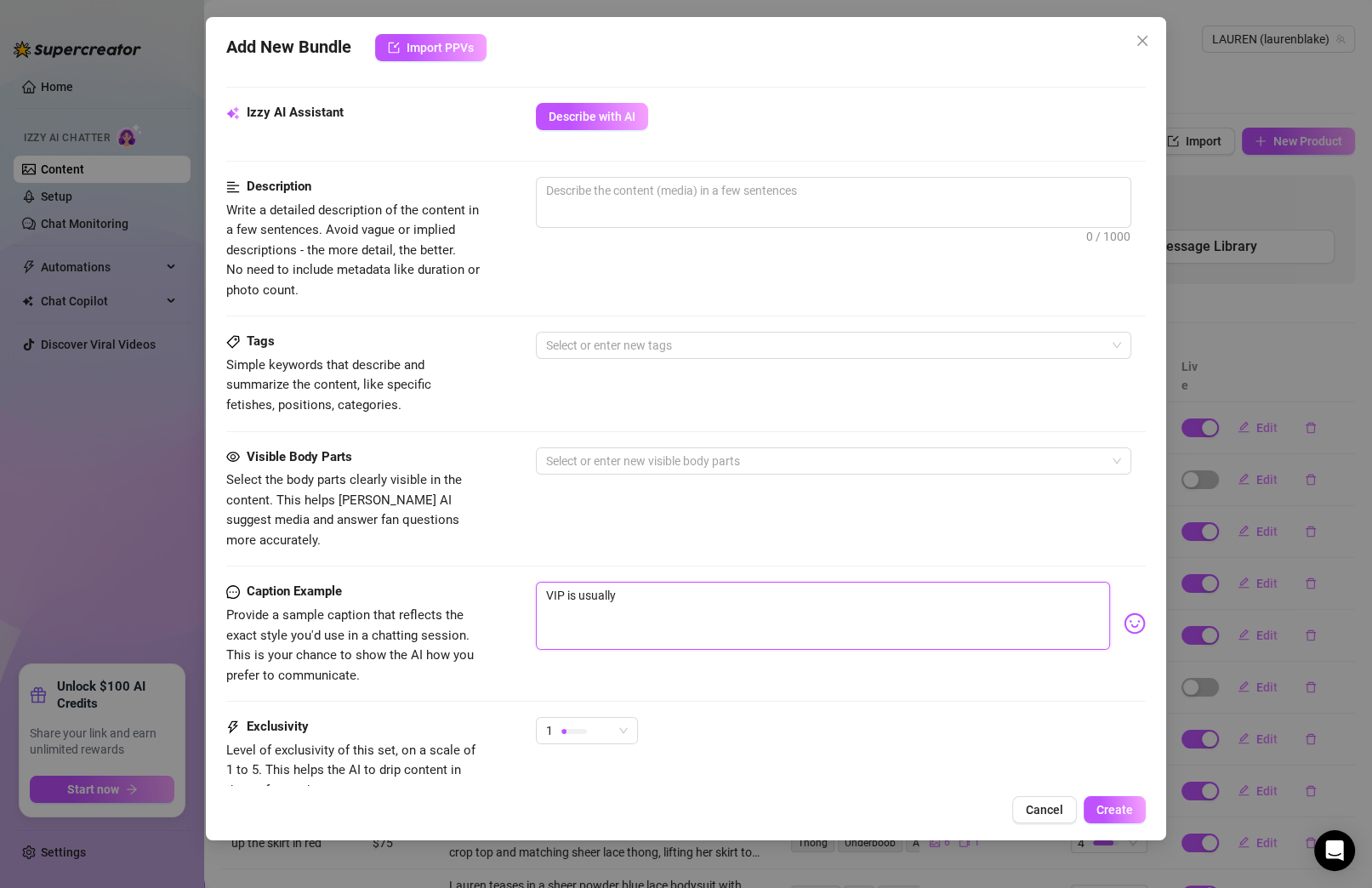
type textarea "VIP is usually $"
type textarea "VIP is usually $2"
type textarea "VIP is usually $20"
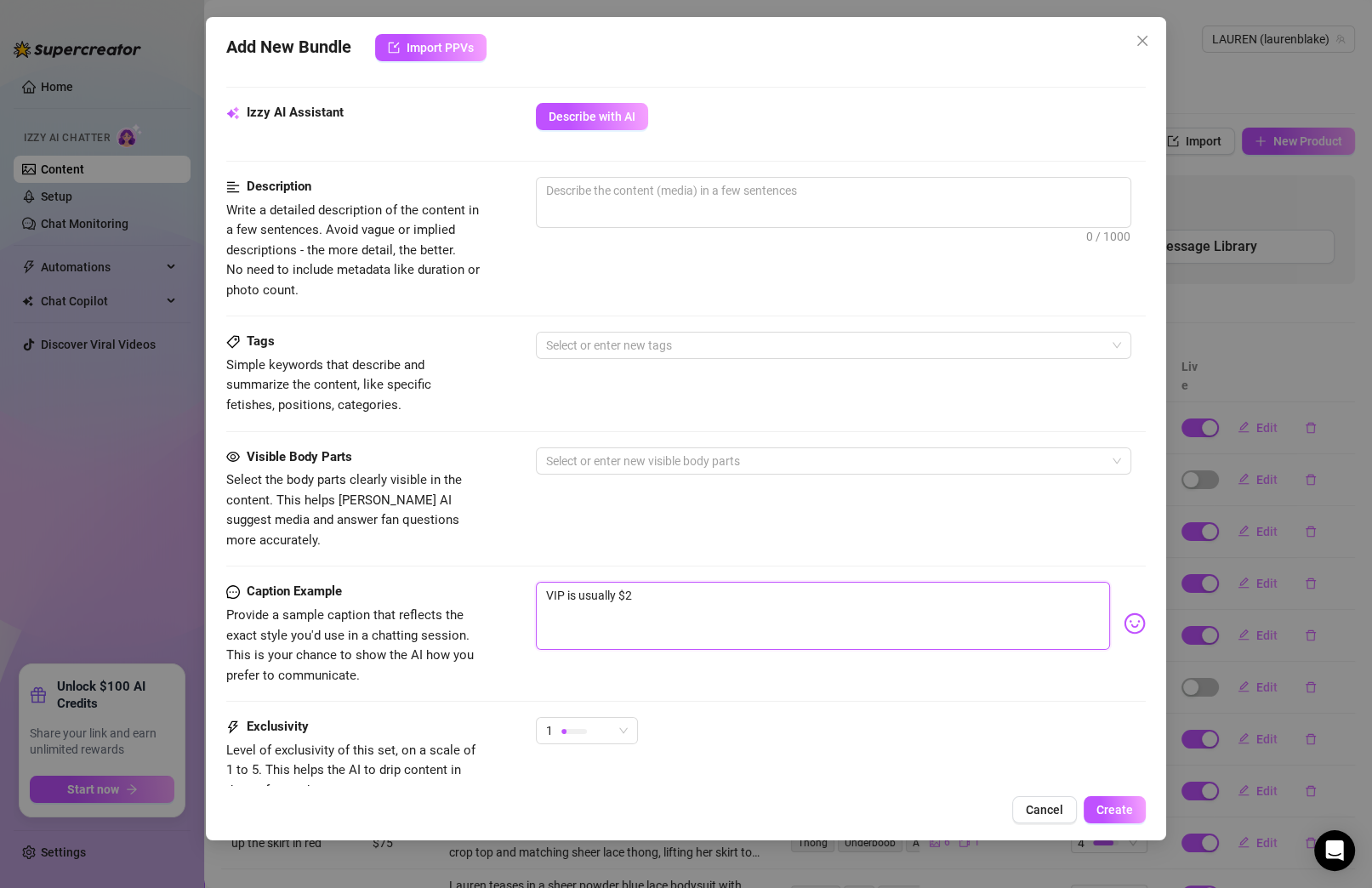
type textarea "VIP is usually $20"
type textarea "VIP is usually $200"
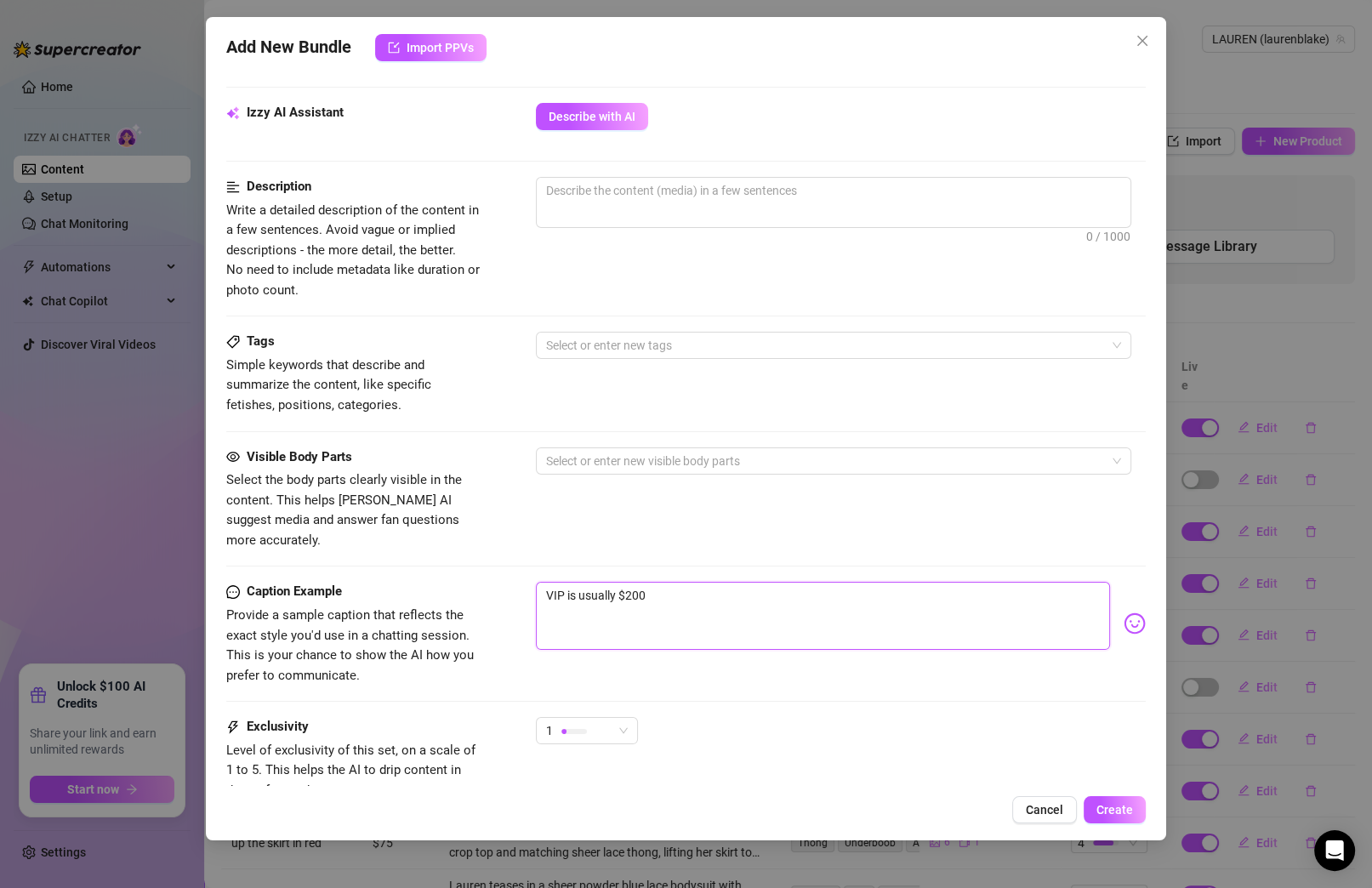
type textarea "VIP is usually $200 b"
type textarea "VIP is usually $200 bu"
type textarea "VIP is usually $200 but"
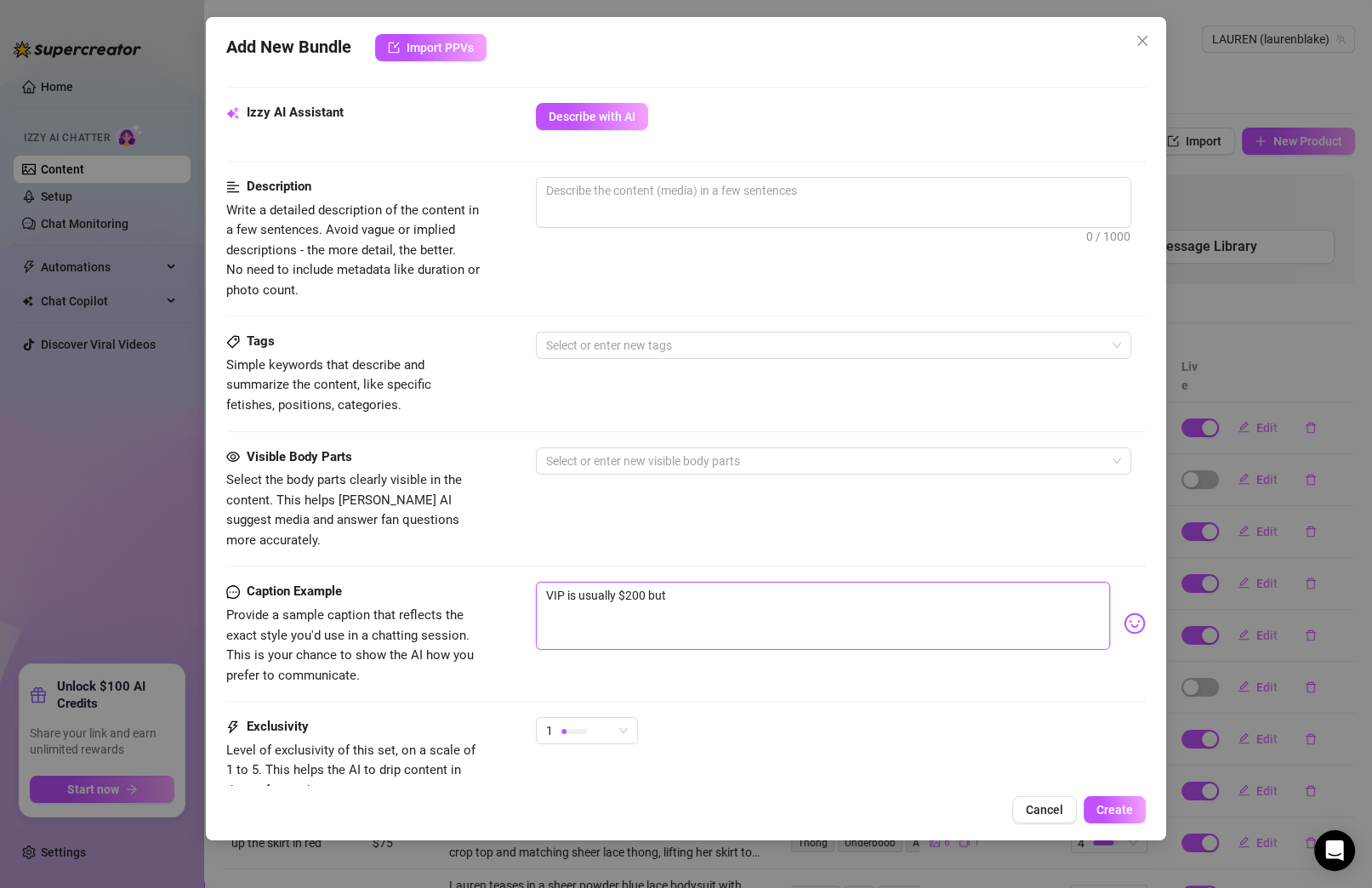
type textarea "VIP is usually $200 but"
type textarea "VIP is usually $200 bu"
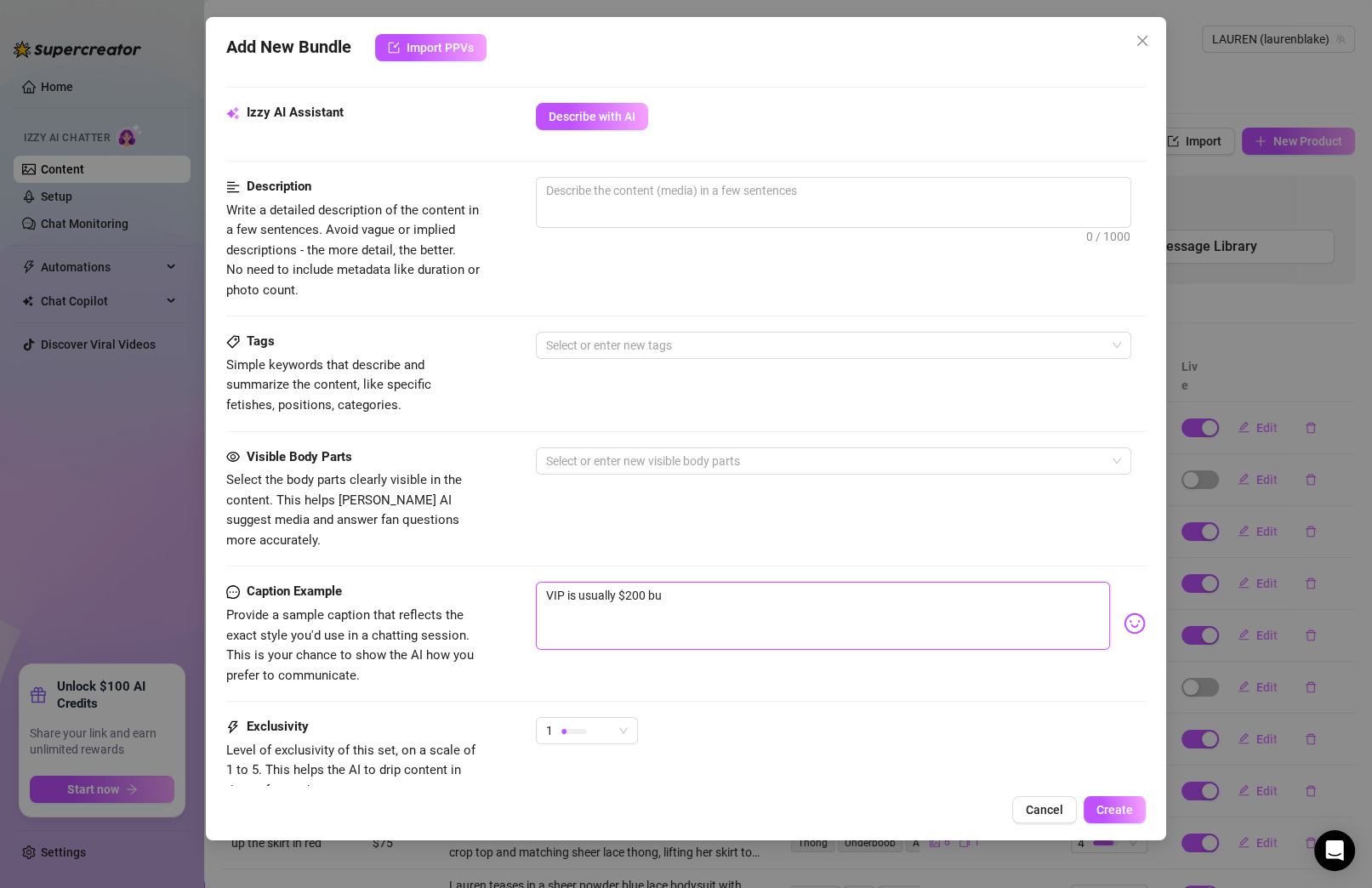
type textarea "VIP is usually $200 b"
type textarea "VIP is usually $200"
type textarea "VIP is usually $200 ("
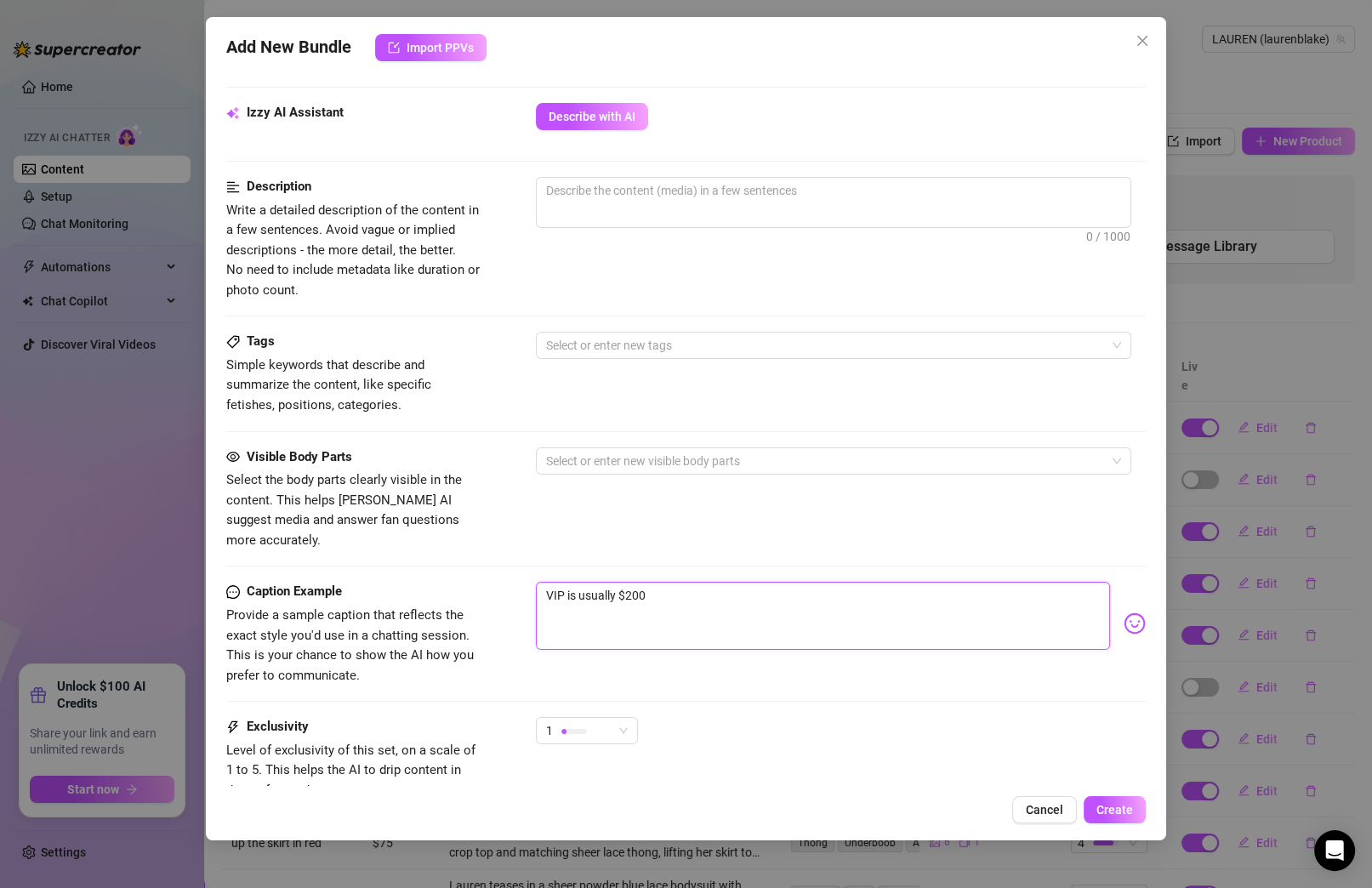
type textarea "VIP is usually $200 ("
type textarea "VIP is usually $200 (r"
type textarea "VIP is usually $200 (re"
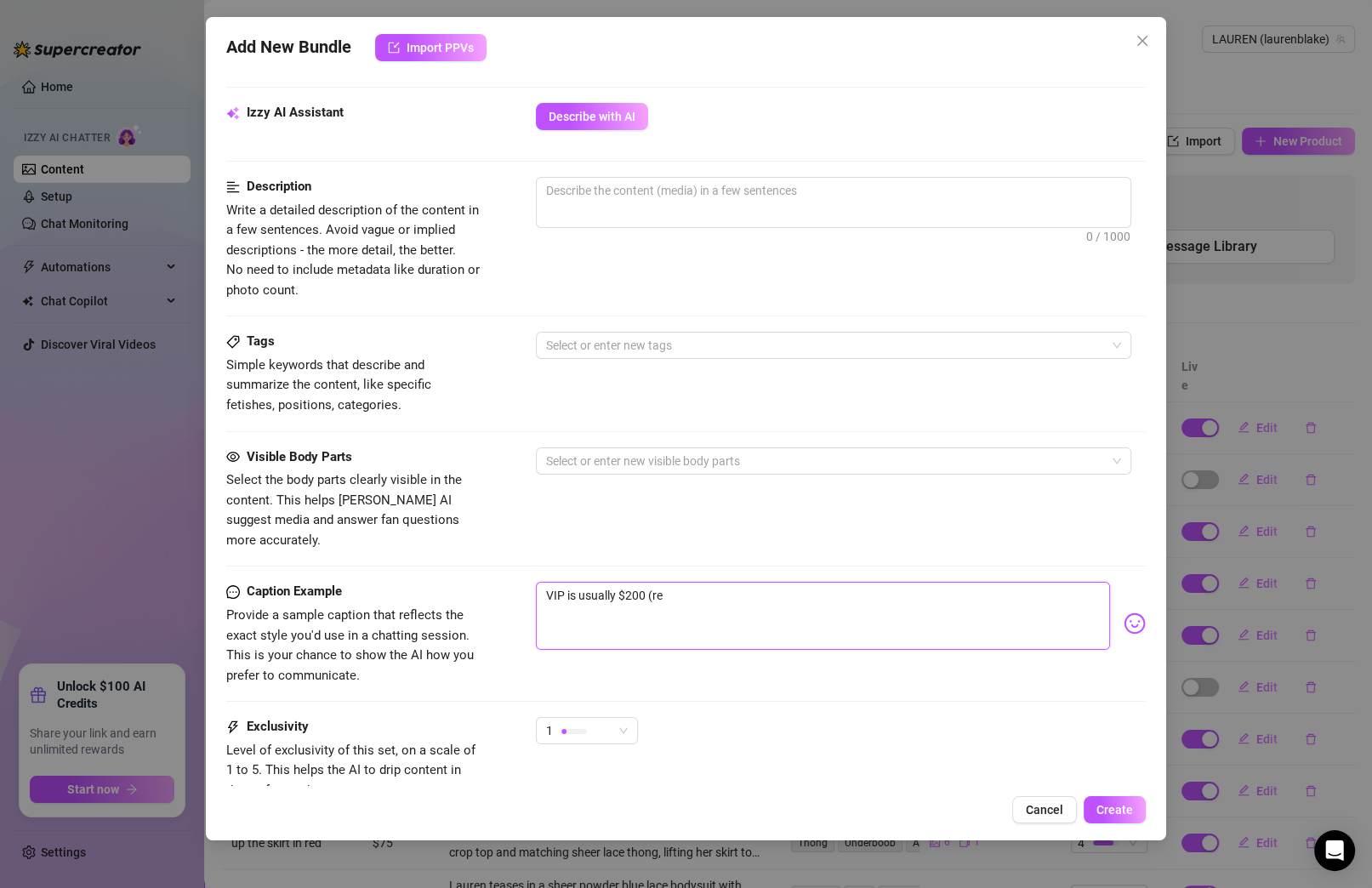
type textarea "VIP is usually $200 (rea"
type textarea "VIP is usually $200 (real"
type textarea "VIP is usually $200 (reall"
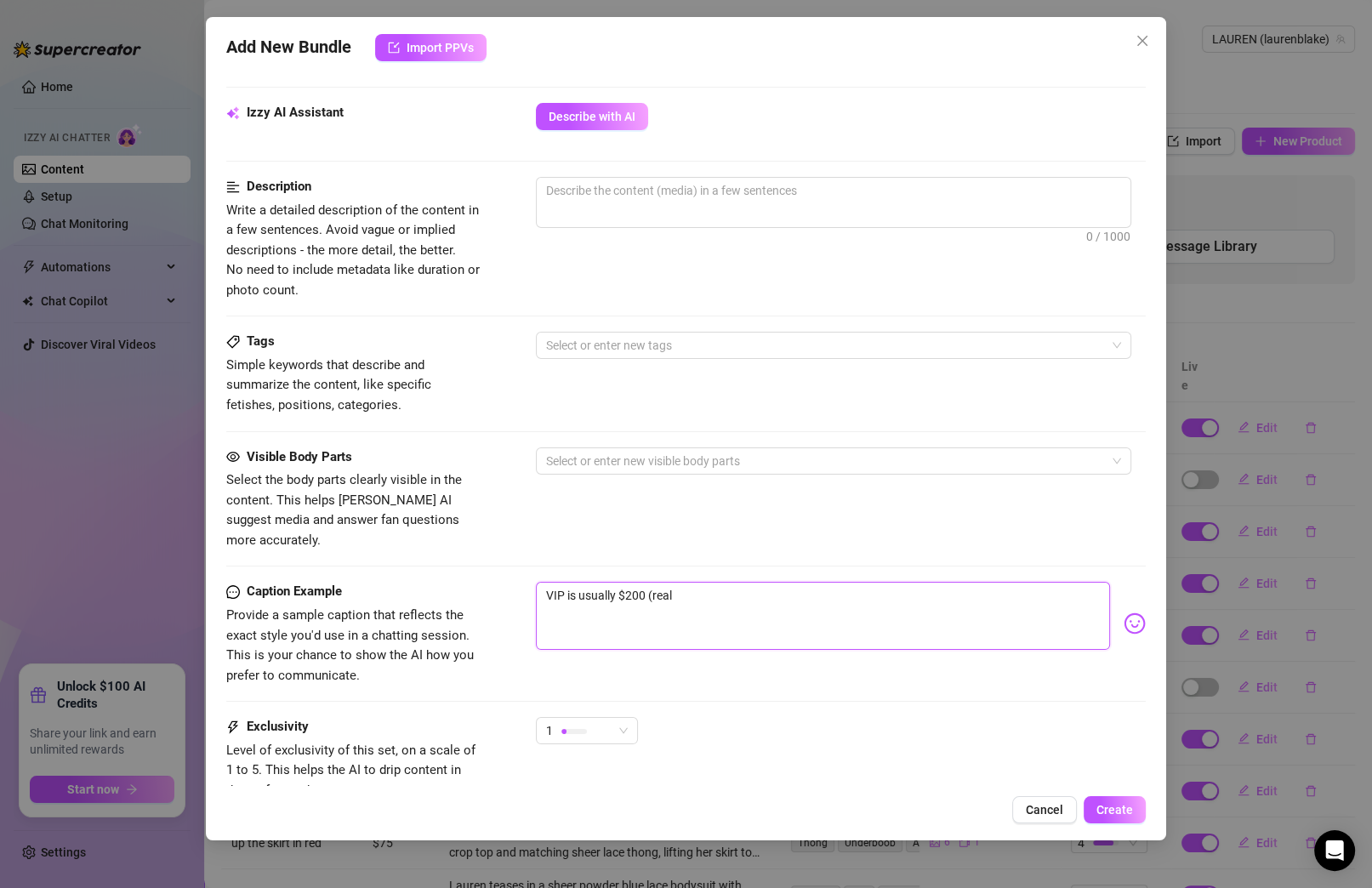
type textarea "VIP is usually $200 (reall"
type textarea "VIP is usually $200 (really"
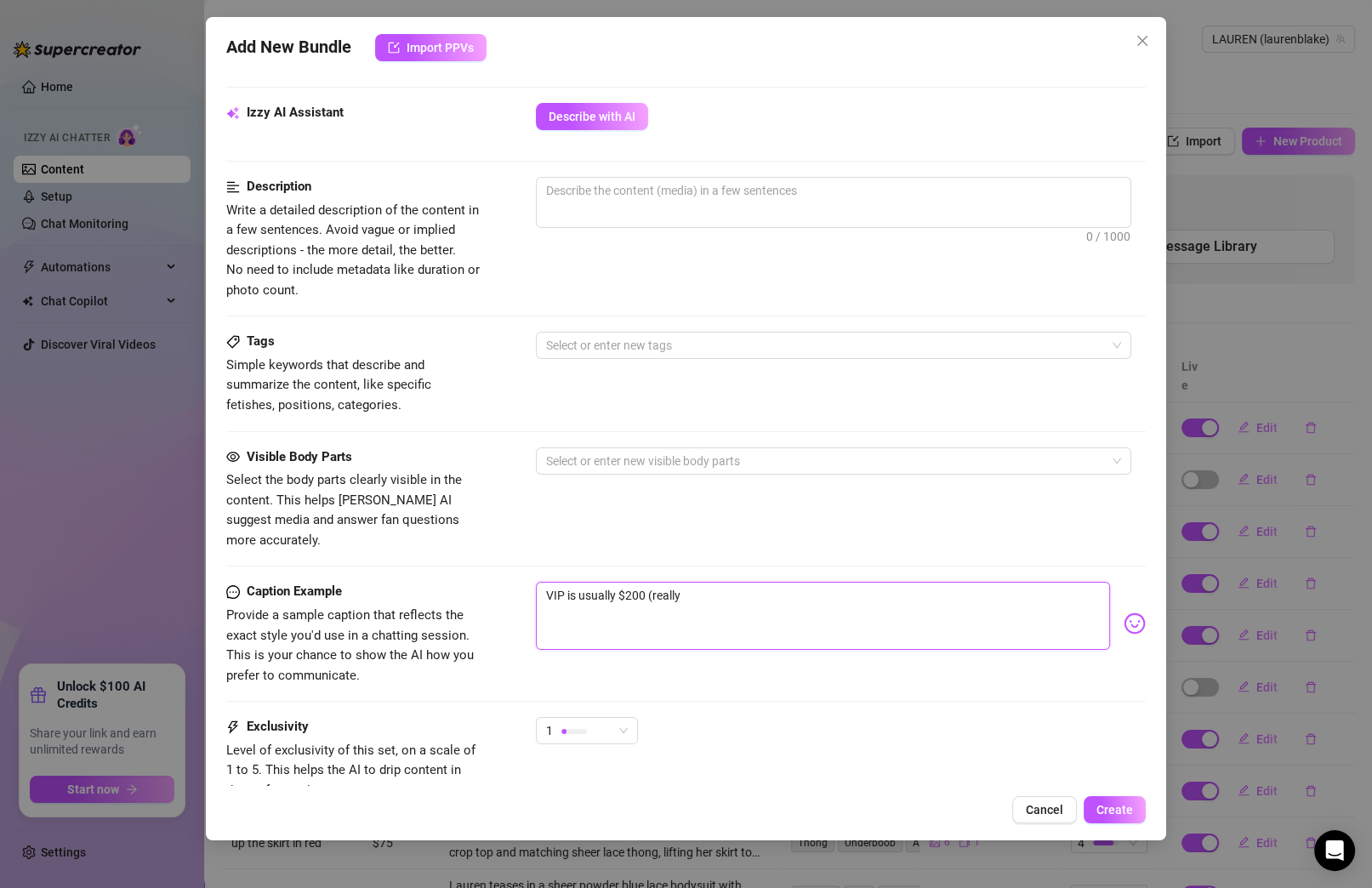
type textarea "VIP is usually $200 (really a"
type textarea "VIP is usually $200 (really ac"
type textarea "VIP is usually $200 (really act"
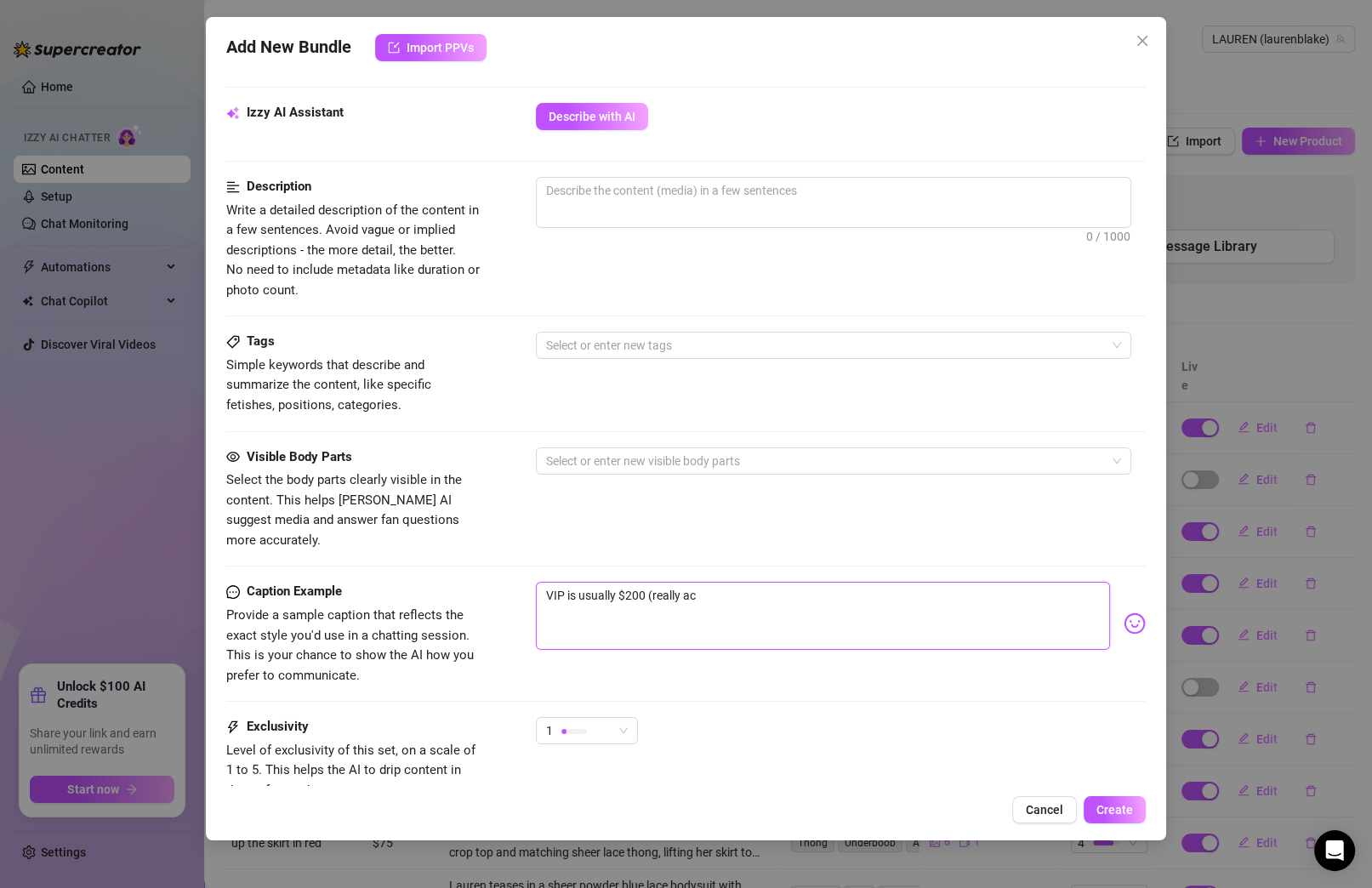
type textarea "VIP is usually $200 (really act"
type textarea "VIP is usually $200 (really actu"
type textarea "VIP is usually $200 (really actua"
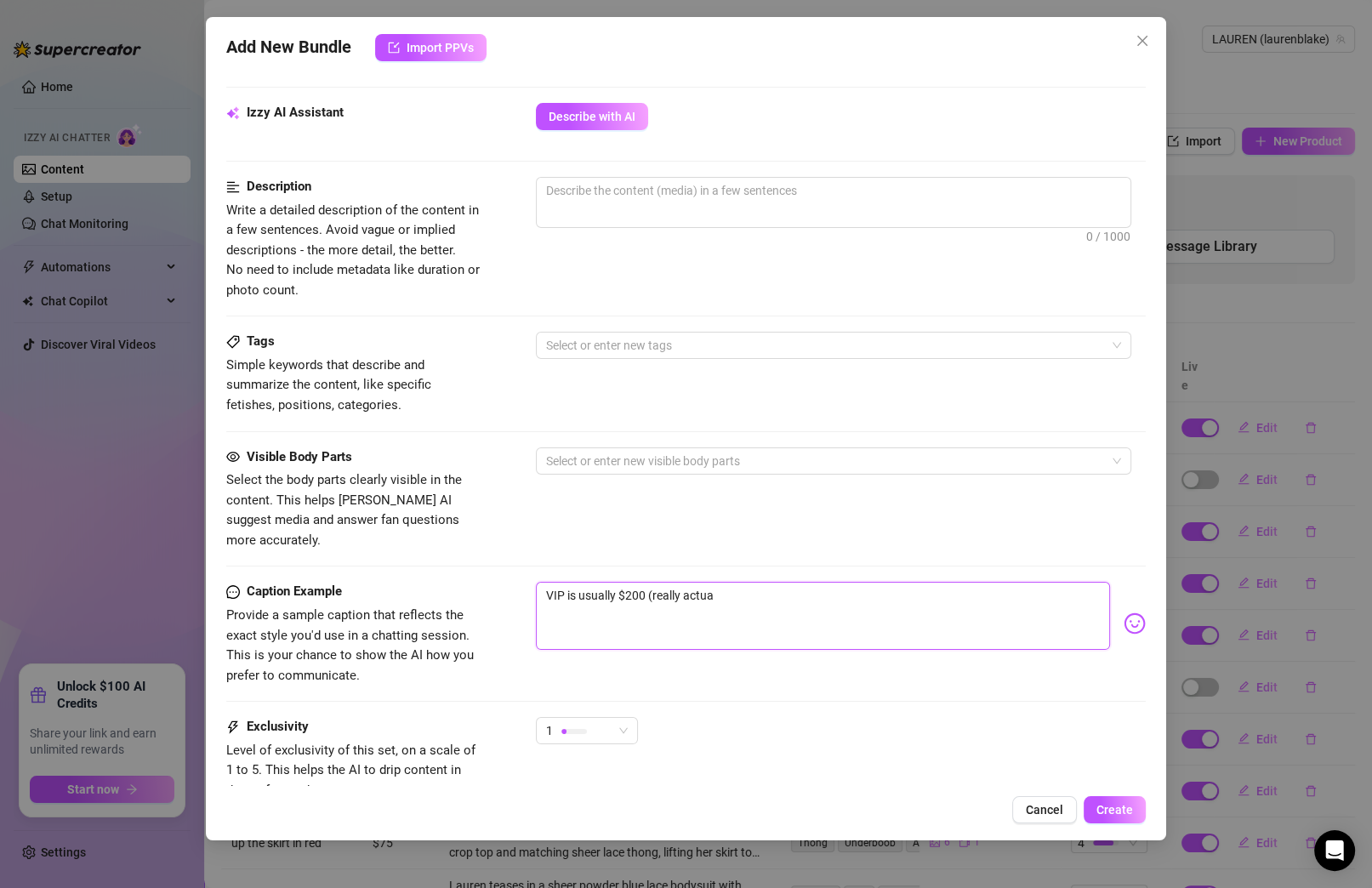
type textarea "VIP is usually $200 (really actual"
type textarea "VIP is usually $200 (really actuall"
type textarea "VIP is usually $200 (really actually"
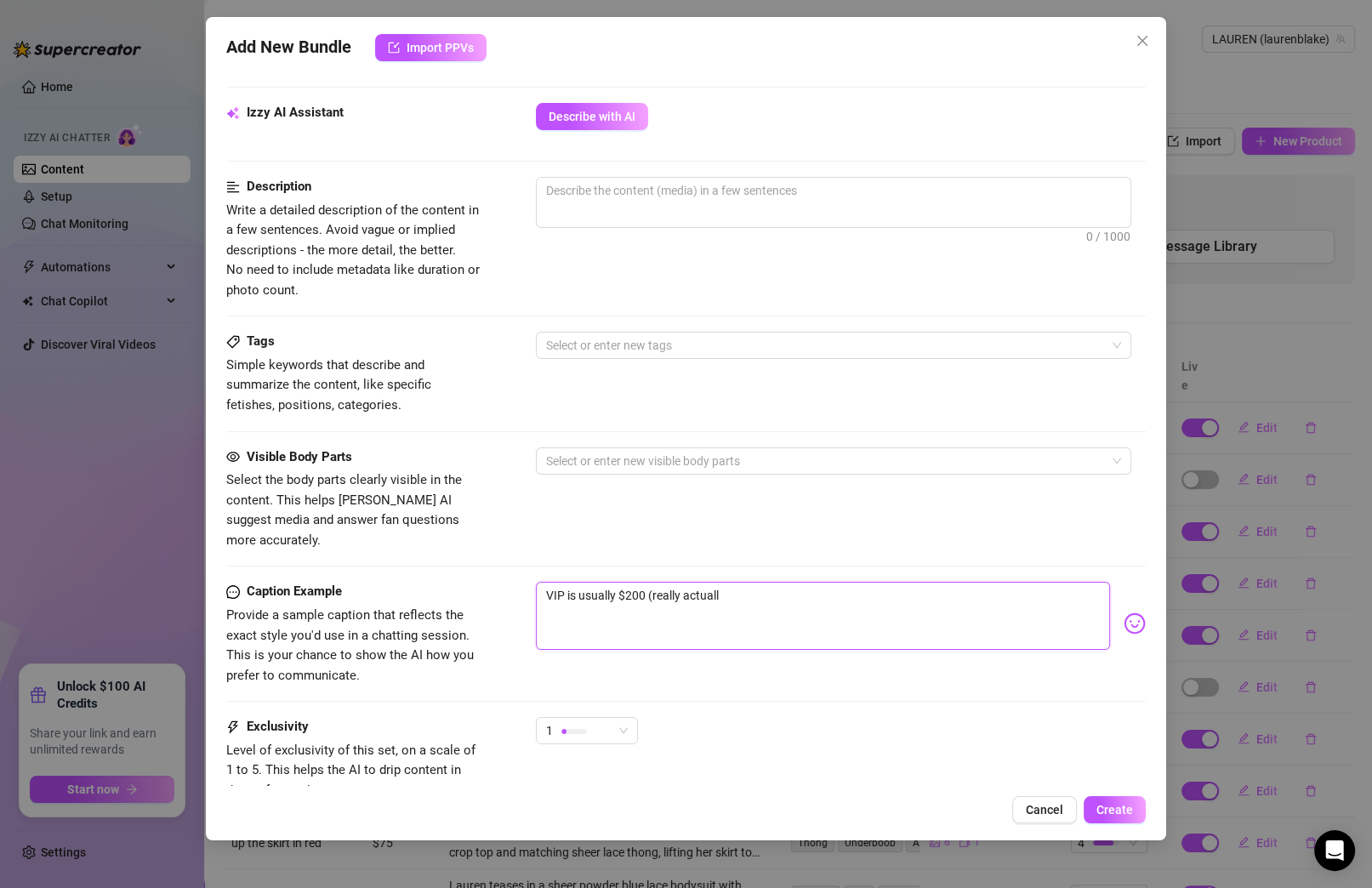
type textarea "VIP is usually $200 (really actually"
type textarea "VIP is usually $200 (really actually)"
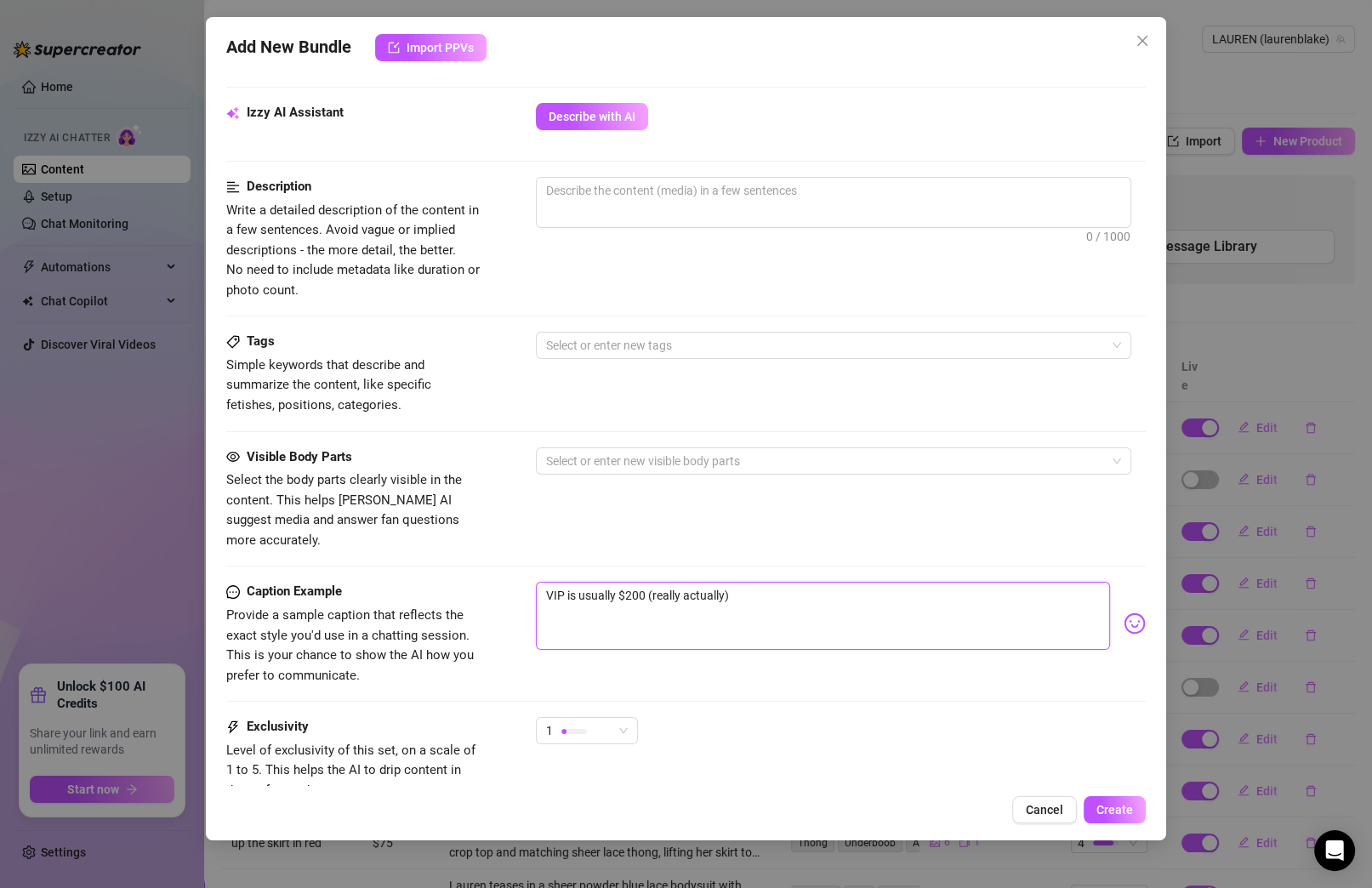
type textarea "VIP is usually $200 (really actually) b"
type textarea "VIP is usually $200 (really actually) bu"
type textarea "VIP is usually $200 (really actually) but"
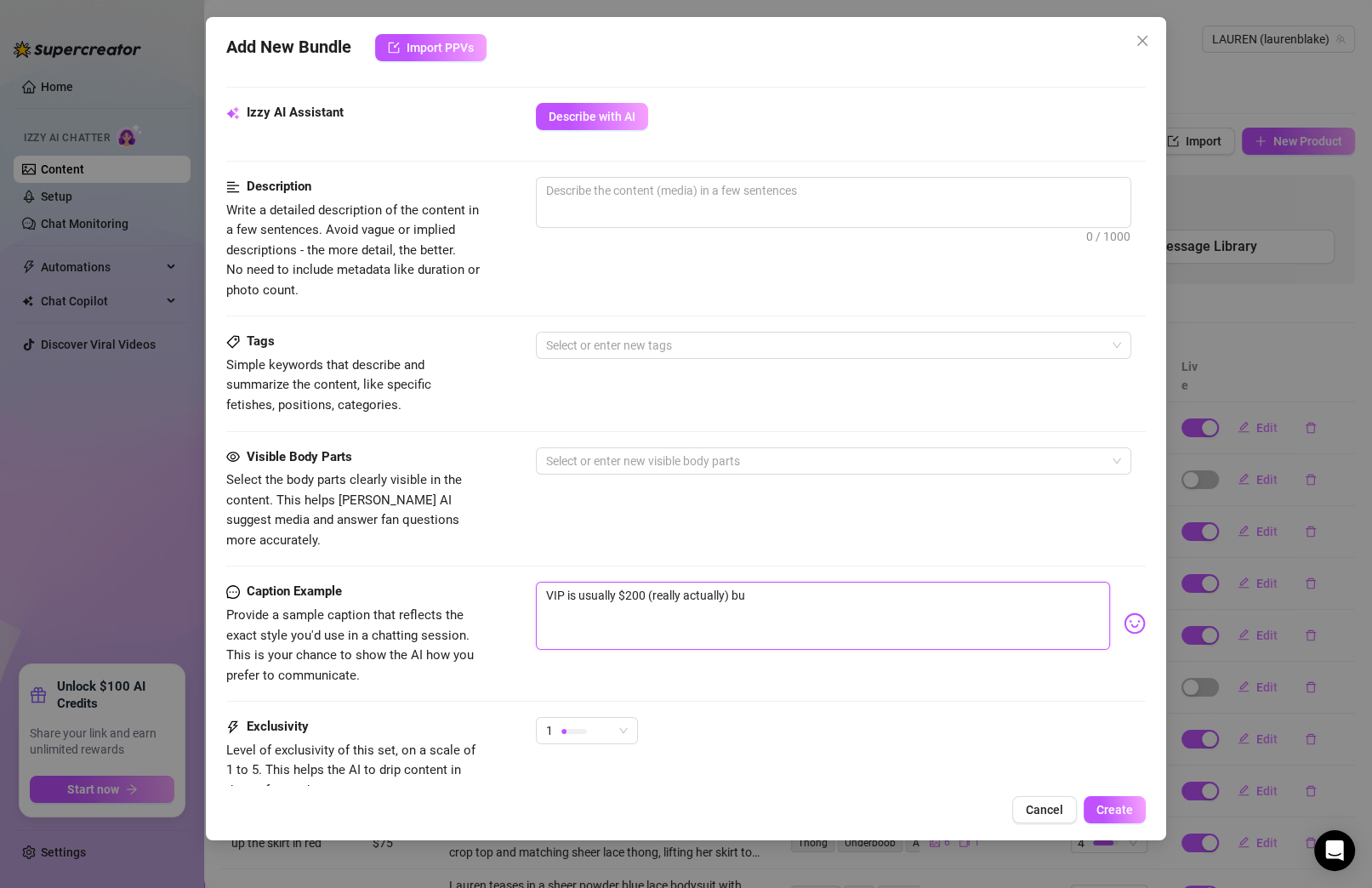
type textarea "VIP is usually $200 (really actually) but"
type textarea "VIP is usually $200 (really actually) but I"
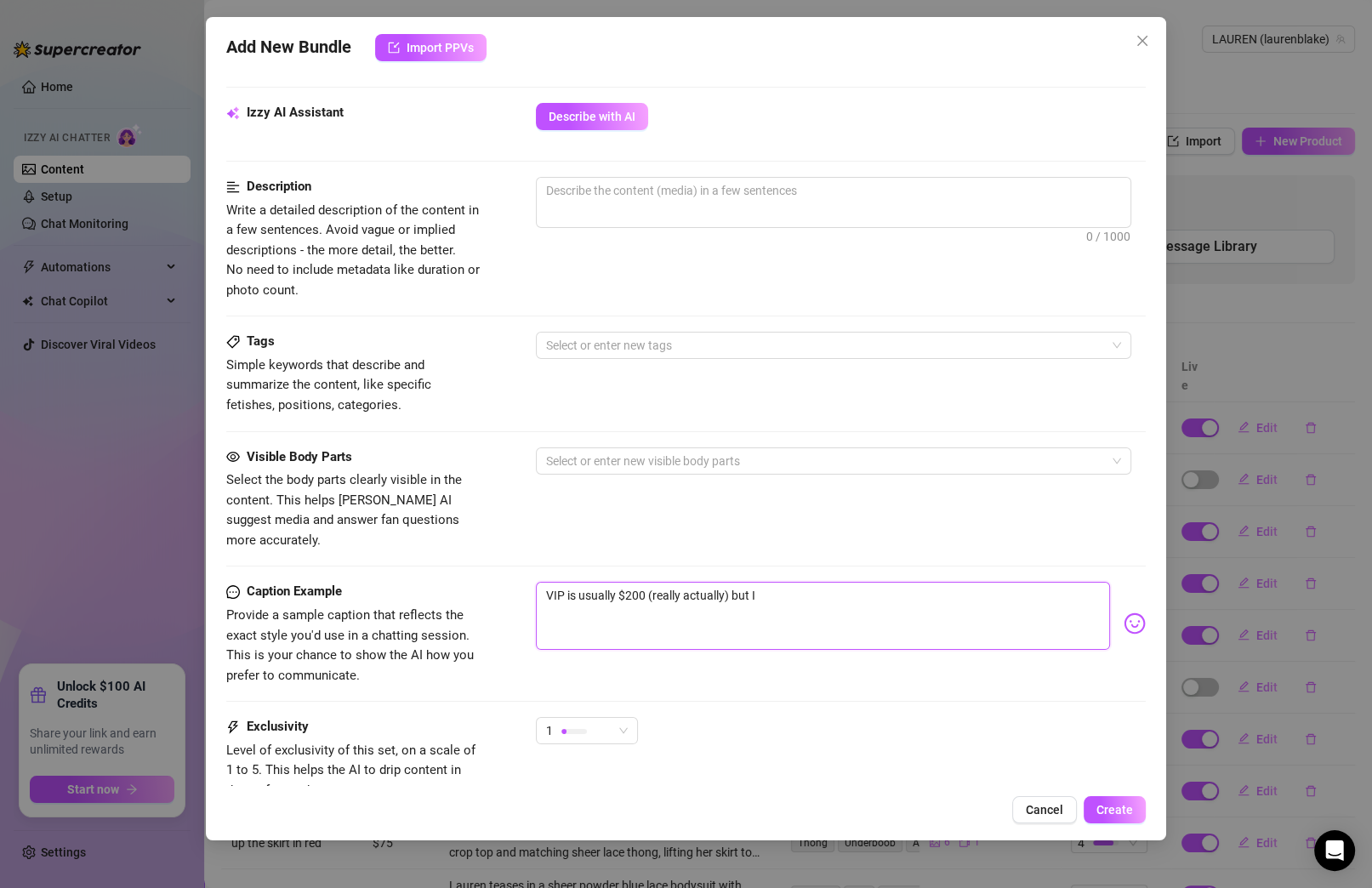
type textarea "VIP is usually $200 (really actually) but I'"
type textarea "VIP is usually $200 (really actually) but I'm"
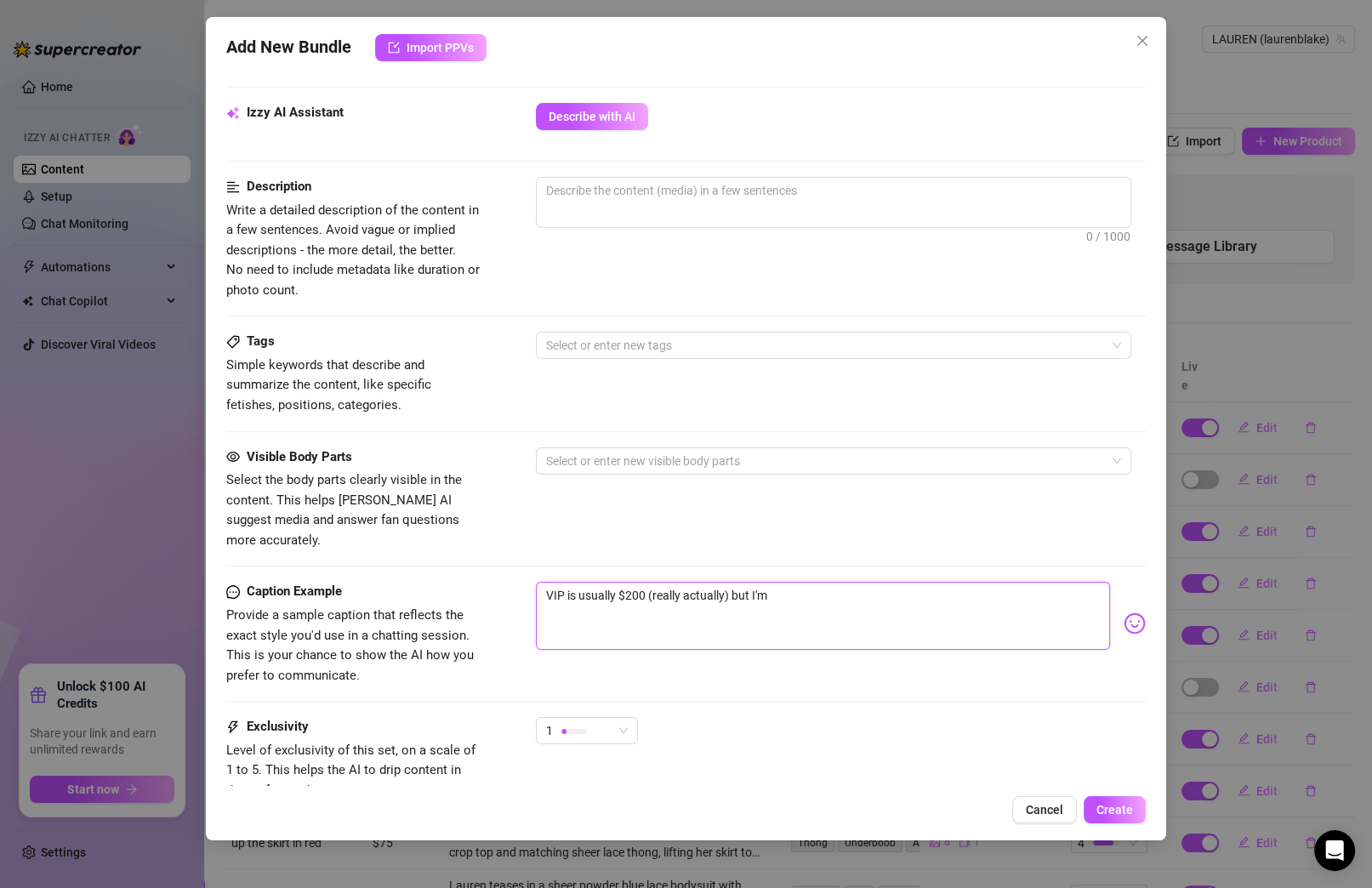
type textarea "VIP is usually $200 (really actually) but I'm"
type textarea "VIP is usually $200 (really actually) but I'm i"
type textarea "VIP is usually $200 (really actually) but I'm in"
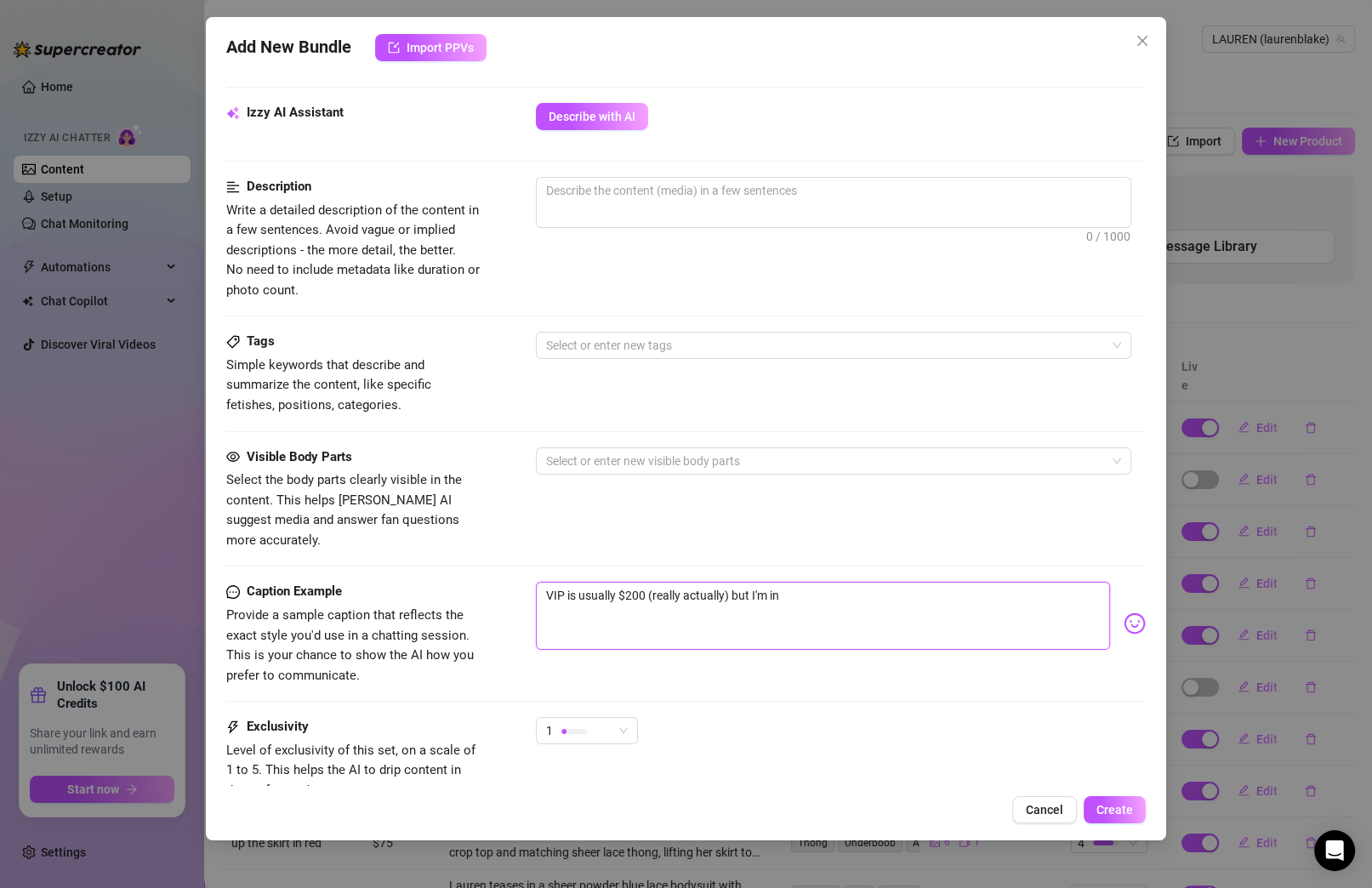
type textarea "VIP is usually $200 (really actually) but I'm in"
type textarea "VIP is usually $200 (really actually) but I'm in a"
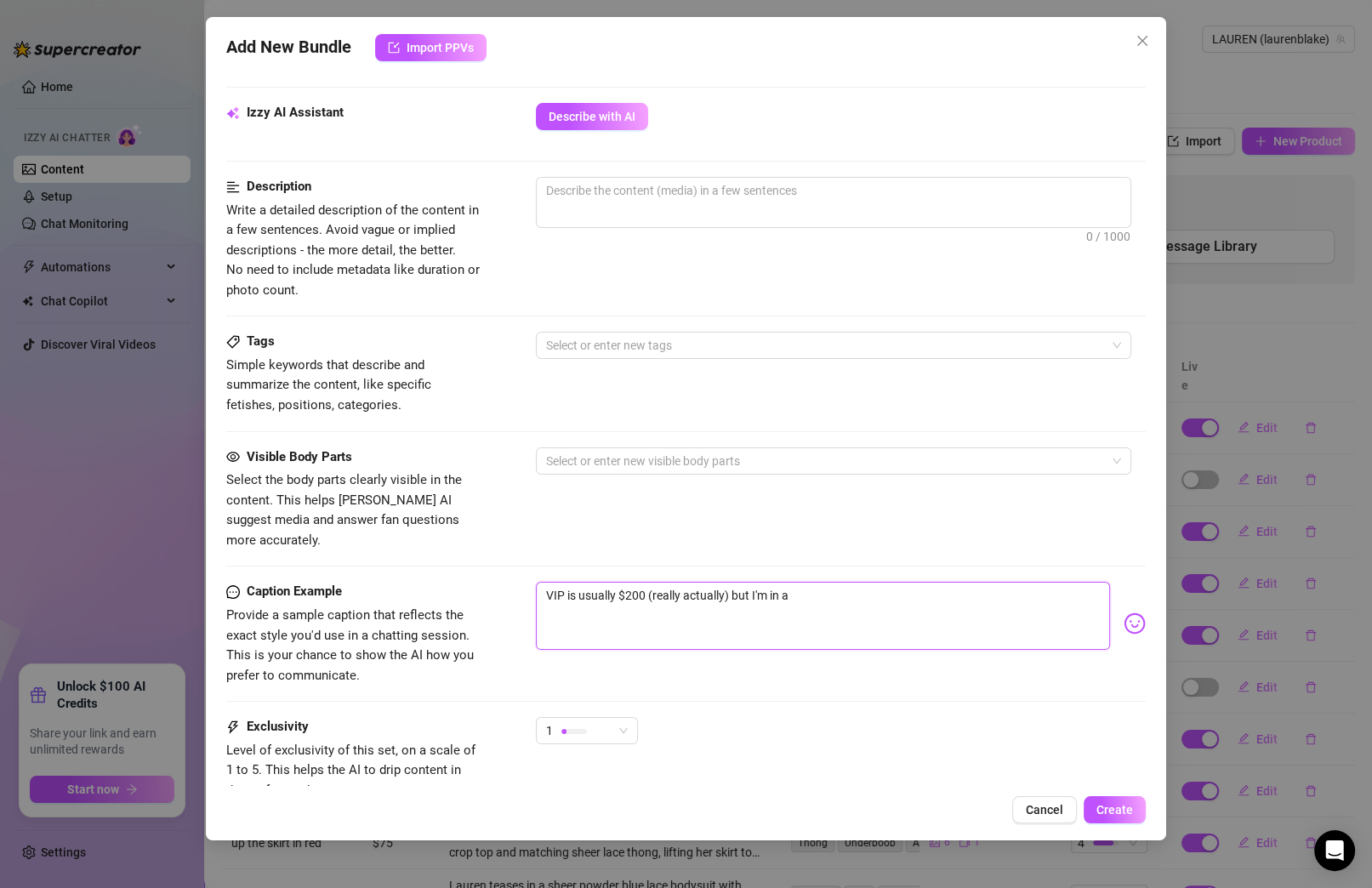
type textarea "VIP is usually $200 (really actually) but I'm in a"
type textarea "VIP is usually $200 (really actually) but I'm in a s"
type textarea "VIP is usually $200 (really actually) but I'm in a si"
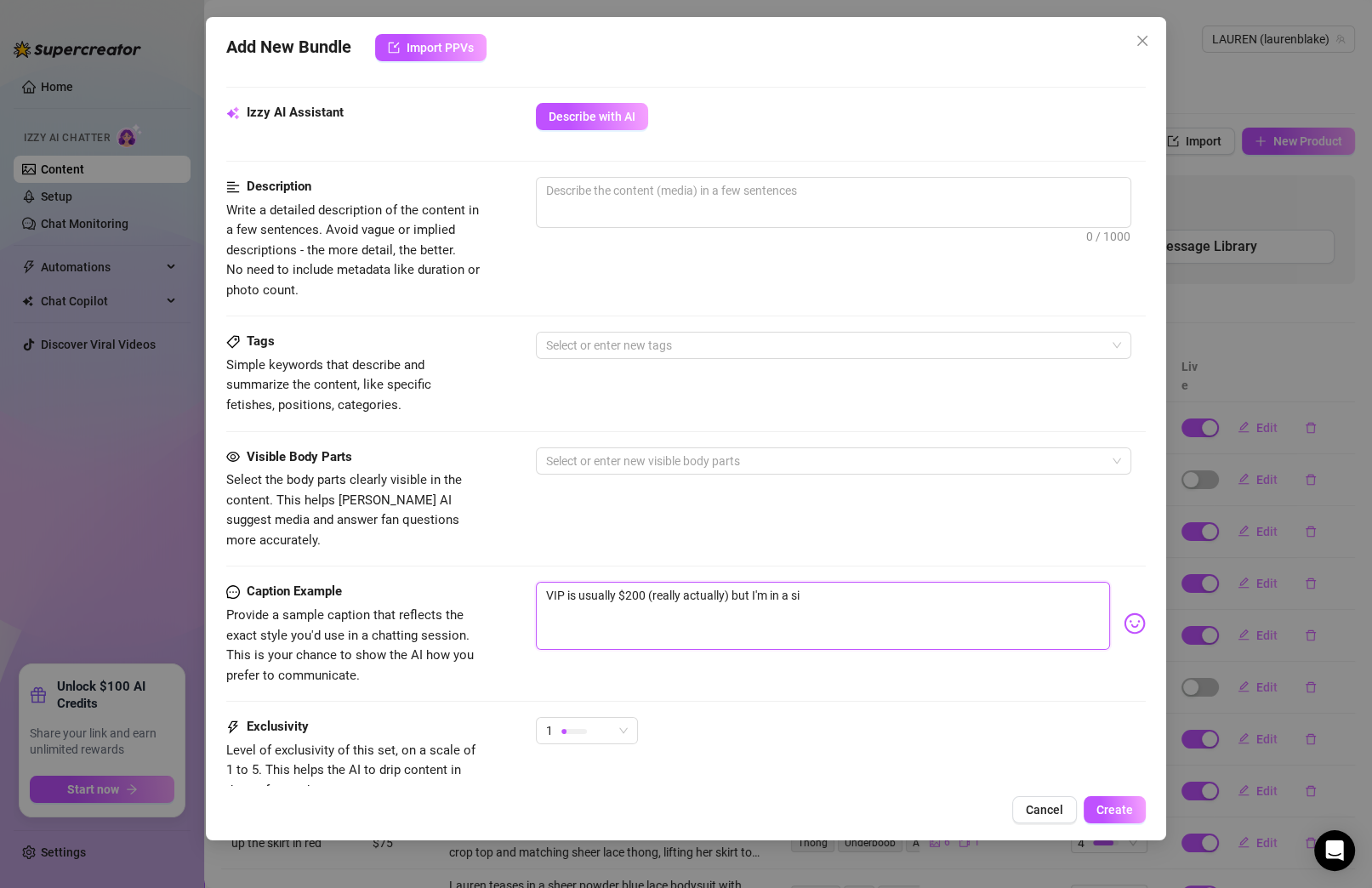
type textarea "VIP is usually $200 (really actually) but I'm in a sil"
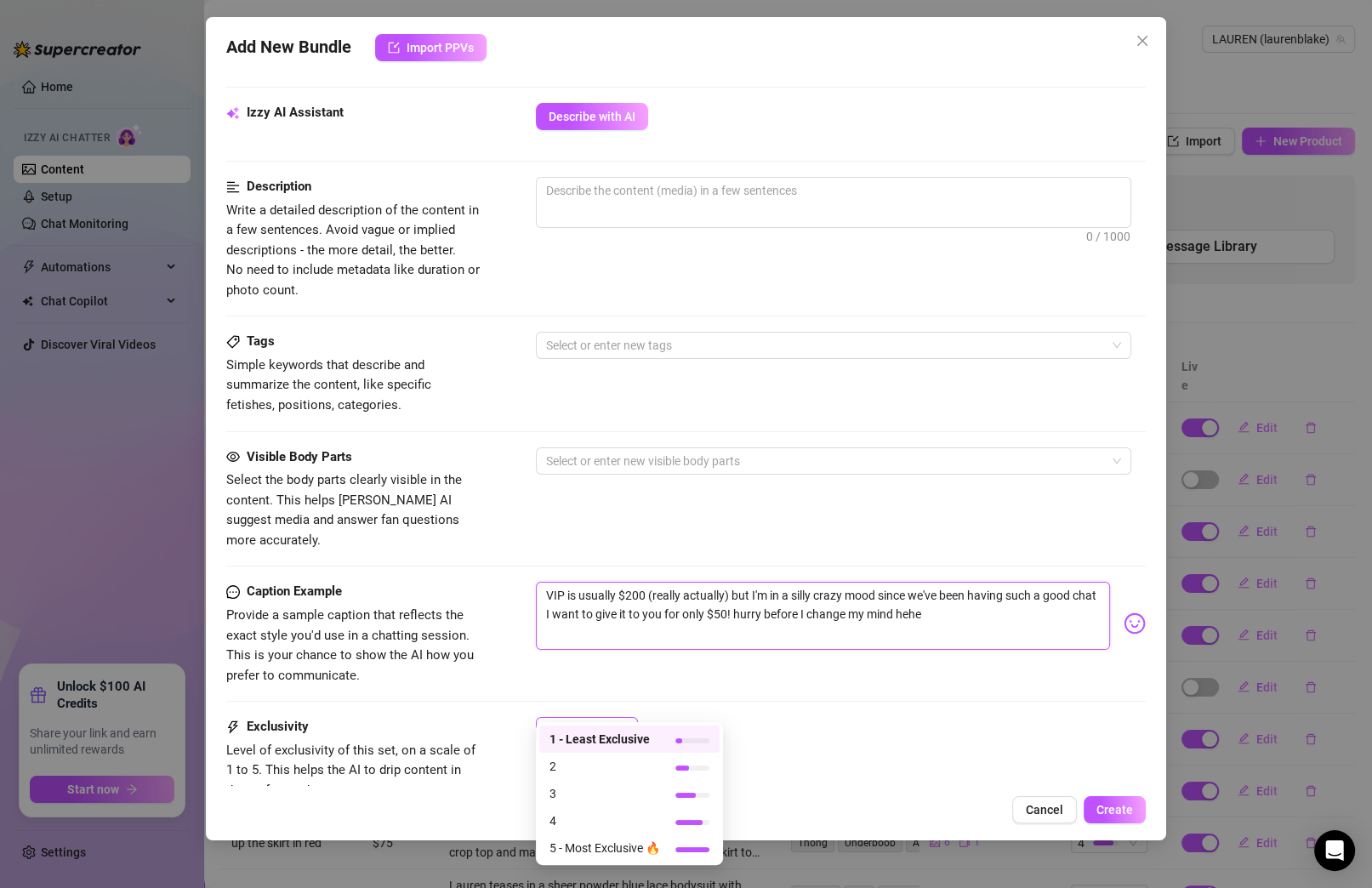
click at [574, 722] on div at bounding box center [574, 731] width 26 height 17
click at [598, 767] on span "2" at bounding box center [605, 766] width 110 height 18
click at [1022, 582] on textarea "VIP is usually $200 (really actually) but I'm in a silly crazy mood since we've…" at bounding box center [823, 616] width 574 height 68
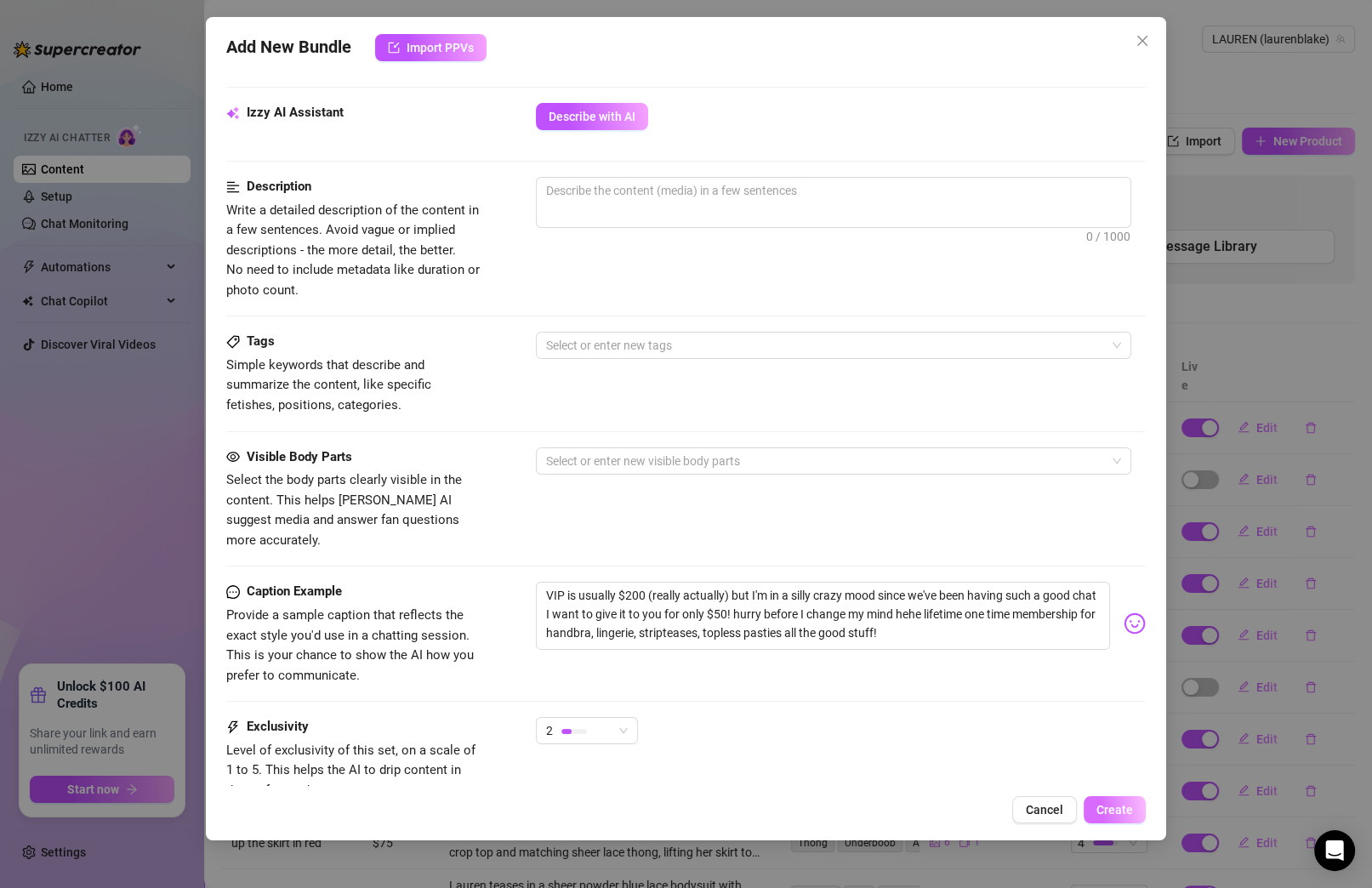
click at [1118, 800] on button "Create" at bounding box center [1113, 810] width 62 height 28
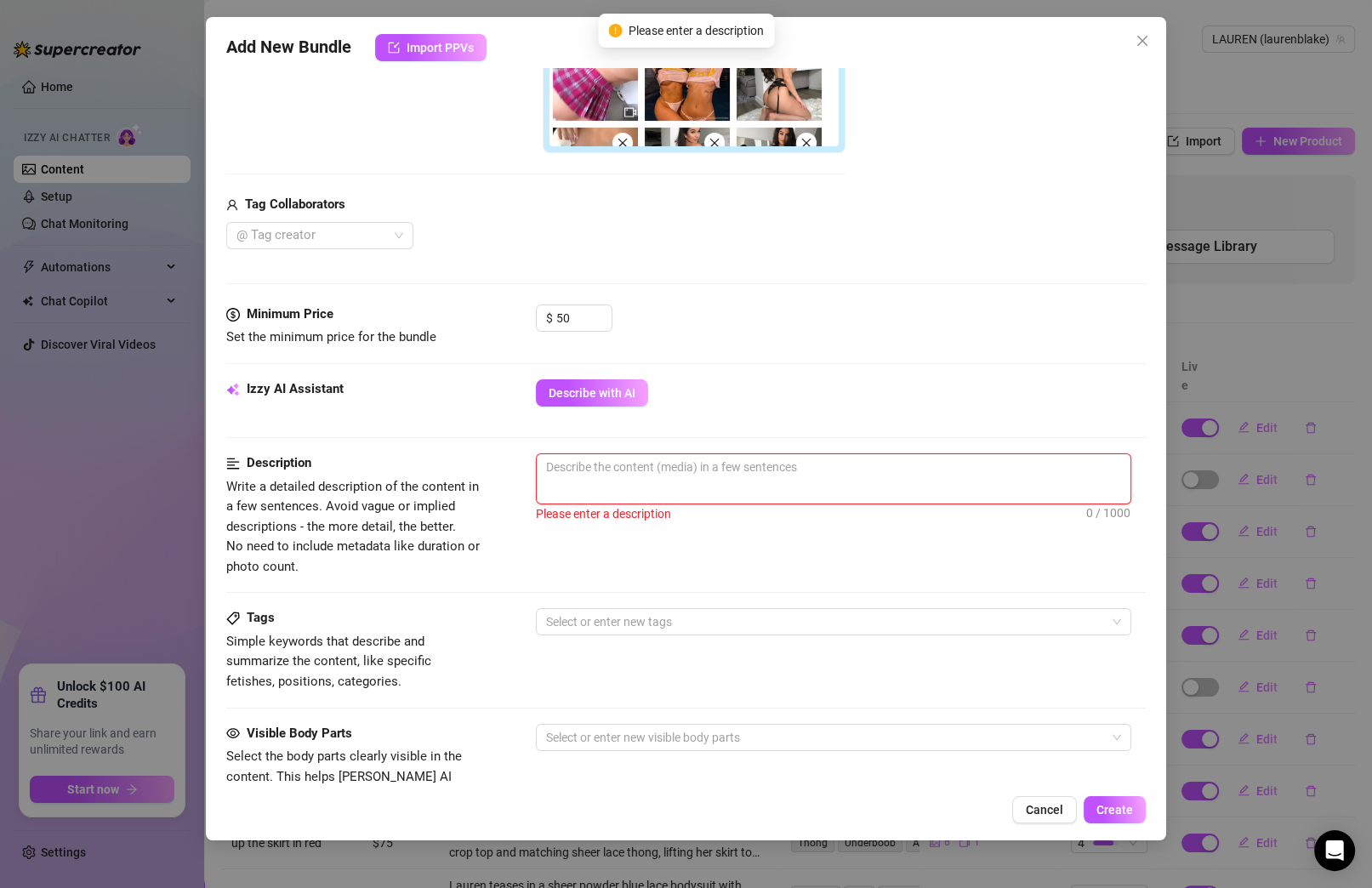
click at [779, 466] on textarea at bounding box center [833, 467] width 594 height 26
click at [602, 390] on span "Describe with AI" at bounding box center [592, 393] width 86 height 14
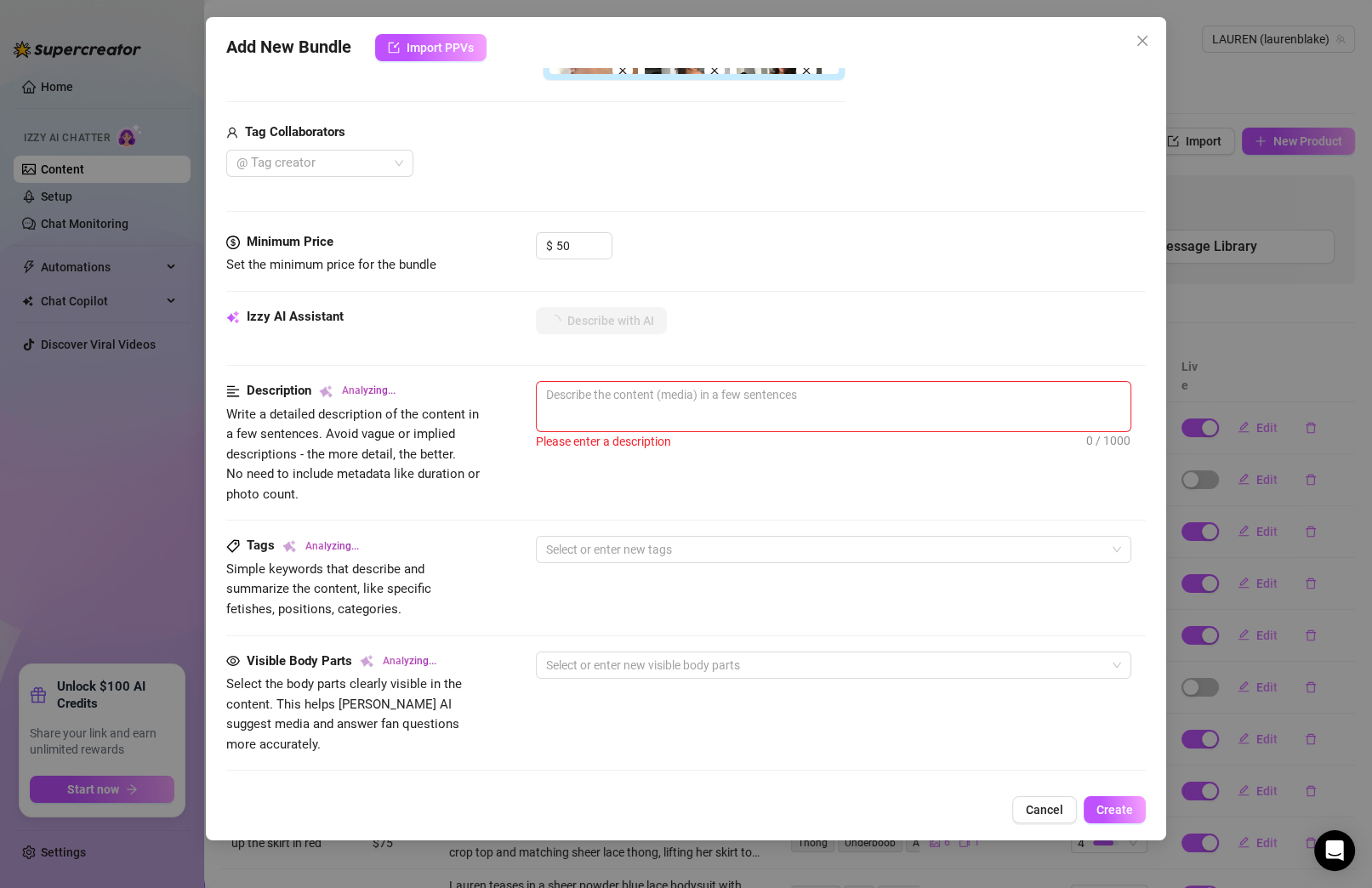
scroll to position [764, 0]
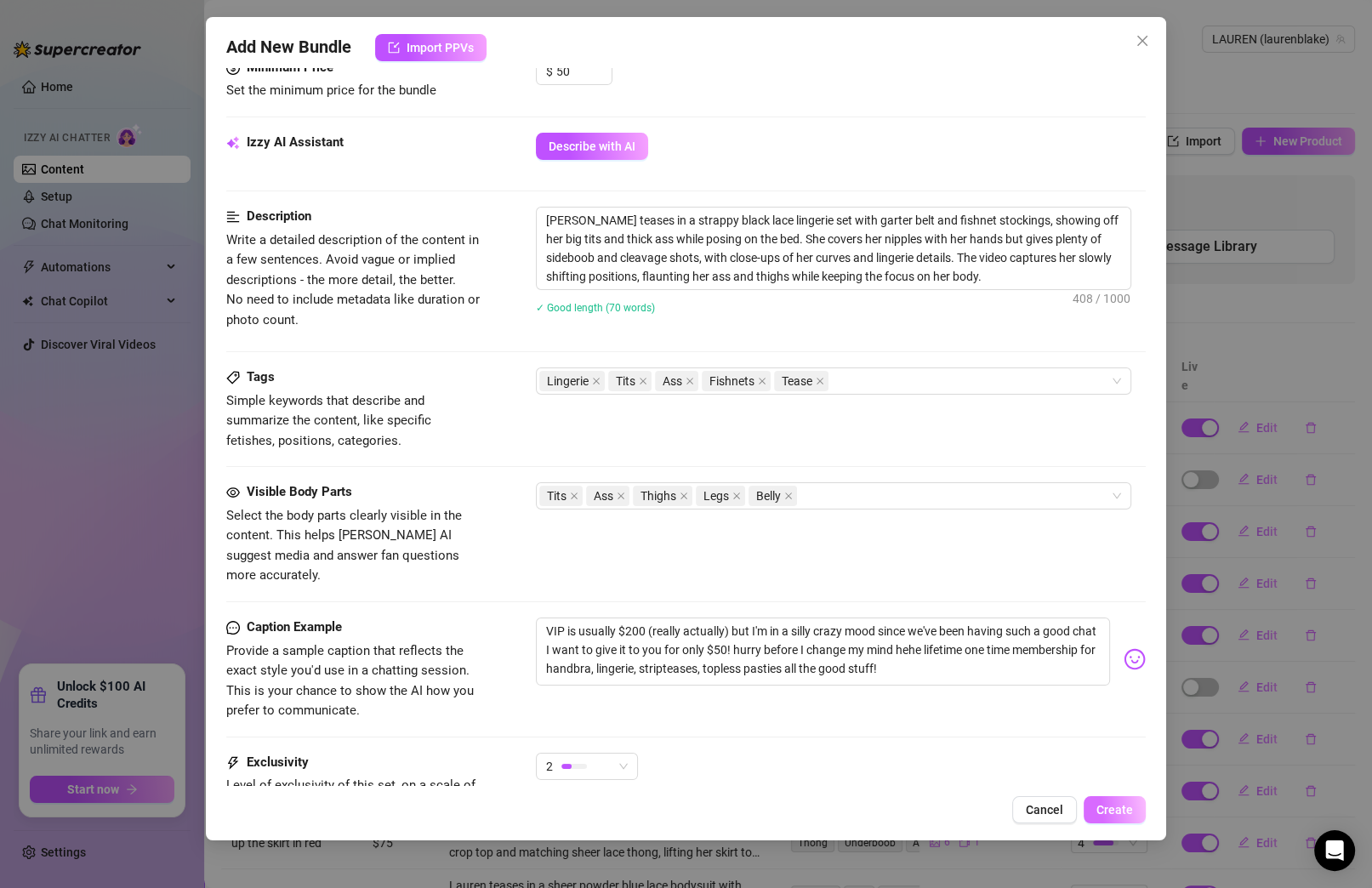
click at [1122, 811] on span "Create" at bounding box center [1114, 809] width 37 height 14
